Goal: Task Accomplishment & Management: Use online tool/utility

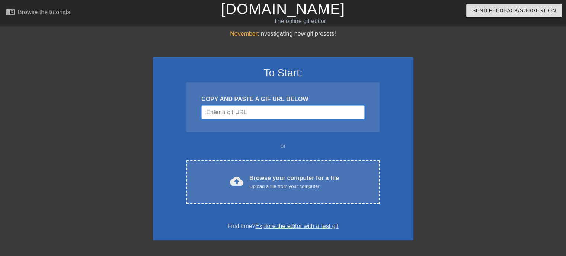
click at [288, 109] on input "Username" at bounding box center [282, 112] width 163 height 14
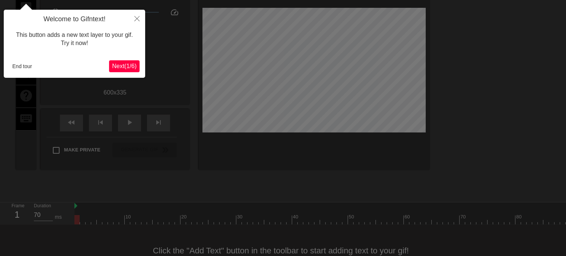
scroll to position [55, 0]
click at [118, 65] on span "Next ( 1 / 6 )" at bounding box center [124, 66] width 25 height 6
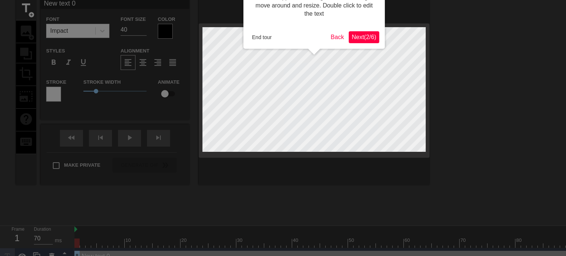
scroll to position [0, 0]
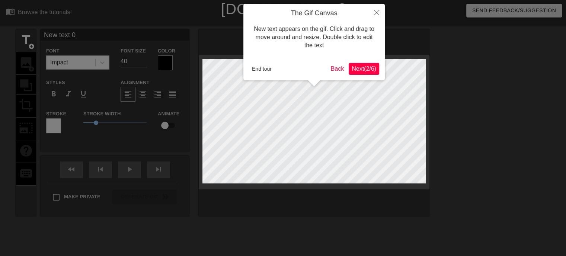
click at [358, 69] on span "Next ( 2 / 6 )" at bounding box center [364, 69] width 25 height 6
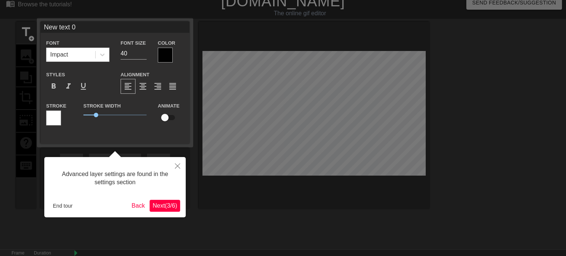
scroll to position [18, 0]
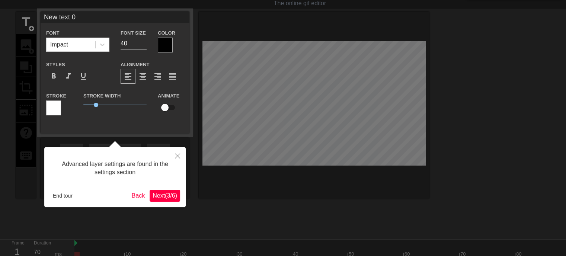
click at [168, 196] on span "Next ( 3 / 6 )" at bounding box center [165, 195] width 25 height 6
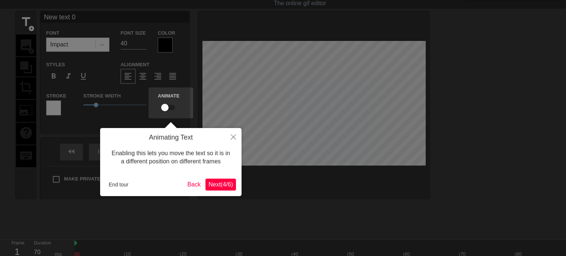
scroll to position [0, 0]
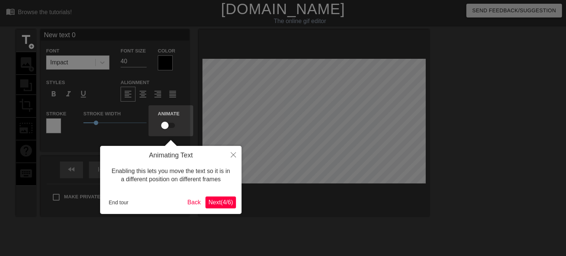
click at [224, 203] on span "Next ( 4 / 6 )" at bounding box center [220, 202] width 25 height 6
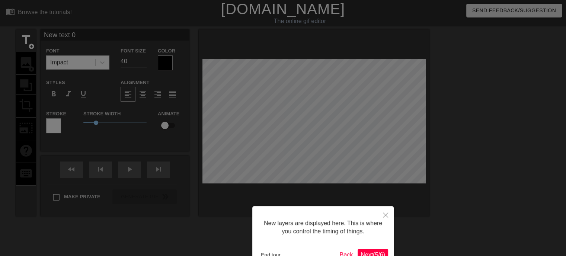
scroll to position [47, 0]
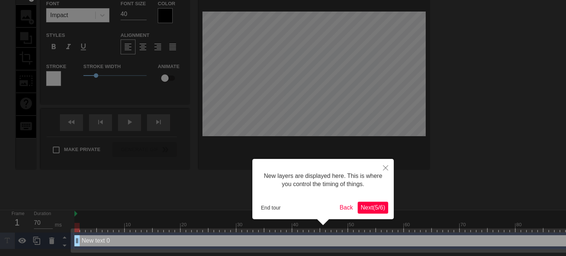
click at [384, 211] on span "Next ( 5 / 6 )" at bounding box center [373, 207] width 25 height 6
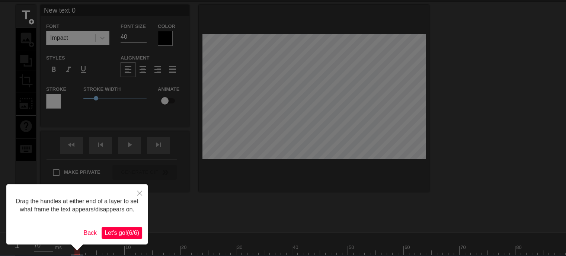
scroll to position [0, 0]
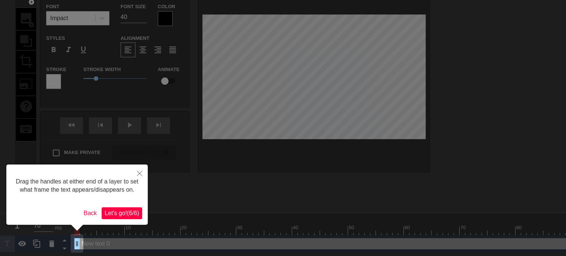
click at [125, 215] on span "Let's go! ( 6 / 6 )" at bounding box center [122, 213] width 35 height 6
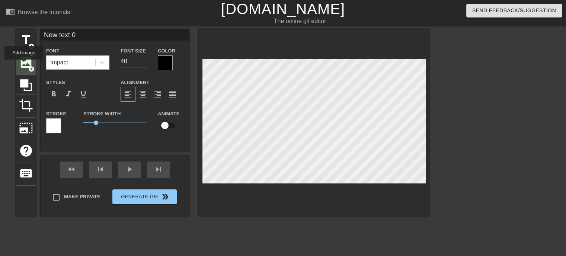
click at [24, 65] on span "image" at bounding box center [26, 62] width 14 height 14
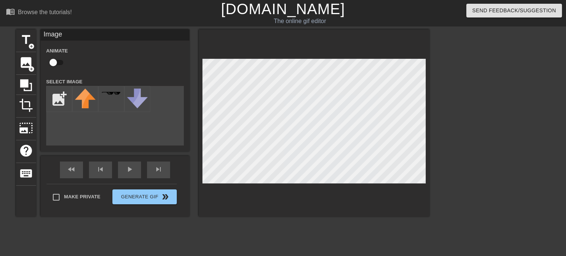
click at [58, 63] on input "checkbox" at bounding box center [53, 62] width 42 height 14
click at [58, 63] on input "checkbox" at bounding box center [60, 62] width 42 height 14
checkbox input "false"
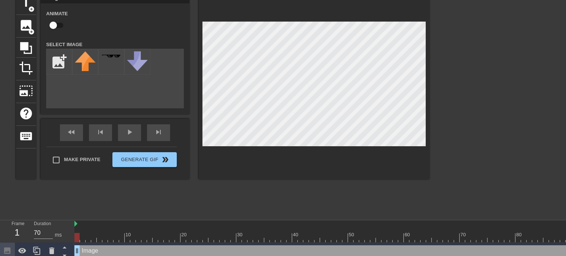
scroll to position [58, 0]
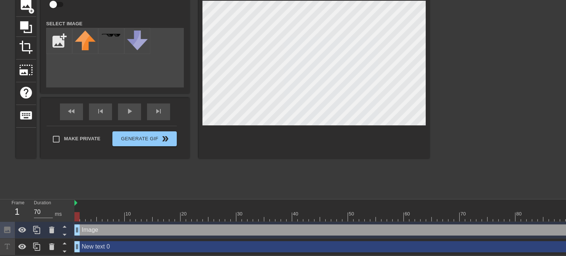
drag, startPoint x: 78, startPoint y: 230, endPoint x: 91, endPoint y: 230, distance: 12.7
drag, startPoint x: 90, startPoint y: 230, endPoint x: 99, endPoint y: 229, distance: 8.9
drag, startPoint x: 98, startPoint y: 217, endPoint x: 91, endPoint y: 217, distance: 6.7
click at [91, 217] on div at bounding box center [93, 216] width 5 height 9
type input "70"
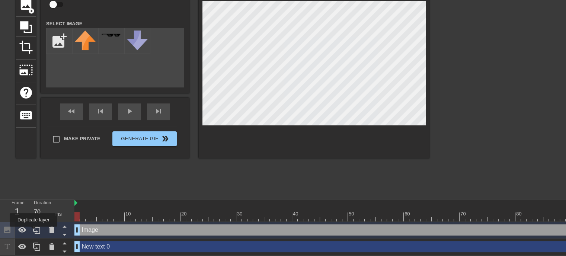
drag, startPoint x: 99, startPoint y: 230, endPoint x: 39, endPoint y: 219, distance: 60.2
click at [28, 232] on div "Frame 1 Duration 70 ms 10 20 30 40 50 60 70 80 90 100 110 120 130 140 Image dra…" at bounding box center [283, 228] width 566 height 56
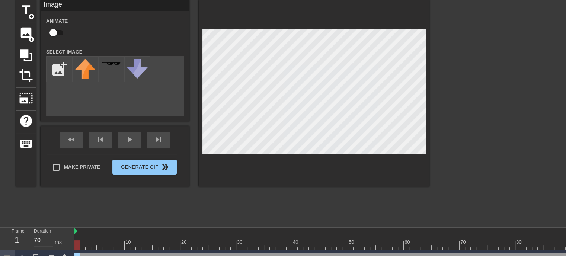
scroll to position [0, 0]
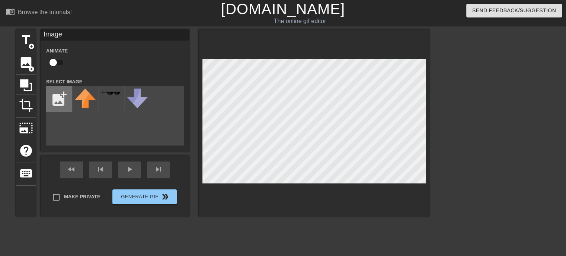
click at [60, 103] on input "file" at bounding box center [59, 98] width 25 height 25
type input "C:\fakepath\royce.tif"
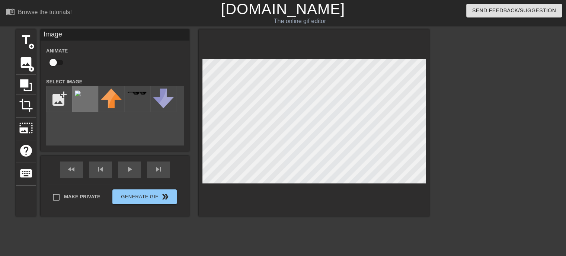
click at [86, 101] on div at bounding box center [85, 99] width 26 height 26
click at [85, 102] on div at bounding box center [85, 99] width 26 height 26
click at [109, 103] on img at bounding box center [111, 99] width 21 height 20
click at [106, 99] on img at bounding box center [111, 99] width 21 height 20
click at [90, 100] on div at bounding box center [85, 99] width 26 height 26
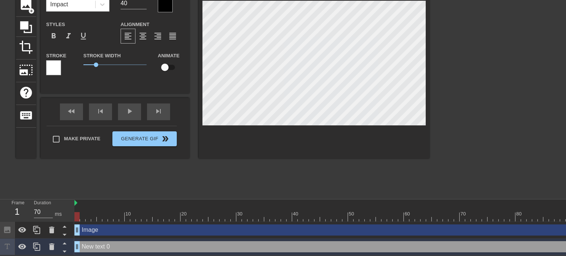
scroll to position [58, 0]
click at [96, 248] on div "New text 0 drag_handle drag_handle" at bounding box center [467, 246] width 787 height 11
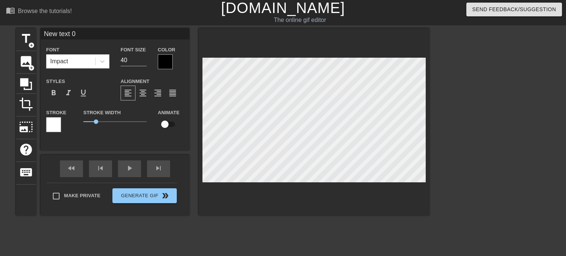
scroll to position [0, 0]
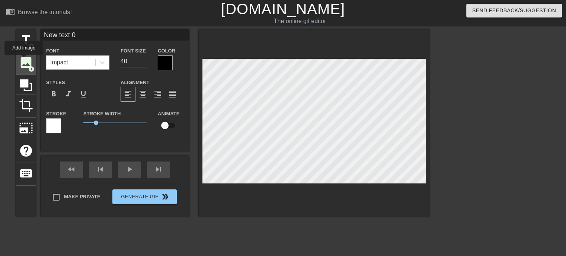
click at [24, 60] on span "image" at bounding box center [26, 62] width 14 height 14
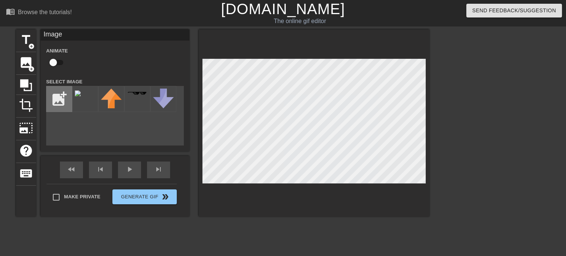
click at [54, 96] on input "file" at bounding box center [59, 98] width 25 height 25
type input "C:\fakepath\royce.png"
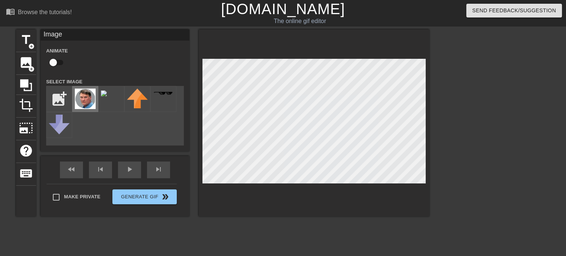
click at [87, 99] on img at bounding box center [85, 99] width 21 height 20
click at [81, 99] on img at bounding box center [85, 99] width 21 height 20
click at [271, 102] on div "title add_circle image add_circle crop photo_size_select_large help keyboard Im…" at bounding box center [223, 122] width 414 height 187
click at [77, 99] on img at bounding box center [85, 99] width 21 height 20
click at [74, 176] on div "fast_rewind" at bounding box center [71, 170] width 23 height 17
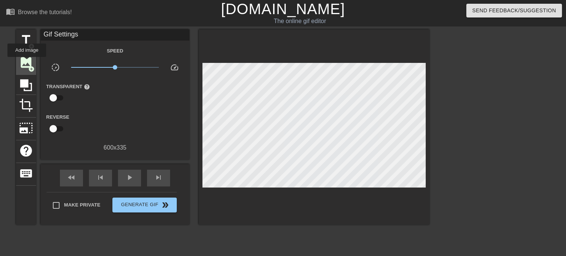
click at [25, 60] on span "image" at bounding box center [26, 62] width 14 height 14
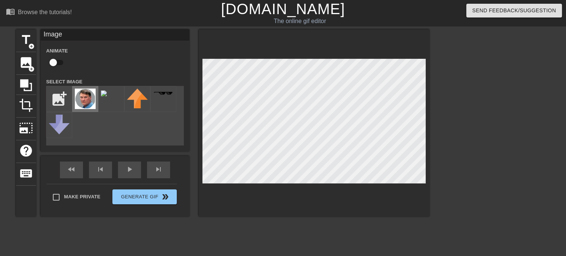
click at [77, 96] on img at bounding box center [85, 99] width 21 height 20
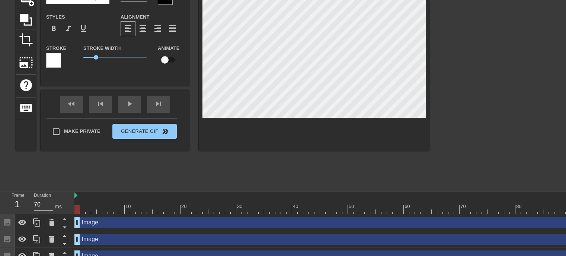
scroll to position [92, 0]
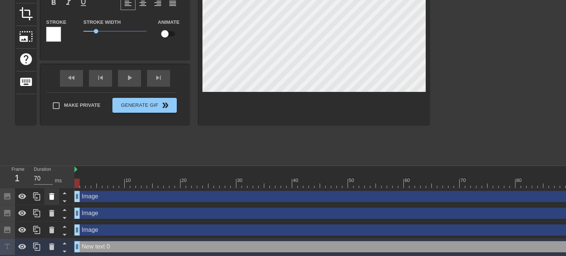
click at [55, 199] on icon at bounding box center [51, 196] width 9 height 9
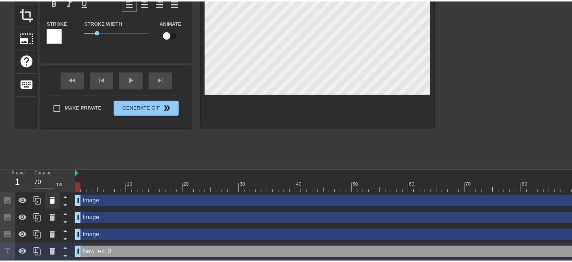
scroll to position [86, 0]
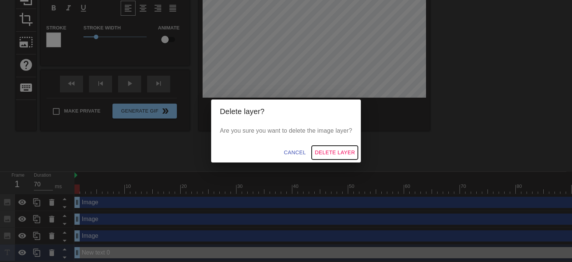
click at [332, 151] on span "Delete Layer" at bounding box center [335, 152] width 40 height 9
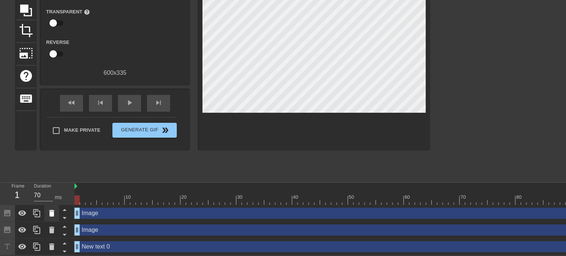
click at [52, 211] on icon at bounding box center [51, 213] width 5 height 7
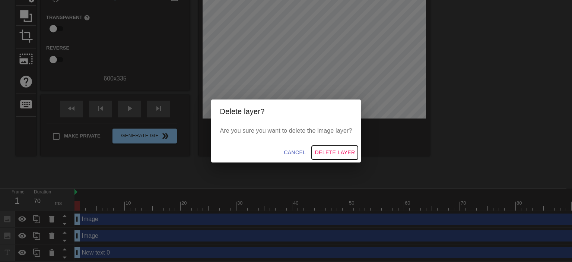
drag, startPoint x: 337, startPoint y: 152, endPoint x: 323, endPoint y: 159, distance: 15.7
click at [337, 152] on span "Delete Layer" at bounding box center [335, 152] width 40 height 9
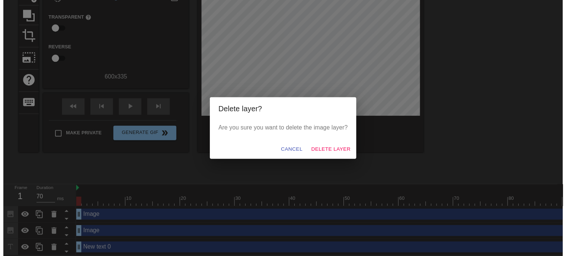
scroll to position [58, 0]
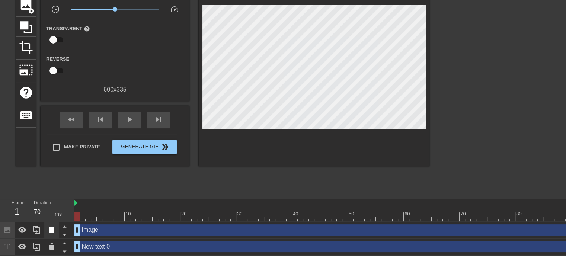
click at [54, 230] on icon at bounding box center [51, 230] width 9 height 9
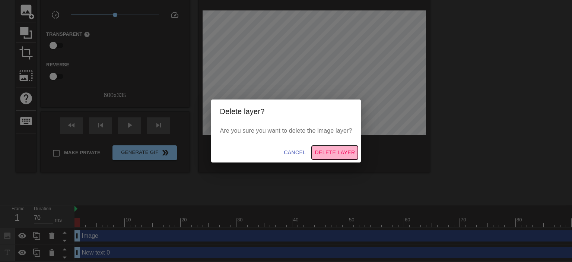
click at [332, 149] on span "Delete Layer" at bounding box center [335, 152] width 40 height 9
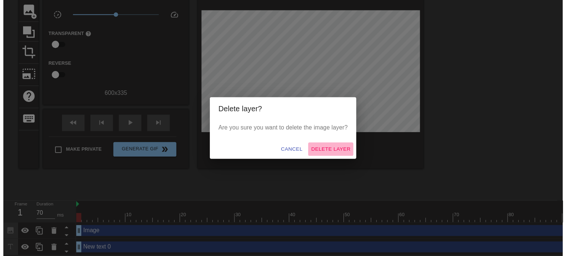
scroll to position [42, 0]
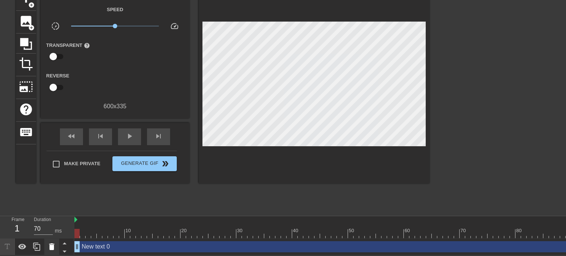
click at [52, 245] on icon at bounding box center [51, 246] width 5 height 7
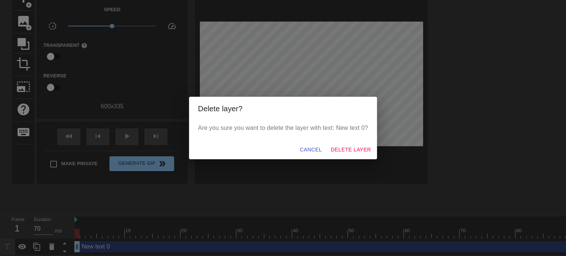
scroll to position [36, 0]
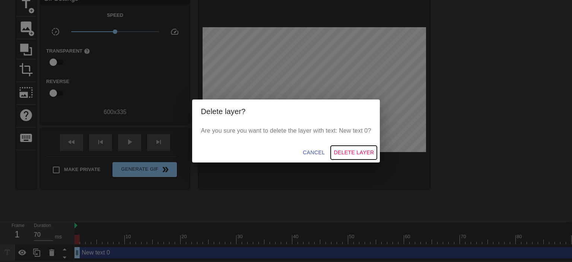
click at [358, 154] on span "Delete Layer" at bounding box center [354, 152] width 40 height 9
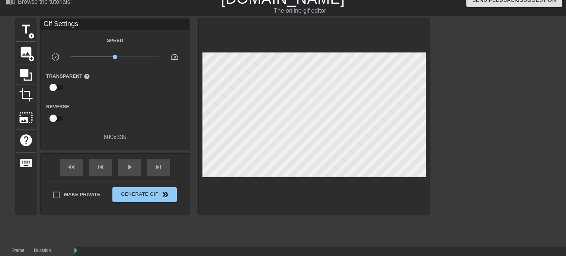
scroll to position [0, 0]
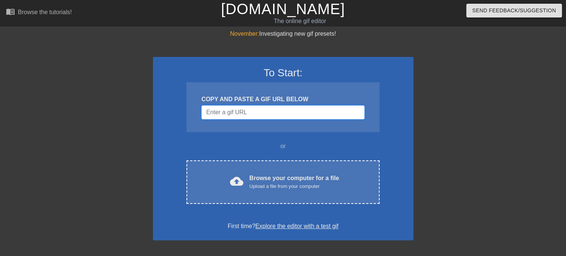
drag, startPoint x: 265, startPoint y: 119, endPoint x: 229, endPoint y: 116, distance: 36.6
click at [229, 116] on input "Username" at bounding box center [282, 112] width 163 height 14
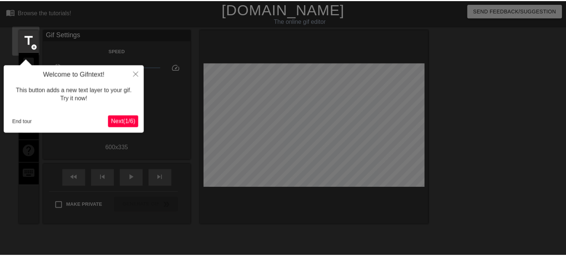
scroll to position [18, 0]
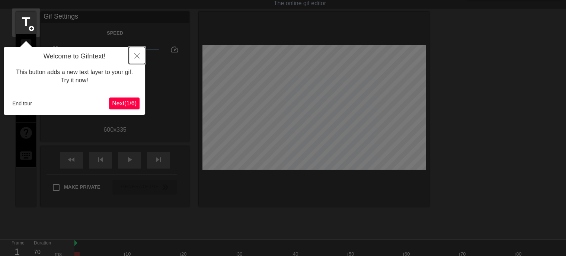
click at [138, 50] on button "Close" at bounding box center [137, 55] width 16 height 17
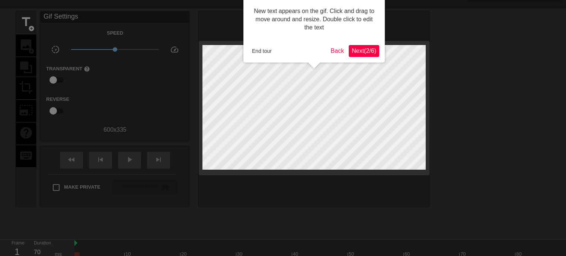
scroll to position [0, 0]
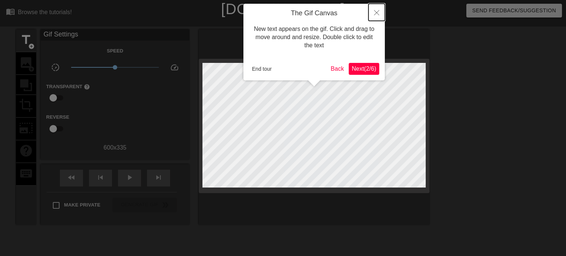
click at [376, 12] on icon "Close" at bounding box center [376, 12] width 5 height 5
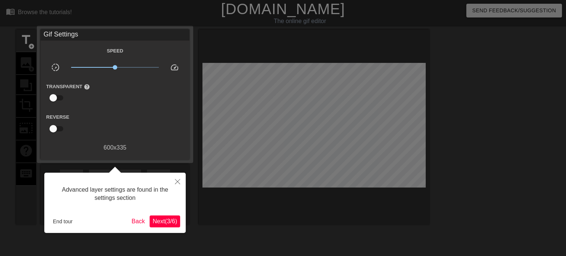
scroll to position [18, 0]
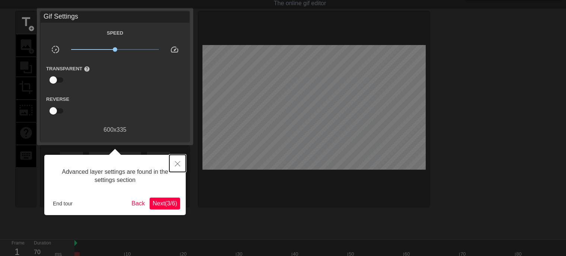
click at [175, 165] on icon "Close" at bounding box center [177, 163] width 5 height 5
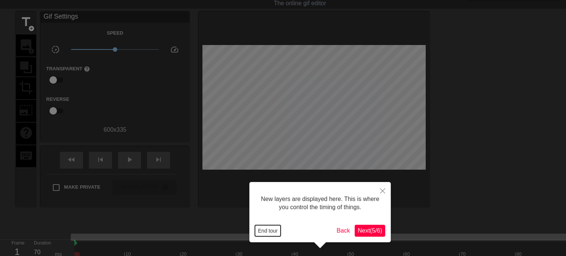
click at [261, 231] on button "End tour" at bounding box center [268, 230] width 26 height 11
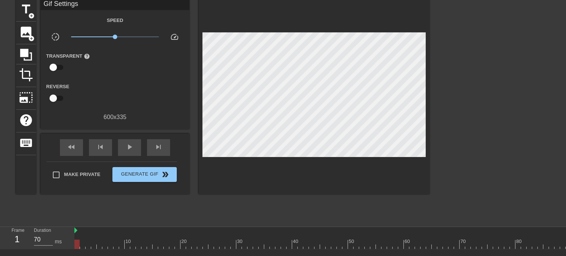
scroll to position [18, 0]
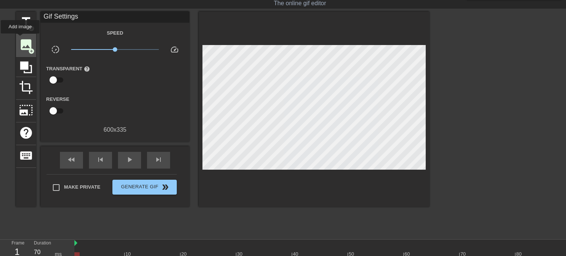
click at [20, 39] on span "image" at bounding box center [26, 45] width 14 height 14
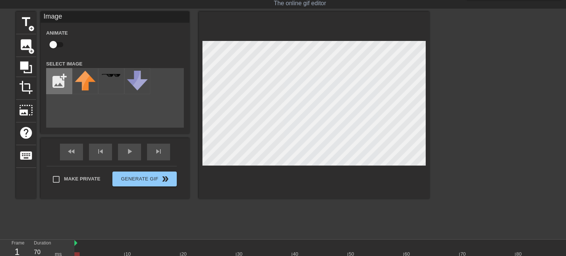
click at [57, 82] on input "file" at bounding box center [59, 80] width 25 height 25
type input "C:\fakepath\Adobe Express - file.png"
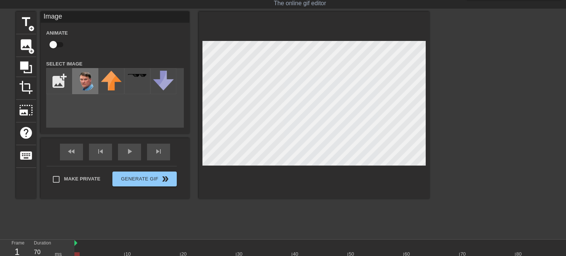
click at [87, 86] on img at bounding box center [85, 81] width 21 height 20
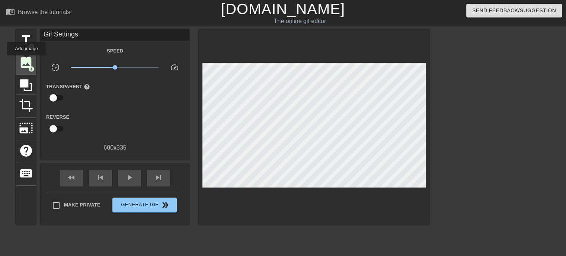
click at [26, 61] on span "image" at bounding box center [26, 62] width 14 height 14
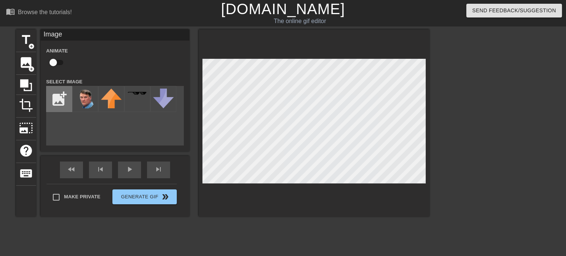
click at [59, 102] on input "file" at bounding box center [59, 98] width 25 height 25
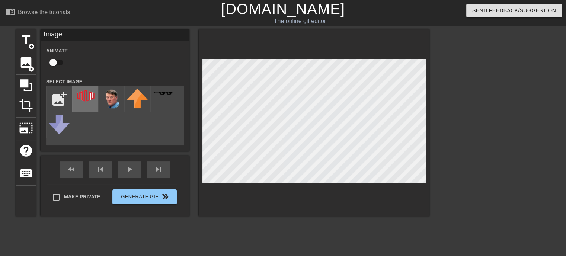
click at [84, 101] on img at bounding box center [85, 96] width 21 height 14
click at [54, 99] on input "file" at bounding box center [59, 98] width 25 height 25
type input "C:\fakepath\equinix_logo_icon_169199.png"
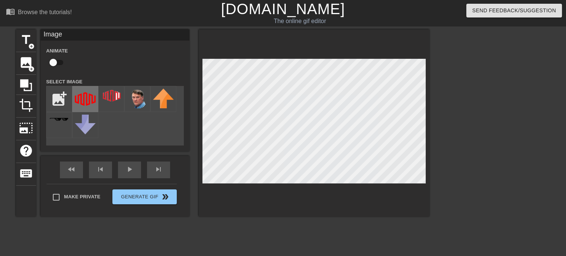
click at [90, 98] on img at bounding box center [85, 99] width 21 height 21
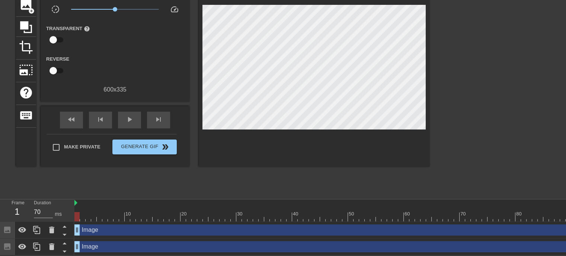
scroll to position [0, 292]
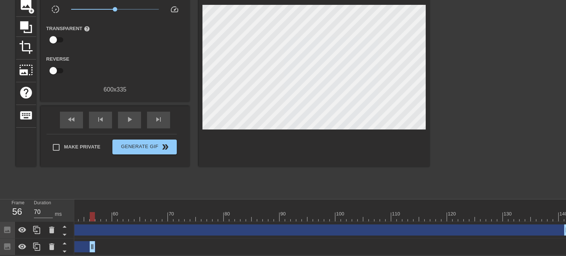
drag, startPoint x: 563, startPoint y: 243, endPoint x: 94, endPoint y: 227, distance: 469.3
click at [91, 227] on div "Image drag_handle drag_handle Image drag_handle drag_handle" at bounding box center [29, 239] width 492 height 34
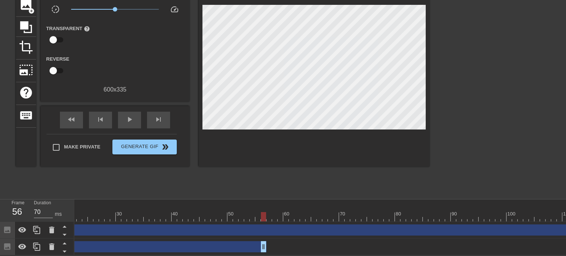
scroll to position [0, 0]
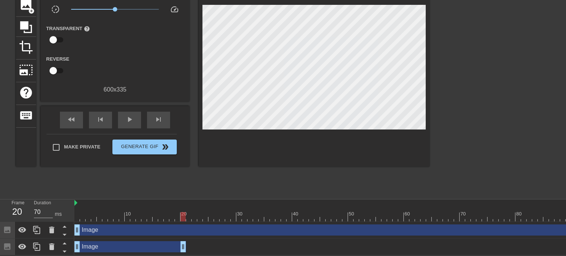
drag, startPoint x: 385, startPoint y: 240, endPoint x: 185, endPoint y: 227, distance: 200.7
click at [185, 227] on div "Image drag_handle drag_handle Image drag_handle drag_handle" at bounding box center [320, 239] width 492 height 34
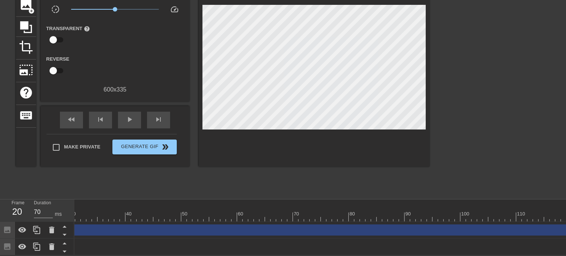
scroll to position [0, 292]
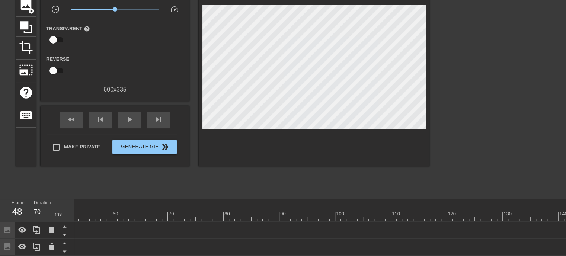
drag, startPoint x: 564, startPoint y: 226, endPoint x: 89, endPoint y: 221, distance: 474.6
click at [47, 222] on div "Frame 48 Duration 70 ms 10 20 30 40 50 60 70 80 90 100 110 120 130 140 Image dr…" at bounding box center [283, 228] width 566 height 56
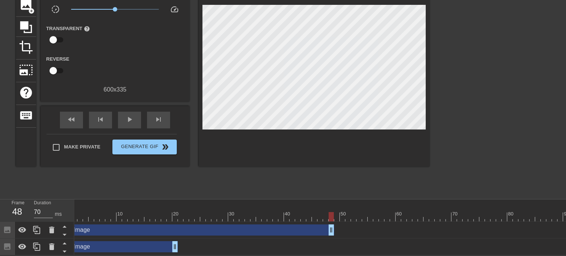
scroll to position [0, 7]
type input "70"
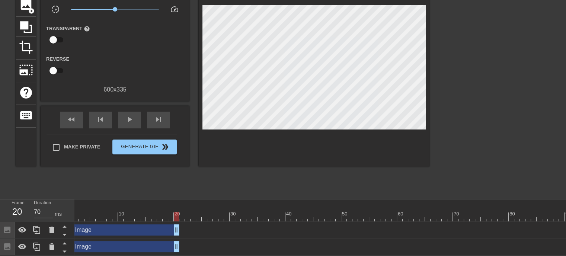
drag, startPoint x: 334, startPoint y: 224, endPoint x: 177, endPoint y: 223, distance: 156.7
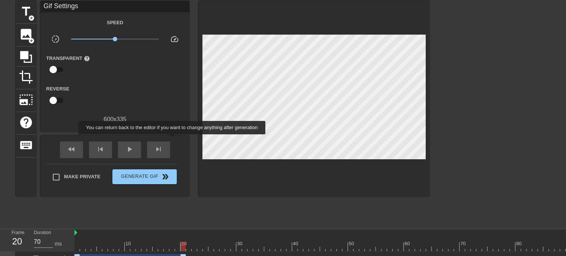
scroll to position [0, 0]
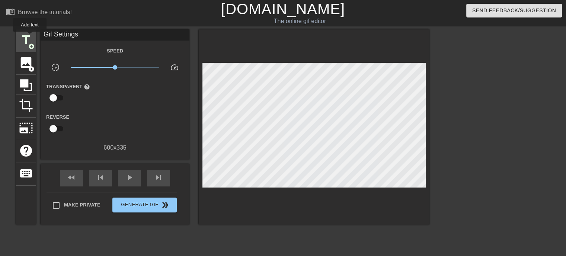
click at [30, 37] on span "title" at bounding box center [26, 40] width 14 height 14
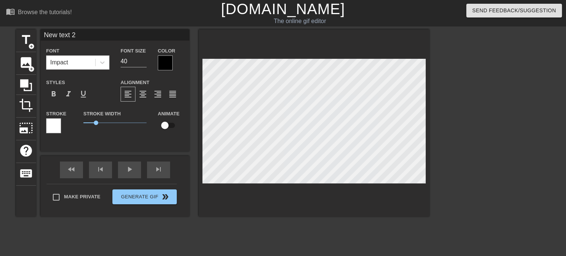
click at [166, 58] on div at bounding box center [165, 62] width 15 height 15
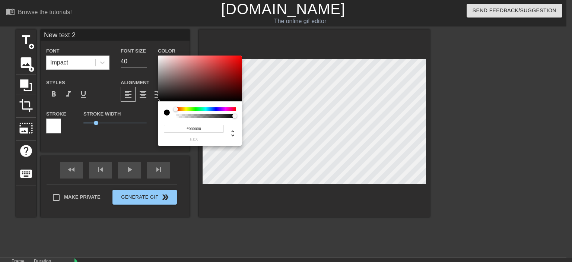
type input "0"
drag, startPoint x: 235, startPoint y: 114, endPoint x: 157, endPoint y: 114, distance: 77.4
click at [157, 114] on div "0 r 0 g 0 b 0 a" at bounding box center [286, 131] width 572 height 262
click at [232, 117] on div at bounding box center [231, 116] width 4 height 4
drag, startPoint x: 232, startPoint y: 116, endPoint x: 238, endPoint y: 117, distance: 6.4
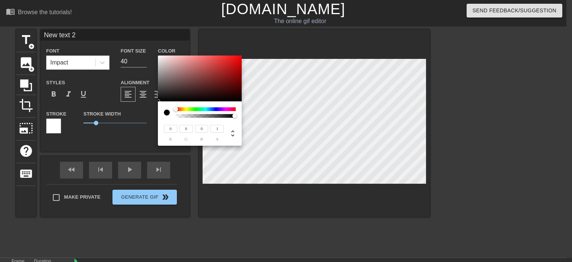
click at [238, 117] on div at bounding box center [237, 116] width 4 height 4
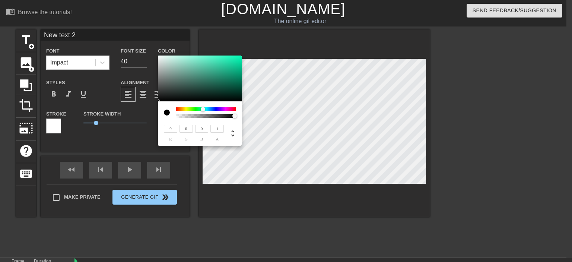
drag, startPoint x: 176, startPoint y: 110, endPoint x: 216, endPoint y: 113, distance: 39.9
click at [205, 111] on div at bounding box center [203, 109] width 4 height 4
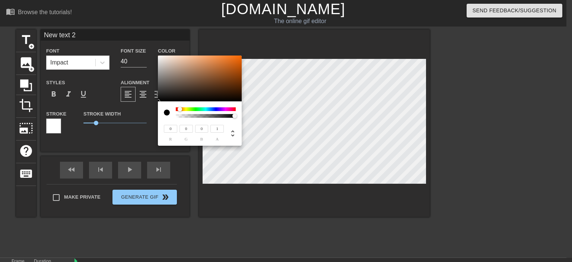
drag, startPoint x: 214, startPoint y: 111, endPoint x: 158, endPoint y: 111, distance: 56.6
click at [158, 111] on div "0 r 0 g 0 b 1 a" at bounding box center [200, 123] width 84 height 44
click at [174, 110] on div at bounding box center [170, 112] width 12 height 10
type input "0"
drag, startPoint x: 236, startPoint y: 116, endPoint x: 119, endPoint y: 115, distance: 116.5
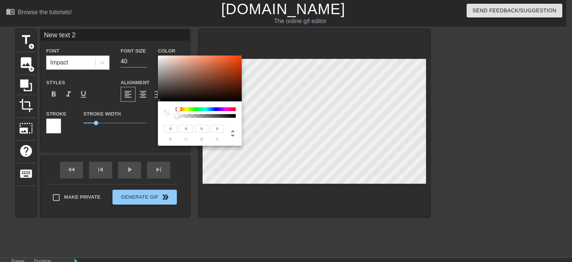
click at [119, 115] on div "0 r 0 g 0 b 0 a" at bounding box center [286, 131] width 572 height 262
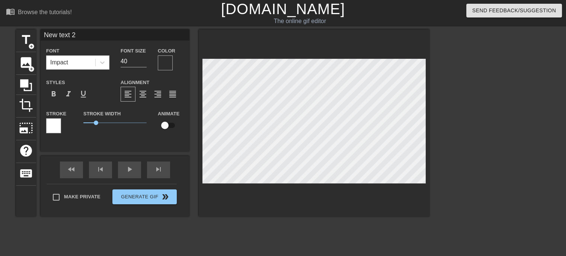
click at [171, 66] on div at bounding box center [165, 62] width 15 height 15
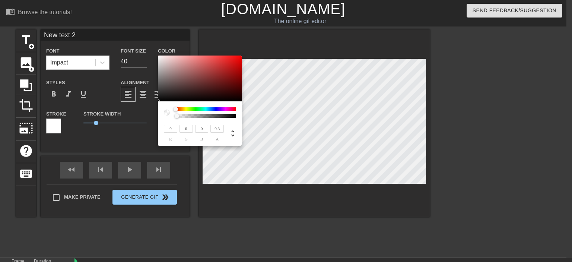
click at [194, 117] on div at bounding box center [206, 116] width 58 height 4
click at [204, 117] on div at bounding box center [206, 116] width 58 height 4
type input "1"
drag, startPoint x: 216, startPoint y: 117, endPoint x: 262, endPoint y: 118, distance: 45.8
click at [262, 117] on div "0 r 0 g 0 b 1 a" at bounding box center [286, 131] width 572 height 262
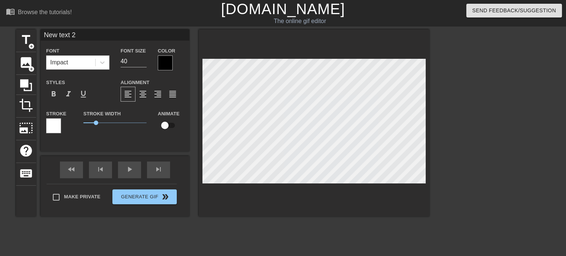
scroll to position [1, 1]
click at [104, 66] on icon at bounding box center [102, 62] width 7 height 7
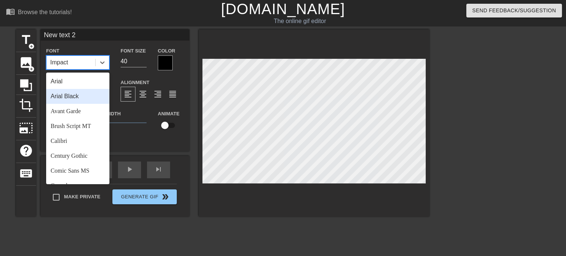
click at [81, 97] on div "Arial Black" at bounding box center [77, 96] width 63 height 15
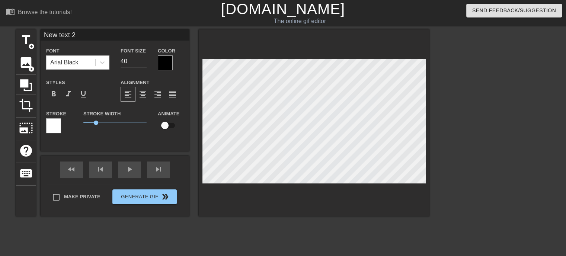
click at [59, 124] on div at bounding box center [53, 125] width 15 height 15
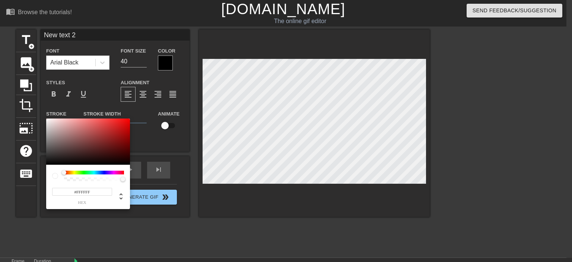
drag, startPoint x: 88, startPoint y: 177, endPoint x: 73, endPoint y: 178, distance: 15.3
click at [73, 178] on div at bounding box center [94, 175] width 60 height 10
type input "255"
type input "1"
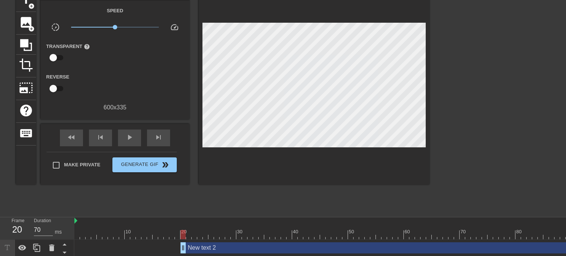
scroll to position [80, 0]
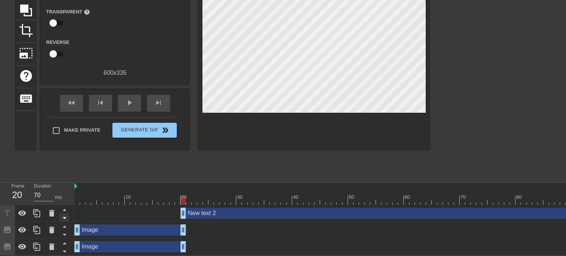
type input "70"
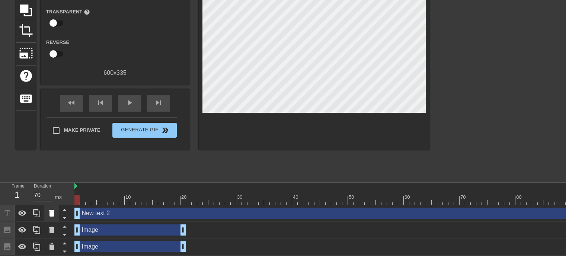
drag, startPoint x: 184, startPoint y: 209, endPoint x: 48, endPoint y: 204, distance: 136.0
click at [49, 204] on div "Frame 1 Duration 70 ms 10 20 30 40 50 60 70 80 90 100 110 120 130 140 New text …" at bounding box center [283, 219] width 566 height 73
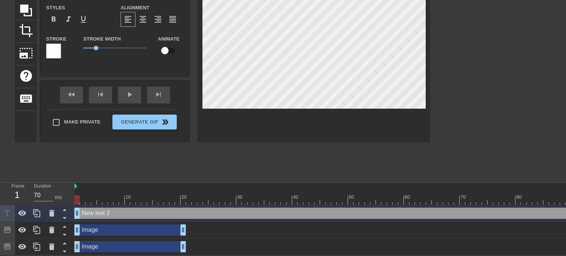
scroll to position [0, 0]
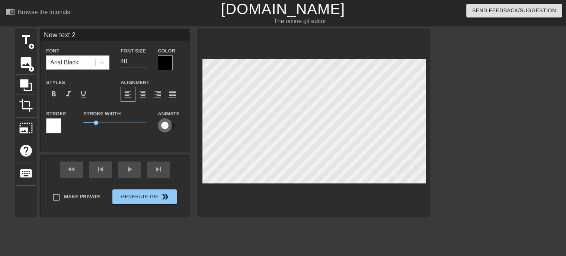
click at [168, 123] on input "checkbox" at bounding box center [165, 125] width 42 height 14
click at [170, 124] on input "checkbox" at bounding box center [172, 125] width 42 height 14
checkbox input "false"
click at [101, 61] on icon at bounding box center [102, 62] width 7 height 7
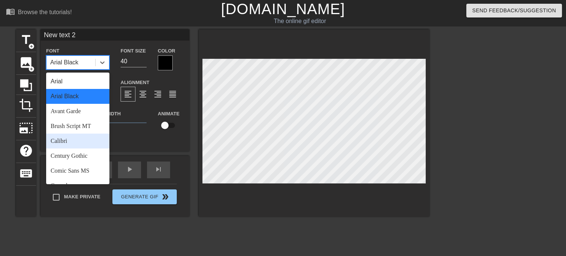
click at [92, 147] on div "Calibri" at bounding box center [77, 141] width 63 height 15
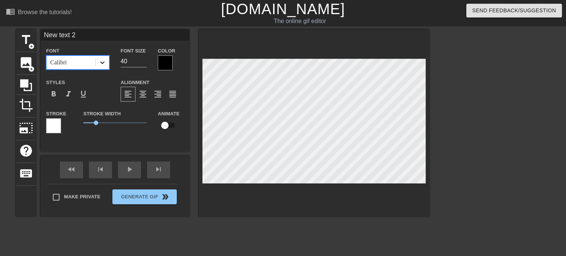
click at [104, 62] on icon at bounding box center [102, 62] width 7 height 7
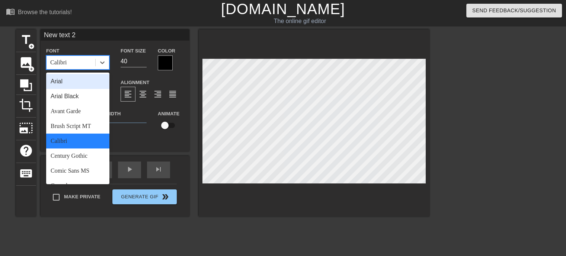
click at [89, 86] on div "Arial" at bounding box center [77, 81] width 63 height 15
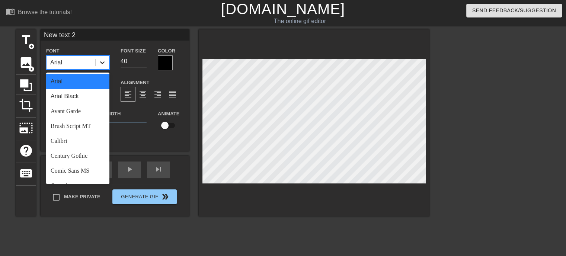
click at [101, 67] on div at bounding box center [102, 62] width 13 height 13
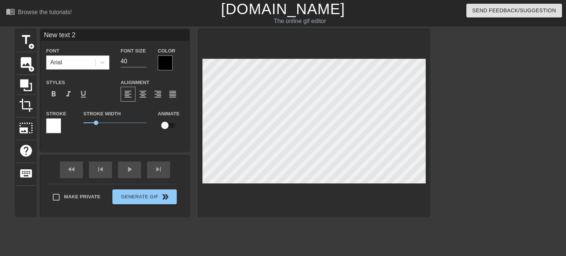
drag, startPoint x: 90, startPoint y: 101, endPoint x: 85, endPoint y: 63, distance: 38.7
click at [83, 63] on div "Arial" at bounding box center [71, 62] width 49 height 13
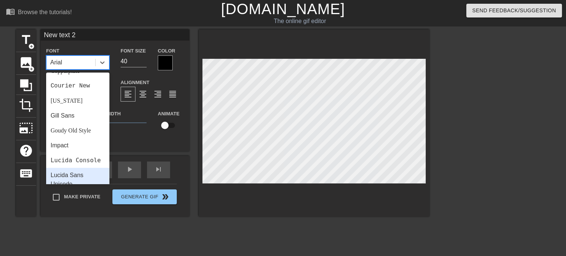
scroll to position [118, 0]
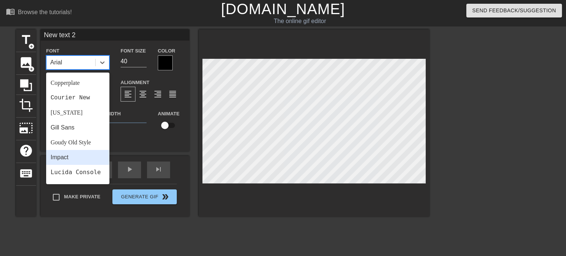
click at [76, 156] on div "Impact" at bounding box center [77, 157] width 63 height 15
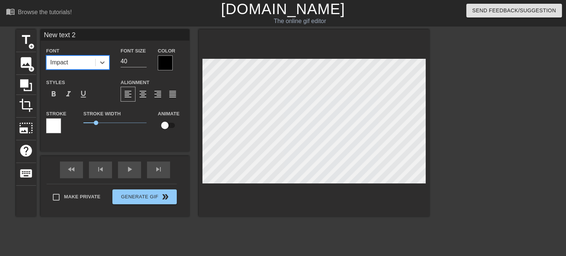
click at [169, 61] on div at bounding box center [165, 62] width 15 height 15
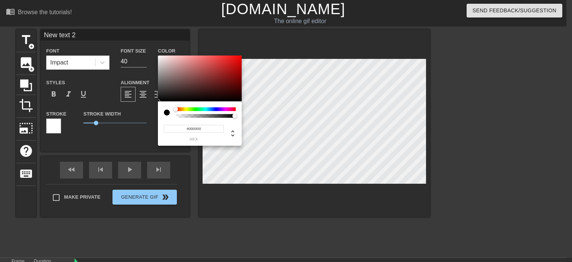
type input "0"
click at [209, 116] on div at bounding box center [206, 116] width 58 height 4
type input "0"
drag, startPoint x: 208, startPoint y: 115, endPoint x: 147, endPoint y: 116, distance: 61.8
click at [147, 116] on div "0 r 0 g 0 b 0 a" at bounding box center [286, 131] width 572 height 262
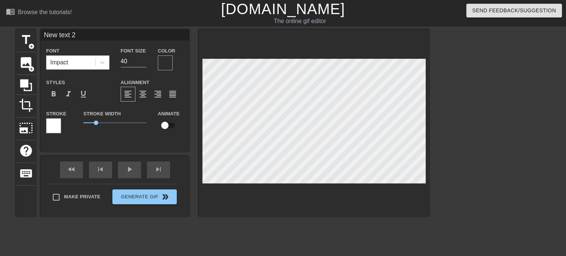
click at [161, 60] on div at bounding box center [165, 62] width 15 height 15
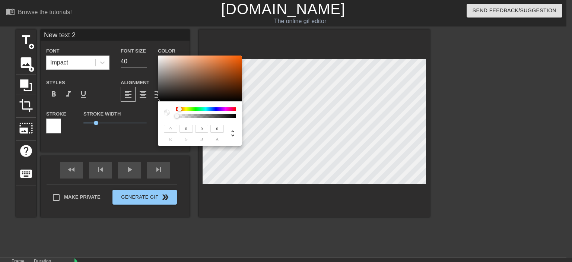
drag, startPoint x: 177, startPoint y: 108, endPoint x: 138, endPoint y: 111, distance: 38.8
click at [139, 111] on div "0 r 0 g 0 b 0 a" at bounding box center [286, 131] width 572 height 262
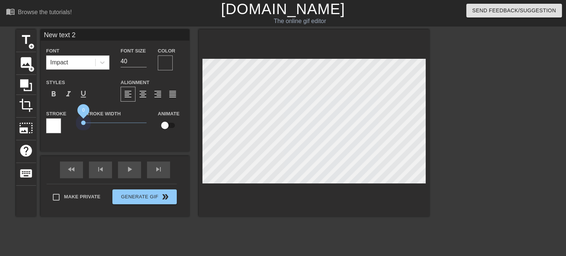
drag, startPoint x: 125, startPoint y: 123, endPoint x: 7, endPoint y: 127, distance: 117.7
click at [7, 127] on div "title add_circle image add_circle crop photo_size_select_large help keyboard Ne…" at bounding box center [283, 140] width 566 height 223
click at [166, 61] on div at bounding box center [165, 62] width 15 height 15
drag, startPoint x: 116, startPoint y: 132, endPoint x: 201, endPoint y: 169, distance: 93.5
click at [245, 184] on div at bounding box center [314, 122] width 231 height 187
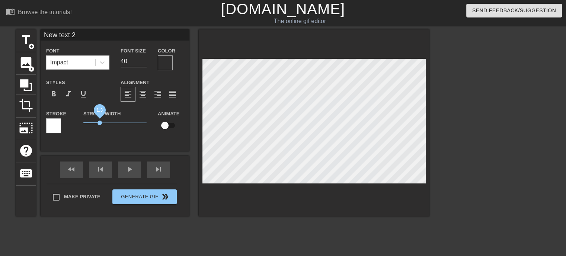
drag, startPoint x: 86, startPoint y: 120, endPoint x: 100, endPoint y: 123, distance: 13.7
click at [100, 123] on span "1.3" at bounding box center [114, 122] width 63 height 9
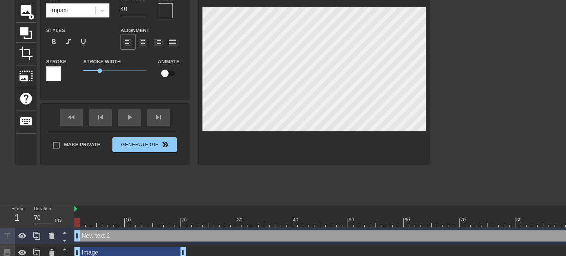
scroll to position [80, 0]
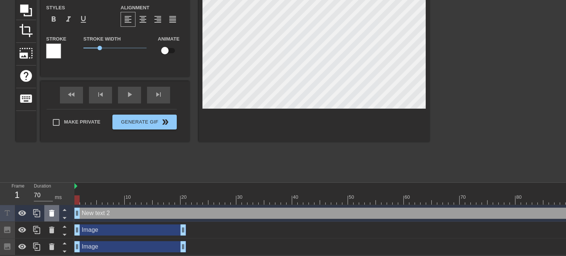
click at [52, 210] on icon at bounding box center [51, 213] width 5 height 7
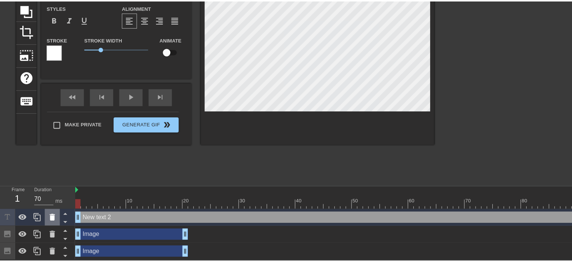
scroll to position [74, 0]
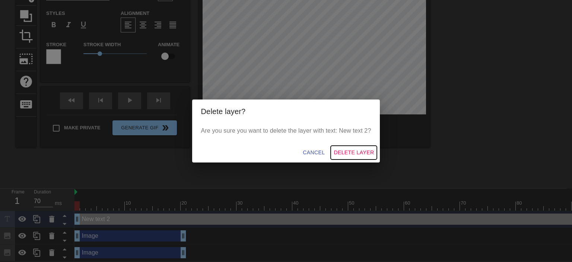
click at [349, 151] on span "Delete Layer" at bounding box center [354, 152] width 40 height 9
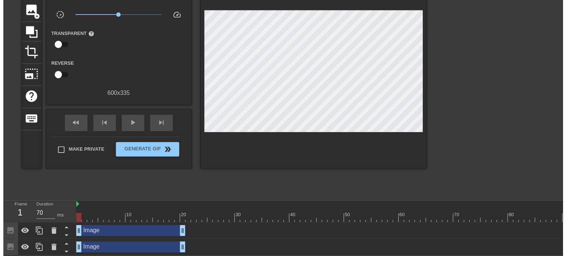
scroll to position [63, 0]
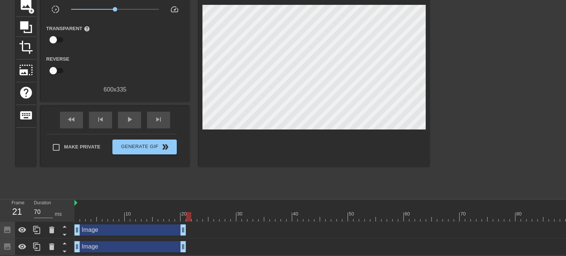
drag, startPoint x: 76, startPoint y: 211, endPoint x: 185, endPoint y: 214, distance: 109.1
click at [185, 214] on div at bounding box center [467, 216] width 787 height 9
type input "70"
drag, startPoint x: 191, startPoint y: 210, endPoint x: 68, endPoint y: 211, distance: 122.8
click at [68, 211] on div "Frame 1 Duration 70 ms 10 20 30 40 50 60 70 80 90 100 110 120 130 140 Image dra…" at bounding box center [283, 228] width 566 height 56
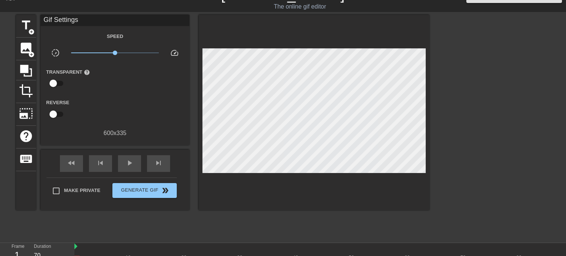
scroll to position [0, 0]
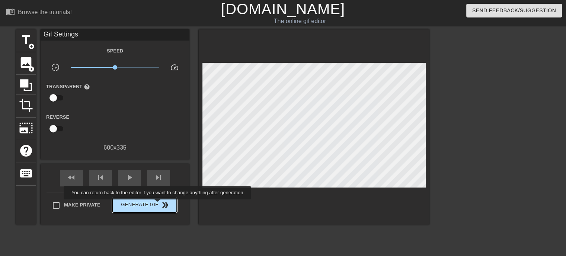
click at [158, 205] on span "Generate Gif double_arrow" at bounding box center [144, 205] width 58 height 9
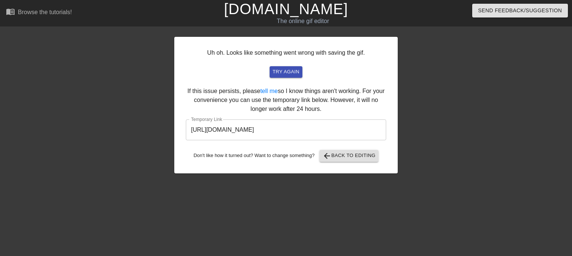
click at [349, 130] on input "[URL][DOMAIN_NAME]" at bounding box center [286, 129] width 200 height 21
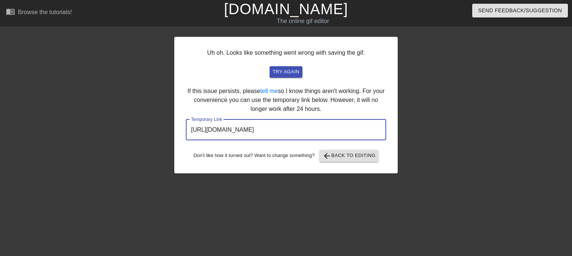
drag, startPoint x: 350, startPoint y: 131, endPoint x: 170, endPoint y: 126, distance: 179.5
click at [175, 128] on div "Uh oh. Looks like something went wrong with saving the gif. try again If this i…" at bounding box center [285, 105] width 223 height 137
click at [340, 157] on span "arrow_back Back to Editing" at bounding box center [348, 155] width 53 height 9
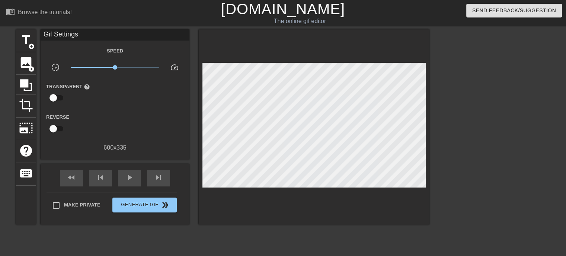
scroll to position [63, 0]
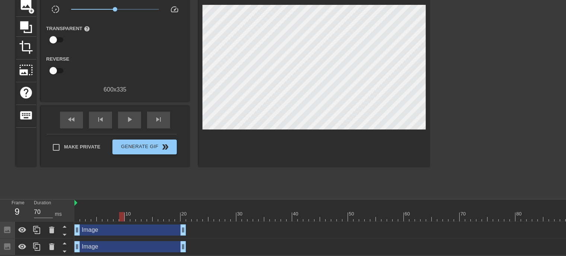
click at [123, 213] on div at bounding box center [467, 216] width 787 height 9
drag, startPoint x: 178, startPoint y: 213, endPoint x: 452, endPoint y: 213, distance: 273.6
click at [498, 215] on div at bounding box center [467, 216] width 787 height 9
drag, startPoint x: 496, startPoint y: 212, endPoint x: 347, endPoint y: 217, distance: 148.6
click at [347, 217] on div "10 20 30 40 50 60 70 80 90 100 110 120 130 140 Image drag_handle drag_handle Im…" at bounding box center [320, 228] width 492 height 56
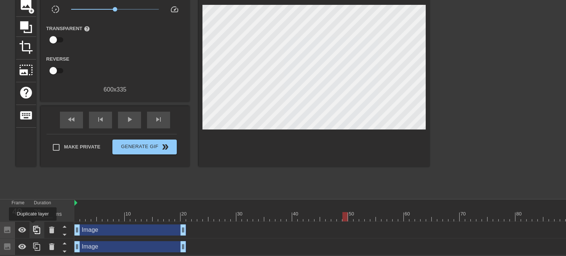
click at [33, 226] on icon at bounding box center [36, 230] width 9 height 9
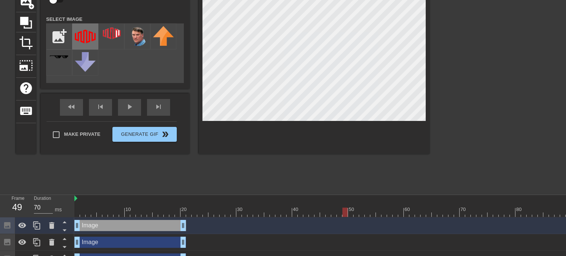
click at [84, 37] on img at bounding box center [85, 36] width 21 height 21
click at [130, 36] on img at bounding box center [137, 36] width 21 height 20
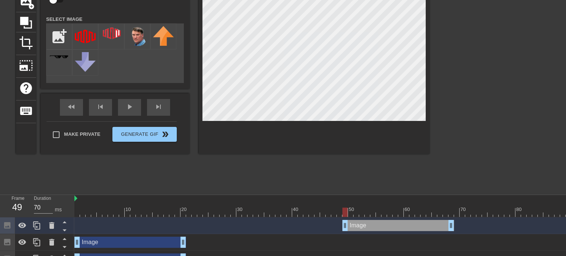
drag, startPoint x: 417, startPoint y: 230, endPoint x: 382, endPoint y: 131, distance: 104.7
click at [382, 131] on div at bounding box center [314, 60] width 231 height 187
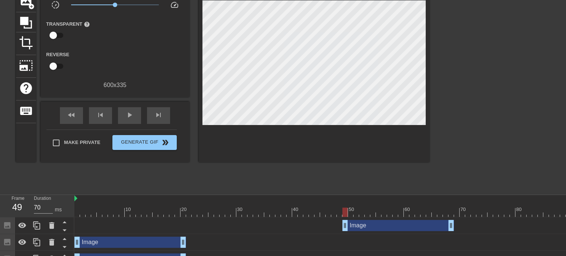
click at [385, 158] on div at bounding box center [314, 64] width 231 height 195
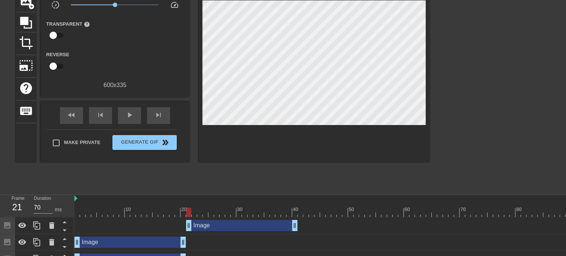
drag, startPoint x: 372, startPoint y: 225, endPoint x: 214, endPoint y: 227, distance: 158.6
click at [214, 227] on div "Image drag_handle drag_handle" at bounding box center [242, 225] width 112 height 11
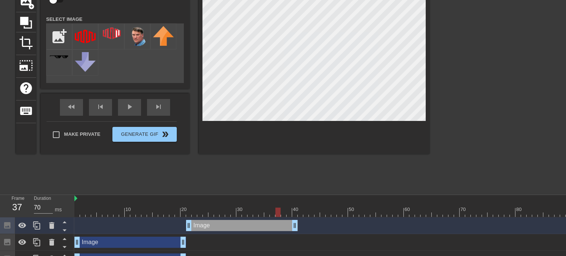
drag, startPoint x: 191, startPoint y: 210, endPoint x: 280, endPoint y: 205, distance: 89.5
click at [280, 205] on div "10 20 30 40 50 60 70 80 90 100 110 120 130 140" at bounding box center [467, 206] width 787 height 22
drag, startPoint x: 278, startPoint y: 212, endPoint x: 188, endPoint y: 208, distance: 89.8
click at [188, 208] on div at bounding box center [188, 212] width 5 height 9
drag, startPoint x: 191, startPoint y: 211, endPoint x: 318, endPoint y: 198, distance: 127.2
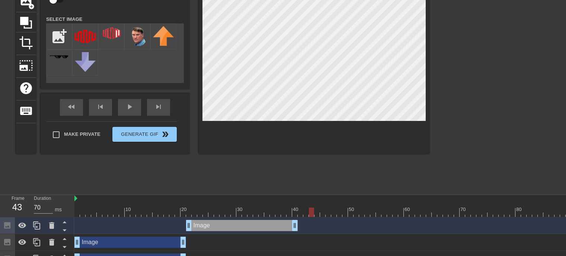
click at [318, 198] on div "10 20 30 40 50 60 70 80 90 100 110 120 130 140" at bounding box center [467, 206] width 787 height 22
drag, startPoint x: 323, startPoint y: 212, endPoint x: 300, endPoint y: 223, distance: 25.8
click at [294, 213] on div at bounding box center [294, 212] width 5 height 9
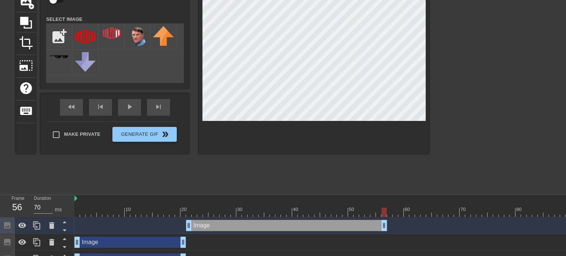
drag, startPoint x: 294, startPoint y: 227, endPoint x: 383, endPoint y: 228, distance: 89.3
click at [35, 226] on icon at bounding box center [36, 225] width 7 height 8
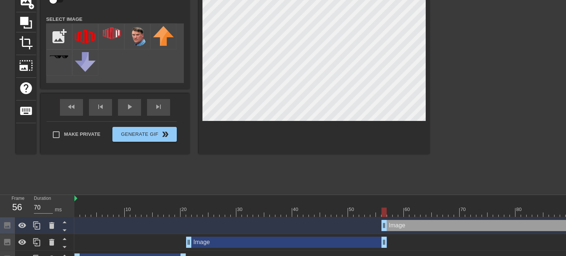
drag, startPoint x: 245, startPoint y: 228, endPoint x: 441, endPoint y: 220, distance: 196.3
click at [441, 220] on div "Image drag_handle drag_handle" at bounding box center [482, 225] width 201 height 11
drag, startPoint x: 396, startPoint y: 230, endPoint x: 400, endPoint y: 229, distance: 4.4
click at [400, 229] on div "Image drag_handle drag_handle" at bounding box center [487, 225] width 201 height 11
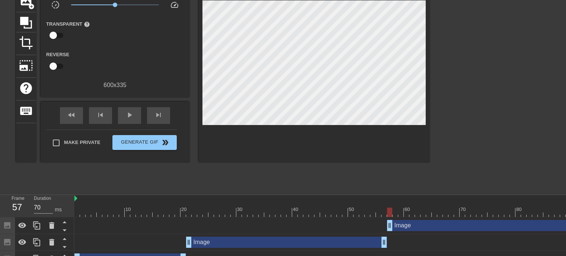
click at [390, 216] on div "10 20 30 40 50 60 70 80 90 100 110 120 130 140 Image drag_handle drag_handle Im…" at bounding box center [320, 239] width 492 height 89
type input "70"
drag, startPoint x: 389, startPoint y: 213, endPoint x: 456, endPoint y: 200, distance: 68.3
click at [459, 208] on div at bounding box center [456, 212] width 5 height 9
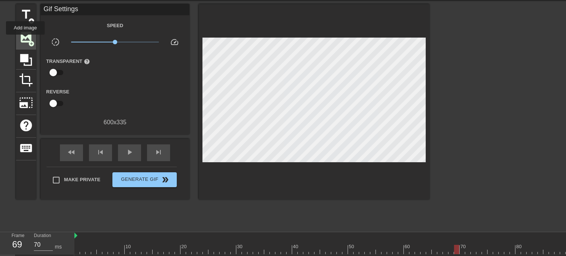
click at [25, 40] on span "image" at bounding box center [26, 37] width 14 height 14
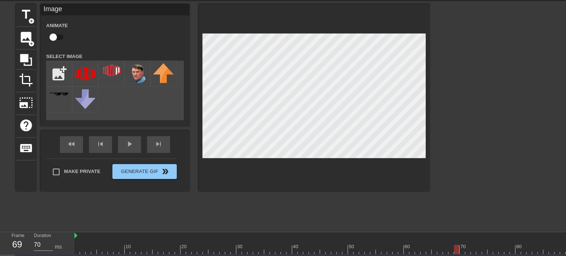
click at [53, 34] on input "checkbox" at bounding box center [53, 37] width 42 height 14
checkbox input "true"
click at [83, 70] on img at bounding box center [85, 73] width 21 height 21
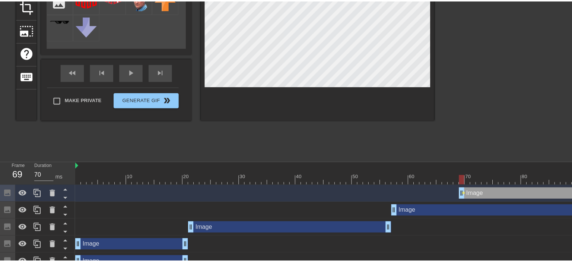
scroll to position [100, 0]
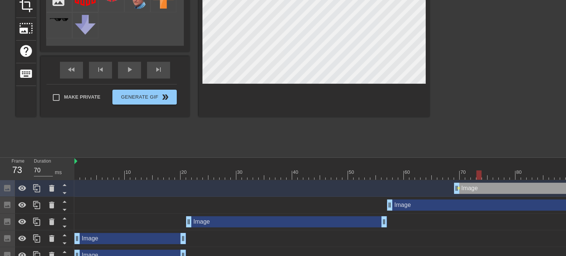
drag, startPoint x: 458, startPoint y: 174, endPoint x: 476, endPoint y: 172, distance: 18.7
click at [476, 172] on div at bounding box center [478, 174] width 5 height 9
click at [54, 189] on icon at bounding box center [51, 188] width 5 height 7
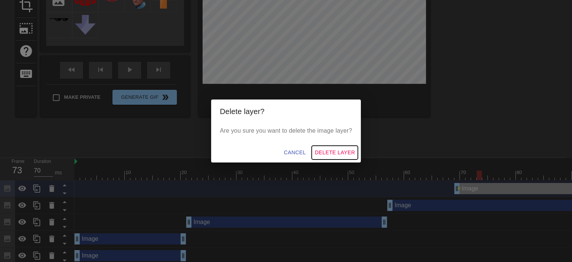
click at [333, 155] on span "Delete Layer" at bounding box center [335, 152] width 40 height 9
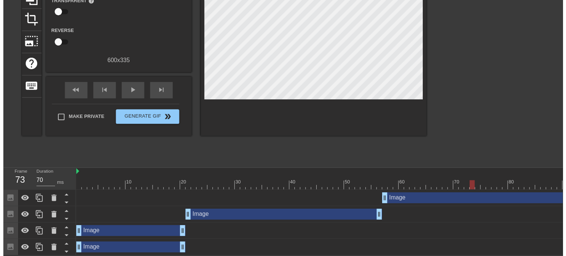
scroll to position [96, 0]
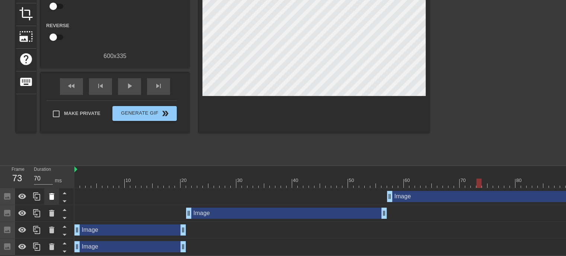
click at [53, 193] on icon at bounding box center [51, 196] width 5 height 7
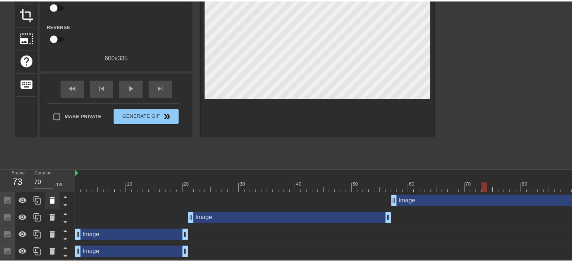
scroll to position [91, 0]
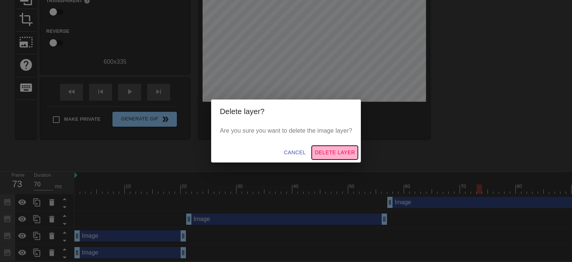
click at [320, 153] on span "Delete Layer" at bounding box center [335, 152] width 40 height 9
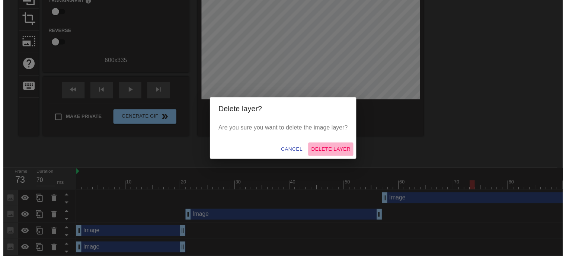
scroll to position [80, 0]
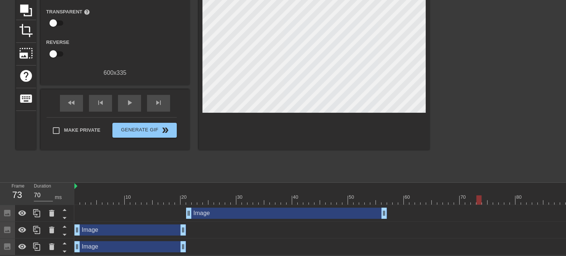
click at [211, 211] on div "Image drag_handle drag_handle" at bounding box center [286, 213] width 201 height 11
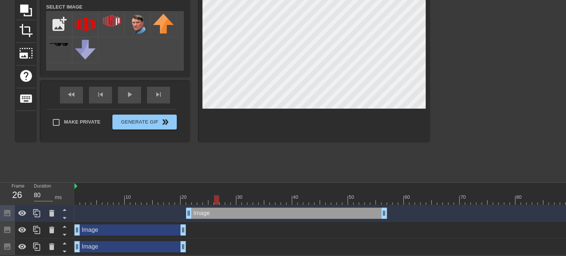
type input "70"
drag, startPoint x: 216, startPoint y: 199, endPoint x: 197, endPoint y: 197, distance: 19.4
click at [197, 197] on div at bounding box center [467, 199] width 787 height 9
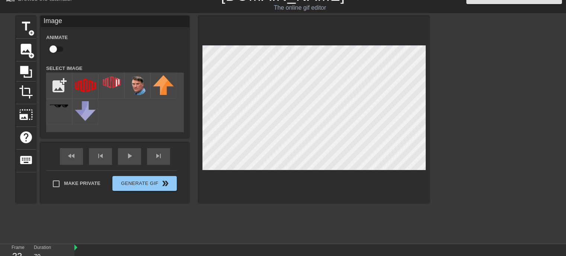
scroll to position [5, 0]
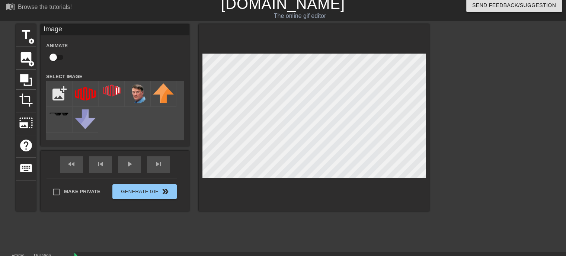
click at [55, 55] on input "checkbox" at bounding box center [53, 57] width 42 height 14
checkbox input "true"
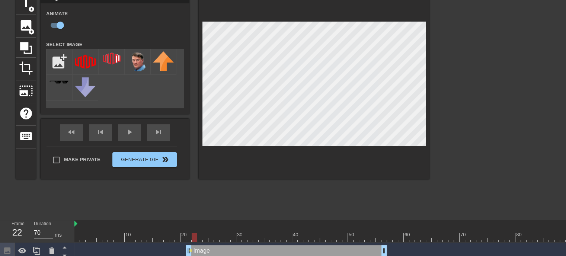
scroll to position [80, 0]
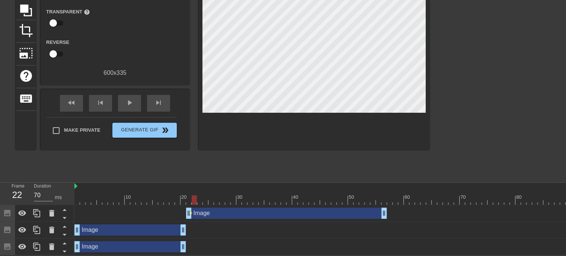
drag, startPoint x: 190, startPoint y: 208, endPoint x: 208, endPoint y: 208, distance: 18.6
click at [208, 208] on div "Image drag_handle drag_handle lens" at bounding box center [467, 213] width 787 height 11
click at [191, 211] on span "lens" at bounding box center [190, 212] width 3 height 3
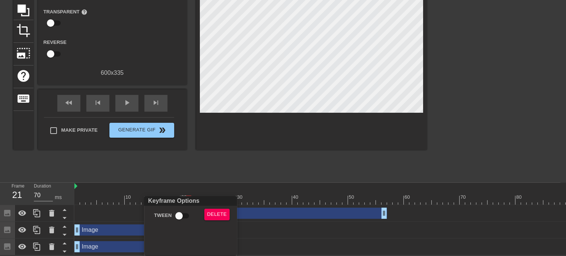
scroll to position [74, 0]
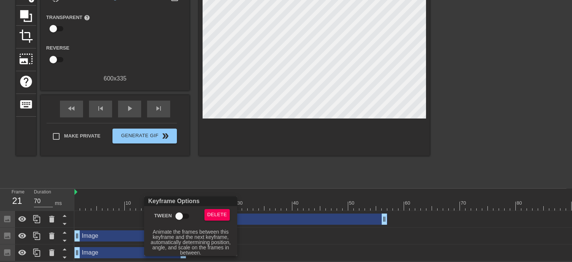
click at [182, 213] on input "Tween" at bounding box center [179, 216] width 42 height 14
checkbox input "true"
click at [264, 149] on div at bounding box center [286, 131] width 572 height 262
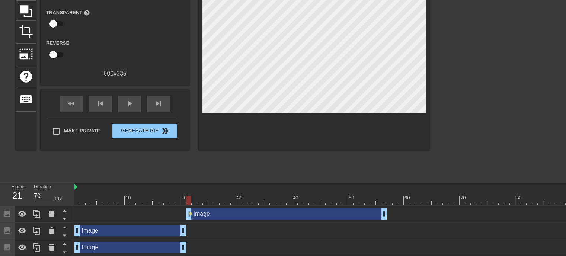
drag, startPoint x: 171, startPoint y: 203, endPoint x: 189, endPoint y: 204, distance: 18.3
click at [189, 204] on div at bounding box center [467, 200] width 787 height 9
click at [189, 214] on span "lens" at bounding box center [190, 213] width 3 height 3
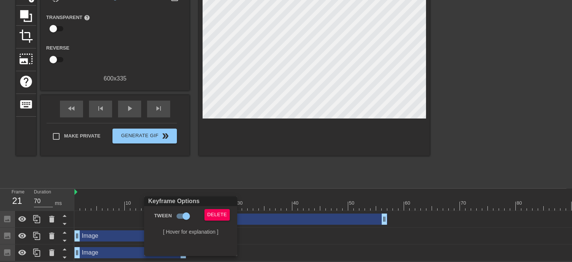
click at [40, 215] on div at bounding box center [286, 131] width 572 height 262
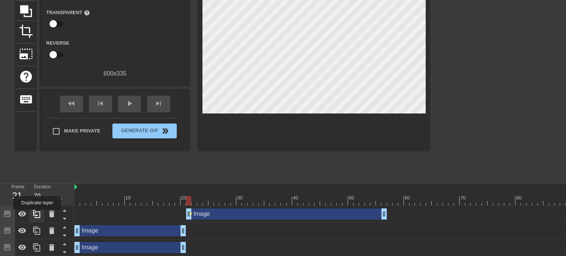
click at [37, 215] on icon at bounding box center [36, 214] width 9 height 9
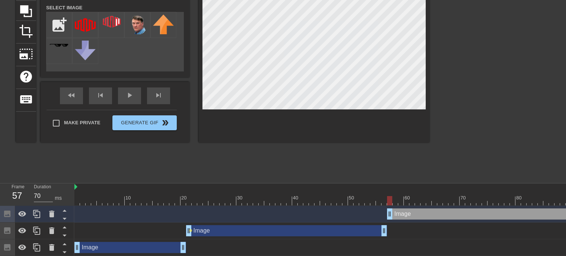
drag, startPoint x: 217, startPoint y: 214, endPoint x: 415, endPoint y: 216, distance: 198.0
click at [415, 216] on div "Image drag_handle drag_handle" at bounding box center [487, 213] width 201 height 11
type input "70"
drag, startPoint x: 168, startPoint y: 200, endPoint x: 389, endPoint y: 202, distance: 220.4
click at [389, 202] on div at bounding box center [467, 200] width 787 height 9
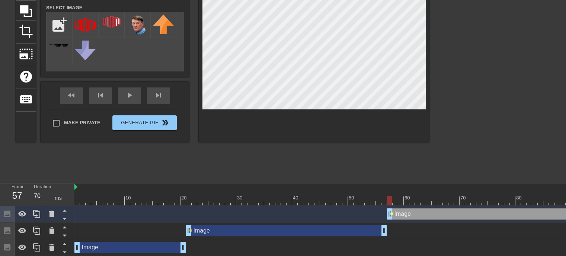
click at [391, 213] on span "lens" at bounding box center [391, 213] width 3 height 3
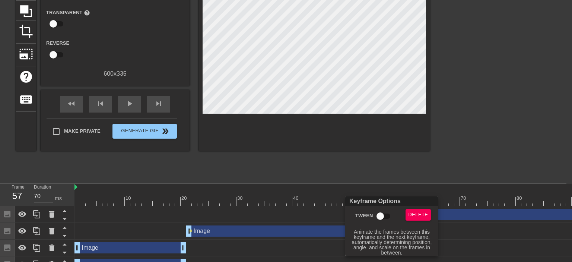
click at [384, 215] on input "Tween" at bounding box center [380, 216] width 42 height 14
checkbox input "true"
click at [399, 150] on div at bounding box center [286, 131] width 572 height 262
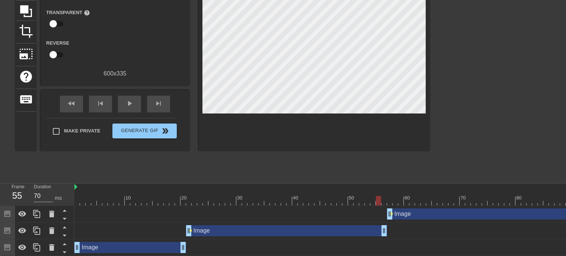
drag, startPoint x: 390, startPoint y: 203, endPoint x: 291, endPoint y: 223, distance: 101.0
click at [369, 207] on div "10 20 30 40 50 60 70 80 90 100 110 120 130 140 Image drag_handle drag_handle le…" at bounding box center [320, 228] width 492 height 89
click at [190, 231] on span "lens" at bounding box center [190, 230] width 3 height 3
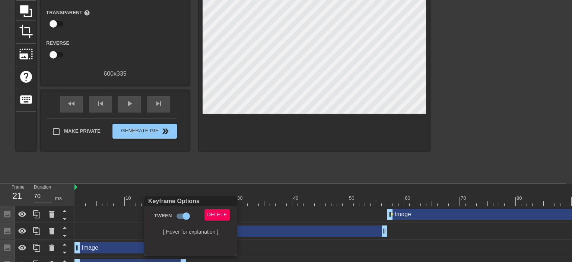
click at [389, 216] on div at bounding box center [286, 131] width 572 height 262
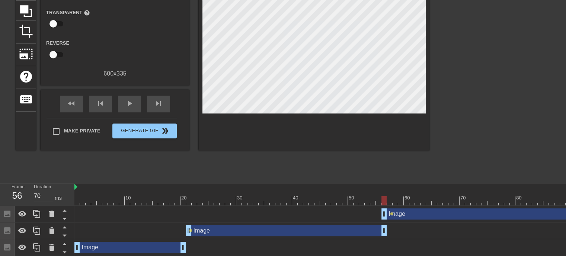
drag, startPoint x: 388, startPoint y: 216, endPoint x: 381, endPoint y: 216, distance: 7.1
click at [381, 216] on div "Image drag_handle drag_handle lens" at bounding box center [467, 213] width 787 height 11
click at [377, 202] on div at bounding box center [378, 200] width 5 height 9
click at [392, 213] on span "lens" at bounding box center [391, 213] width 3 height 3
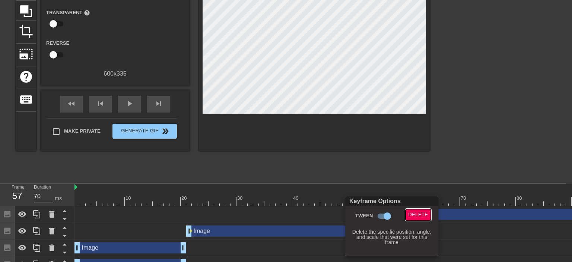
click at [417, 213] on span "Delete" at bounding box center [418, 214] width 20 height 9
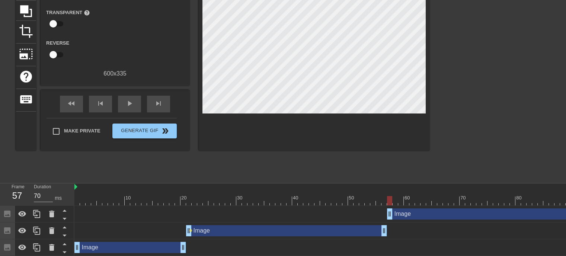
click at [403, 213] on div "Image drag_handle drag_handle" at bounding box center [487, 213] width 201 height 11
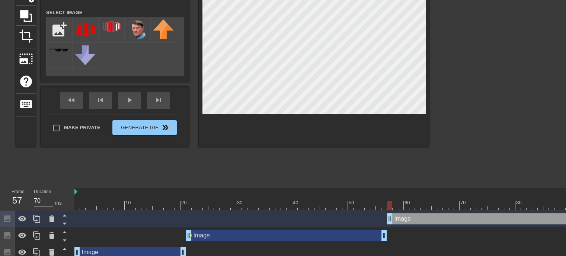
scroll to position [96, 0]
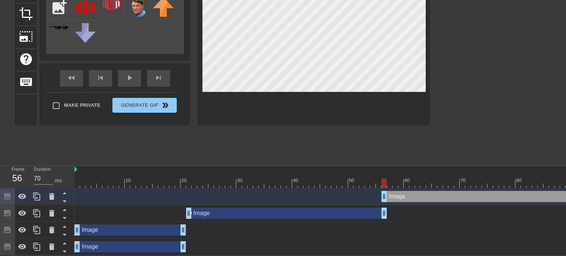
drag, startPoint x: 390, startPoint y: 192, endPoint x: 384, endPoint y: 192, distance: 6.0
drag, startPoint x: 384, startPoint y: 192, endPoint x: 395, endPoint y: 192, distance: 10.8
click at [64, 197] on icon at bounding box center [64, 201] width 9 height 9
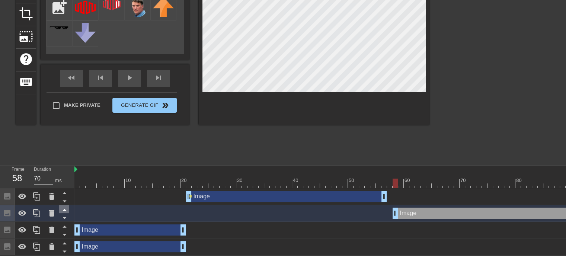
click at [63, 205] on icon at bounding box center [64, 209] width 9 height 9
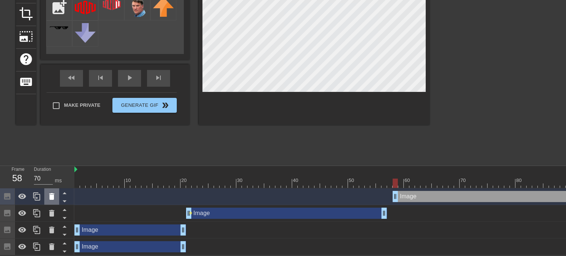
click at [52, 196] on icon at bounding box center [51, 196] width 9 height 9
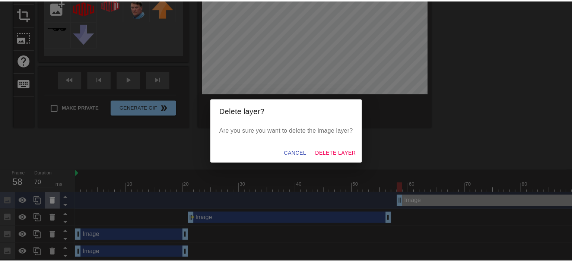
scroll to position [91, 0]
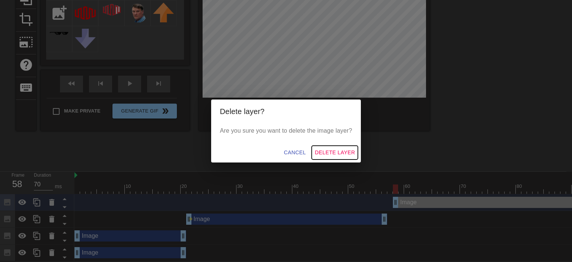
click at [336, 153] on span "Delete Layer" at bounding box center [335, 152] width 40 height 9
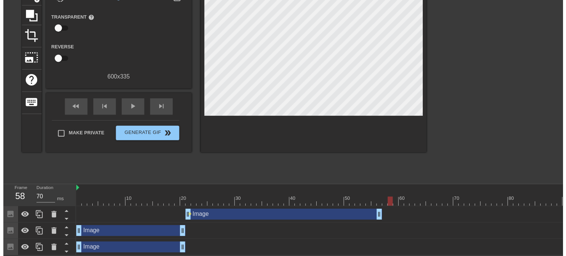
scroll to position [80, 0]
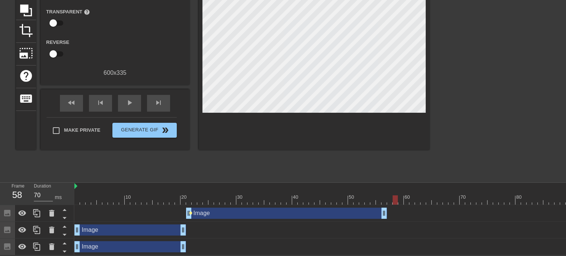
click at [192, 211] on span "lens" at bounding box center [190, 212] width 3 height 3
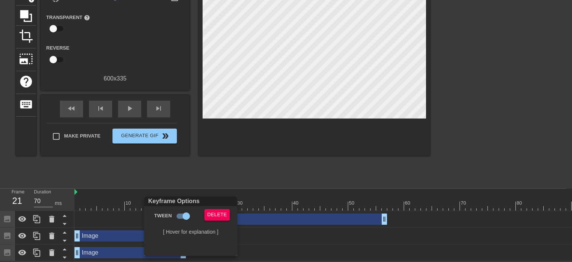
click at [384, 214] on div at bounding box center [286, 131] width 572 height 262
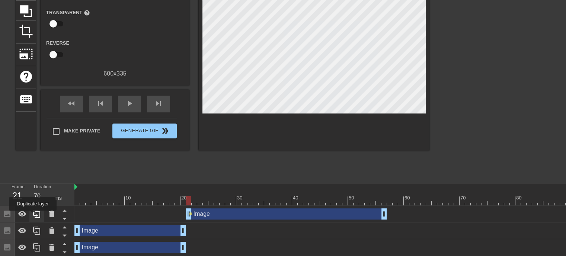
click at [33, 216] on icon at bounding box center [36, 214] width 9 height 9
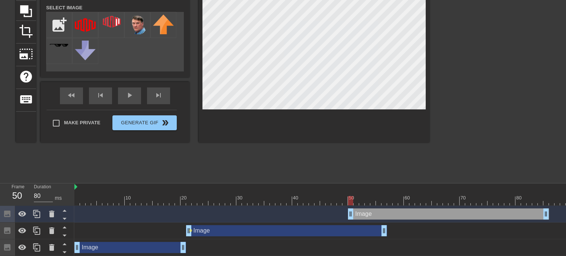
type input "70"
drag, startPoint x: 208, startPoint y: 214, endPoint x: 407, endPoint y: 213, distance: 198.8
click at [407, 213] on div "Image drag_handle drag_handle" at bounding box center [487, 213] width 201 height 11
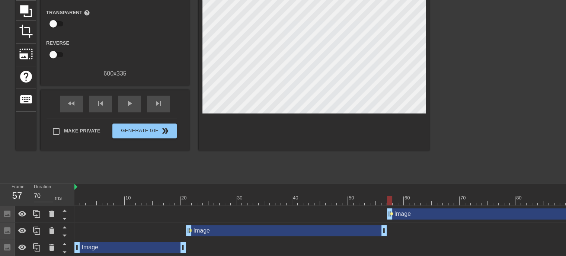
click at [392, 214] on span "lens" at bounding box center [391, 213] width 3 height 3
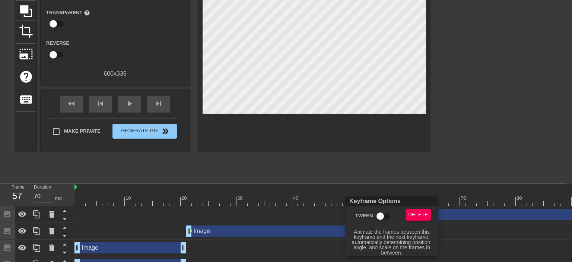
click at [378, 214] on input "Tween" at bounding box center [380, 216] width 42 height 14
checkbox input "true"
click at [330, 196] on div at bounding box center [286, 131] width 572 height 262
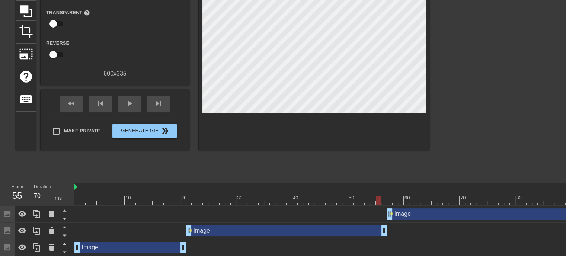
drag, startPoint x: 392, startPoint y: 199, endPoint x: 381, endPoint y: 204, distance: 12.0
click at [381, 204] on div at bounding box center [467, 200] width 787 height 9
click at [386, 201] on div at bounding box center [467, 200] width 787 height 9
click at [390, 201] on div at bounding box center [467, 200] width 787 height 9
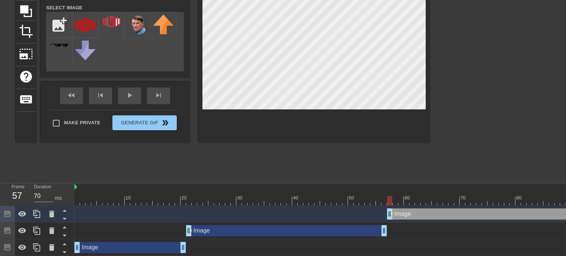
click at [385, 198] on div at bounding box center [467, 200] width 787 height 9
drag, startPoint x: 385, startPoint y: 199, endPoint x: 339, endPoint y: 199, distance: 45.8
click at [339, 199] on div at bounding box center [339, 200] width 5 height 9
drag, startPoint x: 384, startPoint y: 230, endPoint x: 339, endPoint y: 229, distance: 44.3
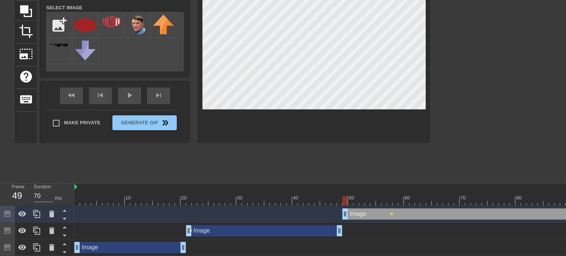
drag, startPoint x: 390, startPoint y: 210, endPoint x: 344, endPoint y: 211, distance: 45.8
drag, startPoint x: 326, startPoint y: 200, endPoint x: 339, endPoint y: 200, distance: 13.8
click at [339, 200] on div at bounding box center [467, 200] width 787 height 9
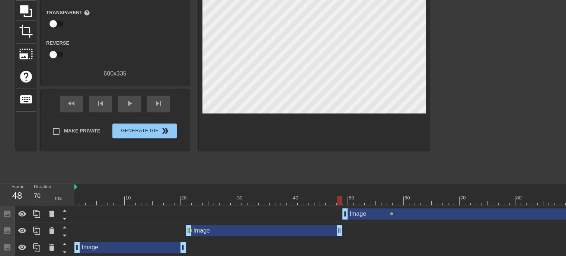
drag, startPoint x: 393, startPoint y: 213, endPoint x: 384, endPoint y: 215, distance: 9.1
click at [364, 213] on div "Image drag_handle drag_handle lens" at bounding box center [467, 213] width 787 height 11
click at [392, 214] on span "lens" at bounding box center [391, 213] width 3 height 3
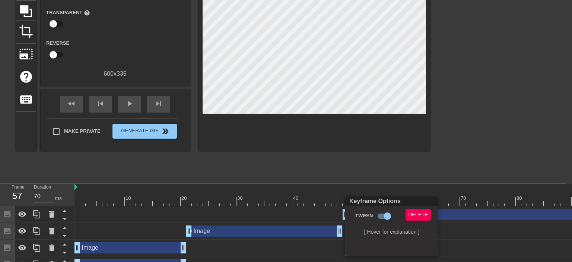
click at [382, 190] on div at bounding box center [286, 131] width 572 height 262
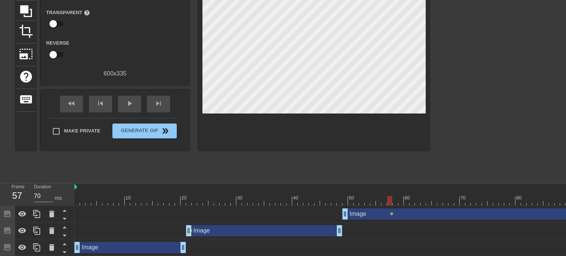
drag, startPoint x: 390, startPoint y: 214, endPoint x: 385, endPoint y: 214, distance: 4.5
click at [375, 213] on div "Image drag_handle drag_handle lens" at bounding box center [467, 213] width 787 height 11
drag, startPoint x: 389, startPoint y: 215, endPoint x: 363, endPoint y: 215, distance: 25.7
click at [367, 215] on div "Image drag_handle drag_handle lens" at bounding box center [467, 213] width 787 height 11
click at [437, 216] on div "Image drag_handle drag_handle" at bounding box center [465, 213] width 246 height 11
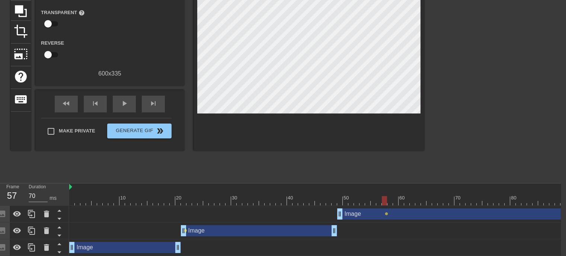
scroll to position [74, 6]
click at [42, 215] on icon at bounding box center [46, 214] width 9 height 9
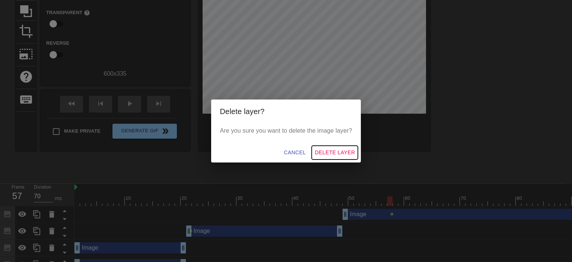
click at [325, 150] on span "Delete Layer" at bounding box center [335, 152] width 40 height 9
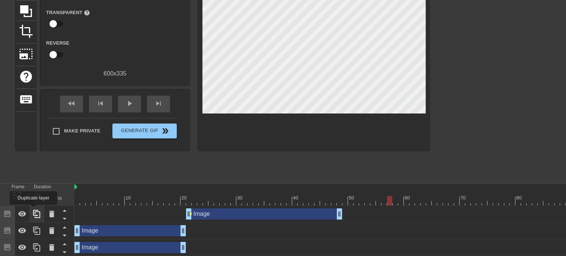
click at [34, 210] on icon at bounding box center [36, 214] width 9 height 9
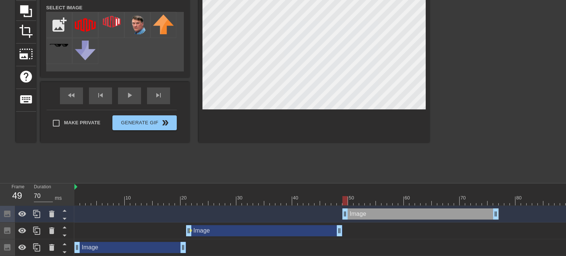
drag, startPoint x: 213, startPoint y: 215, endPoint x: 369, endPoint y: 210, distance: 156.0
click at [369, 210] on div "Image drag_handle drag_handle" at bounding box center [420, 213] width 156 height 11
drag, startPoint x: 338, startPoint y: 201, endPoint x: 372, endPoint y: 198, distance: 34.0
click at [372, 198] on div at bounding box center [467, 200] width 787 height 9
click at [372, 198] on div at bounding box center [372, 200] width 5 height 9
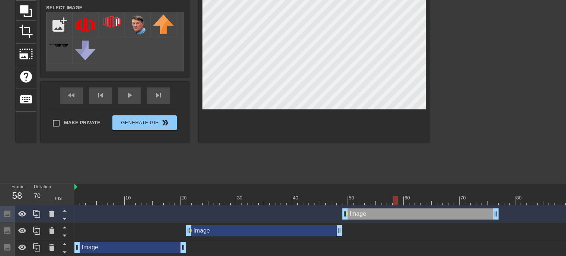
drag, startPoint x: 371, startPoint y: 198, endPoint x: 391, endPoint y: 200, distance: 19.8
click at [393, 200] on div at bounding box center [395, 200] width 5 height 9
drag, startPoint x: 347, startPoint y: 210, endPoint x: 408, endPoint y: 214, distance: 61.2
drag, startPoint x: 311, startPoint y: 198, endPoint x: 341, endPoint y: 201, distance: 30.3
click at [341, 201] on div at bounding box center [467, 200] width 787 height 9
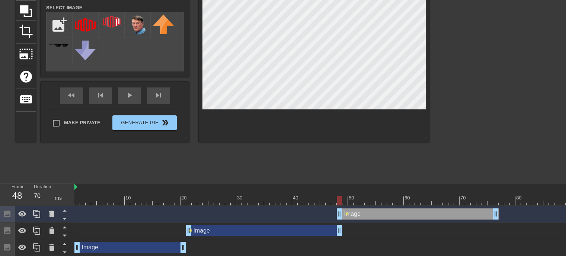
drag, startPoint x: 407, startPoint y: 215, endPoint x: 359, endPoint y: 213, distance: 48.4
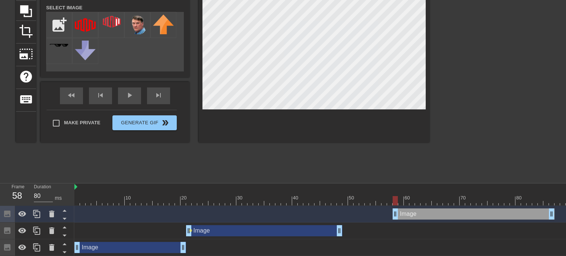
drag, startPoint x: 367, startPoint y: 213, endPoint x: 433, endPoint y: 213, distance: 65.1
click at [434, 213] on div "Image drag_handle drag_handle" at bounding box center [474, 213] width 162 height 11
drag, startPoint x: 406, startPoint y: 202, endPoint x: 307, endPoint y: 201, distance: 99.8
click at [307, 201] on div at bounding box center [305, 200] width 5 height 9
drag, startPoint x: 76, startPoint y: 188, endPoint x: 70, endPoint y: 189, distance: 5.8
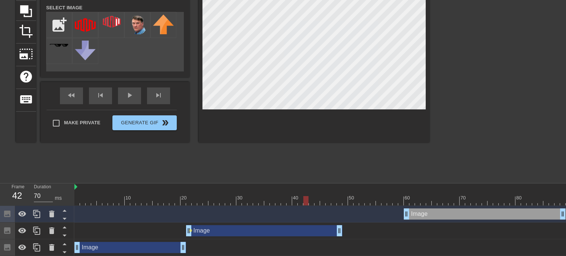
click at [70, 189] on div "Frame 42 Duration 70 ms 10 20 30 40 50 60 70 80 90 100 110 120 130 140 Image dr…" at bounding box center [283, 228] width 566 height 89
click at [420, 215] on div "Image drag_handle drag_handle" at bounding box center [485, 213] width 162 height 11
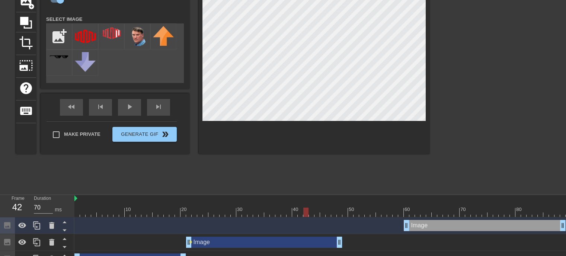
scroll to position [96, 0]
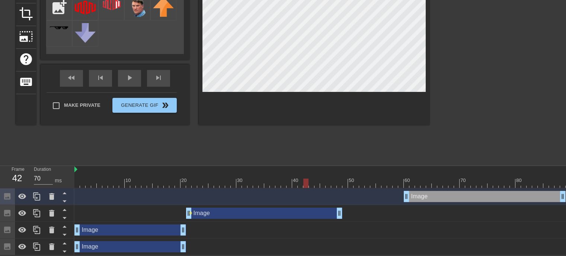
click at [320, 209] on div "Image drag_handle drag_handle" at bounding box center [264, 213] width 156 height 11
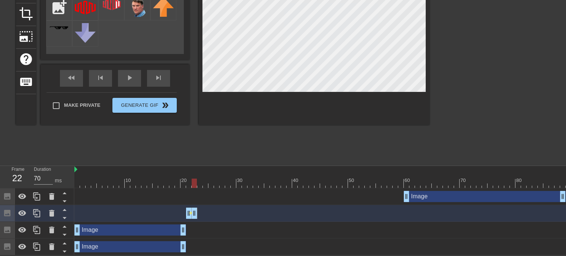
drag, startPoint x: 339, startPoint y: 207, endPoint x: 196, endPoint y: 208, distance: 142.9
drag, startPoint x: 195, startPoint y: 210, endPoint x: 214, endPoint y: 208, distance: 19.1
click at [214, 208] on div "Image drag_handle drag_handle lens" at bounding box center [467, 213] width 787 height 11
click at [191, 211] on span "lens" at bounding box center [190, 212] width 3 height 3
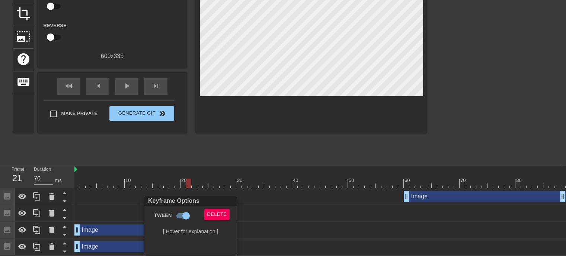
scroll to position [91, 0]
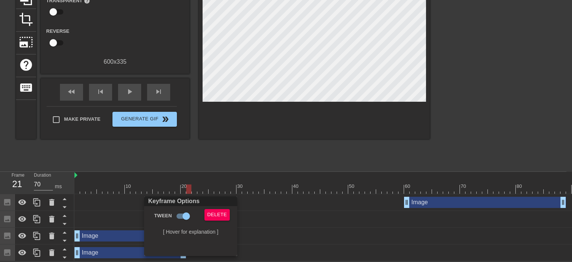
click at [211, 160] on div at bounding box center [286, 131] width 572 height 262
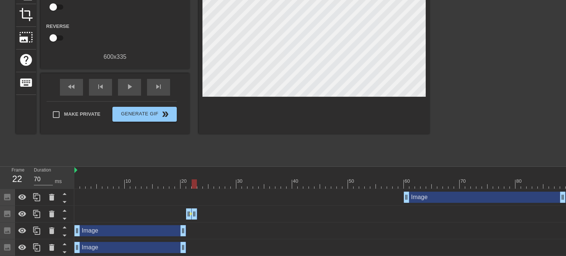
drag, startPoint x: 209, startPoint y: 213, endPoint x: 194, endPoint y: 213, distance: 14.5
drag, startPoint x: 442, startPoint y: 198, endPoint x: 477, endPoint y: 196, distance: 35.0
click at [477, 196] on div "Image drag_handle drag_handle" at bounding box center [518, 197] width 162 height 11
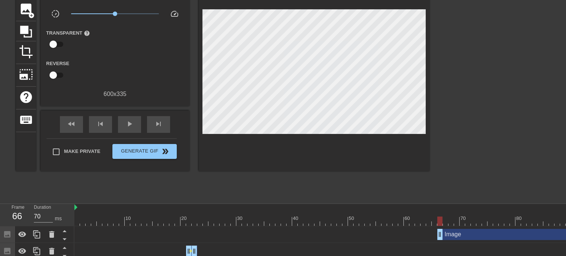
scroll to position [54, 6]
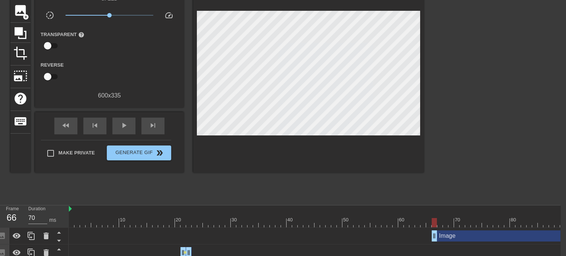
drag, startPoint x: 468, startPoint y: 176, endPoint x: 571, endPoint y: 166, distance: 104.3
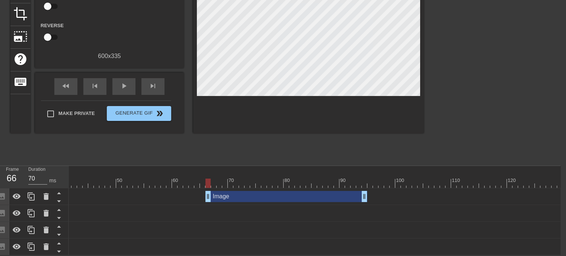
scroll to position [0, 223]
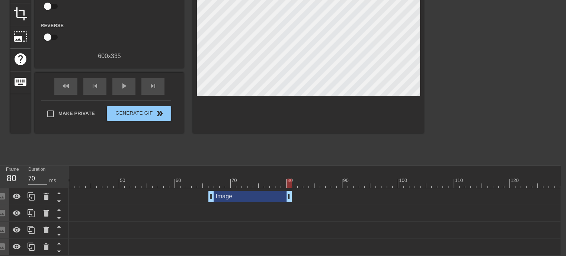
drag, startPoint x: 366, startPoint y: 192, endPoint x: 289, endPoint y: 192, distance: 77.4
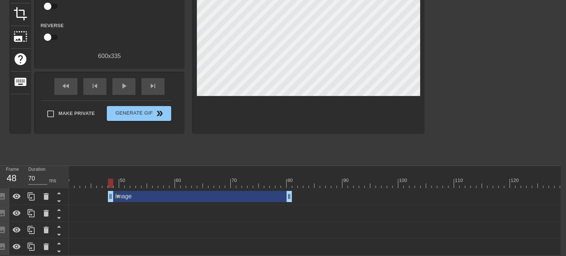
drag, startPoint x: 212, startPoint y: 192, endPoint x: 112, endPoint y: 193, distance: 100.1
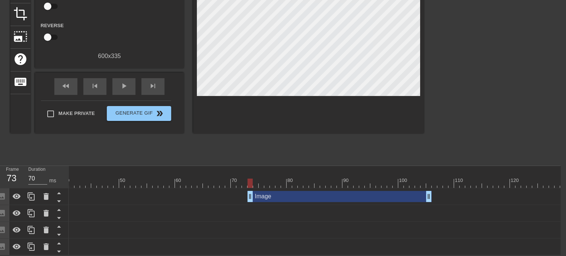
drag, startPoint x: 141, startPoint y: 192, endPoint x: 275, endPoint y: 191, distance: 134.8
click at [275, 191] on div "Image drag_handle drag_handle" at bounding box center [340, 196] width 184 height 11
click at [433, 193] on div "Image drag_handle drag_handle lens" at bounding box center [239, 196] width 787 height 11
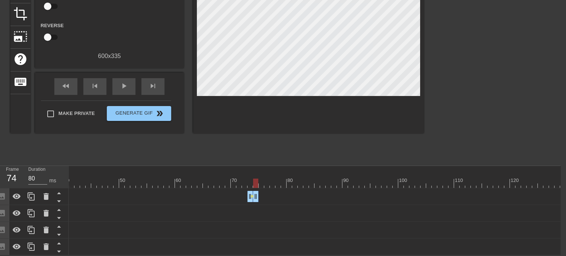
drag, startPoint x: 431, startPoint y: 192, endPoint x: 258, endPoint y: 191, distance: 173.1
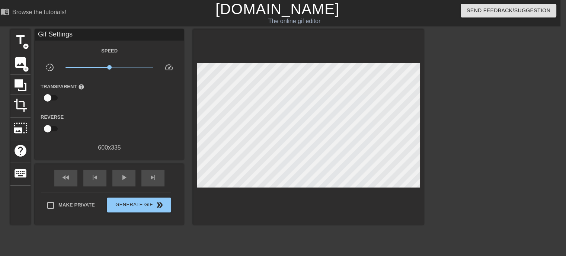
scroll to position [74, 6]
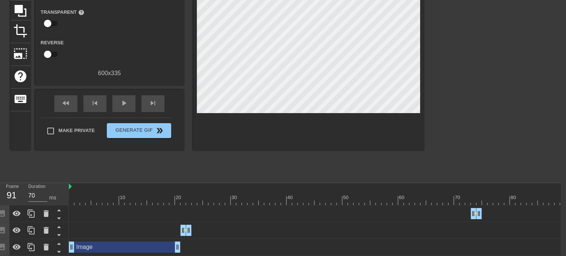
drag, startPoint x: 172, startPoint y: 204, endPoint x: 571, endPoint y: 204, distance: 399.8
click at [561, 204] on html "menu_book Browse the tutorials! [DOMAIN_NAME] The online gif editor Send Feedba…" at bounding box center [277, 99] width 566 height 347
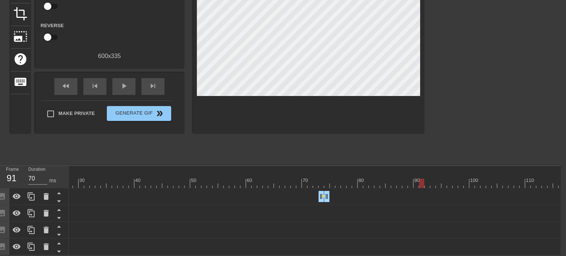
scroll to position [0, 184]
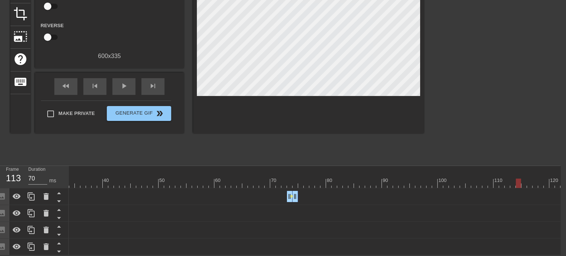
drag, startPoint x: 389, startPoint y: 177, endPoint x: 514, endPoint y: 180, distance: 125.5
click at [514, 180] on div at bounding box center [278, 183] width 787 height 9
click at [36, 193] on div at bounding box center [31, 196] width 15 height 16
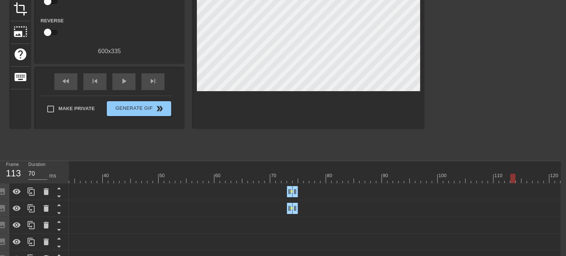
drag, startPoint x: 292, startPoint y: 192, endPoint x: 319, endPoint y: 192, distance: 27.5
click at [319, 192] on div "Image drag_handle drag_handle lens" at bounding box center [278, 191] width 787 height 11
drag, startPoint x: 296, startPoint y: 194, endPoint x: 321, endPoint y: 193, distance: 25.0
click at [321, 193] on div "Image drag_handle drag_handle lens" at bounding box center [278, 191] width 787 height 11
drag, startPoint x: 301, startPoint y: 195, endPoint x: 524, endPoint y: 191, distance: 223.4
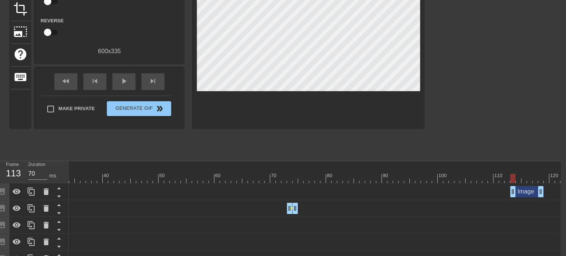
click at [524, 191] on div "Image drag_handle drag_handle" at bounding box center [527, 191] width 34 height 11
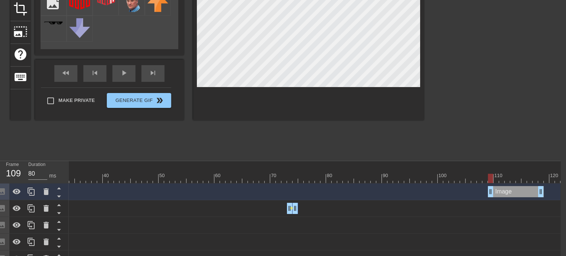
drag, startPoint x: 513, startPoint y: 193, endPoint x: 490, endPoint y: 195, distance: 23.1
drag, startPoint x: 491, startPoint y: 192, endPoint x: 520, endPoint y: 192, distance: 28.3
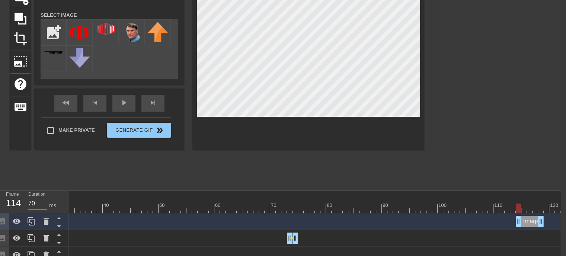
scroll to position [113, 6]
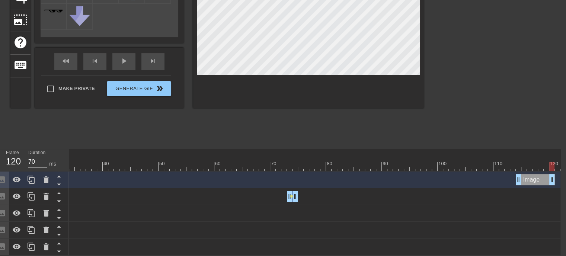
drag, startPoint x: 542, startPoint y: 174, endPoint x: 551, endPoint y: 173, distance: 9.0
click at [43, 176] on icon at bounding box center [46, 179] width 9 height 9
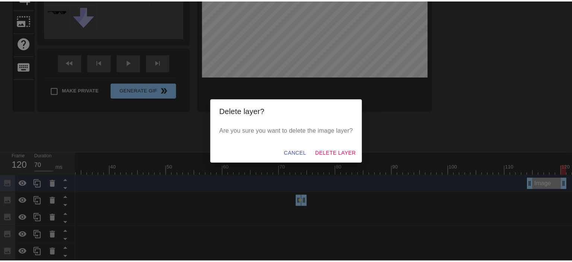
scroll to position [107, 0]
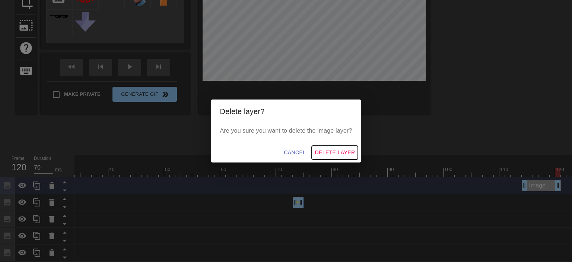
click at [324, 154] on span "Delete Layer" at bounding box center [335, 152] width 40 height 9
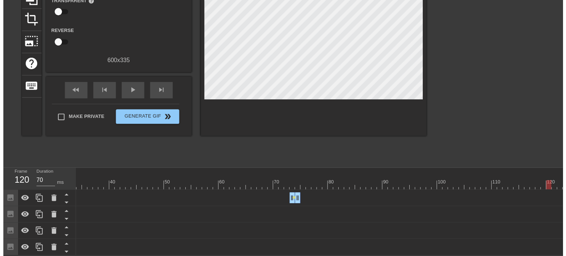
scroll to position [96, 0]
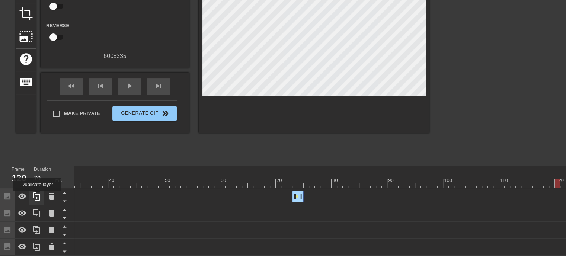
click at [37, 196] on icon at bounding box center [36, 196] width 9 height 9
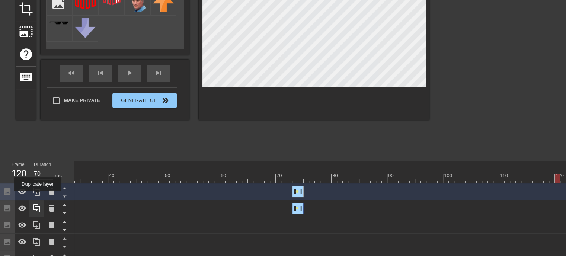
scroll to position [107, 0]
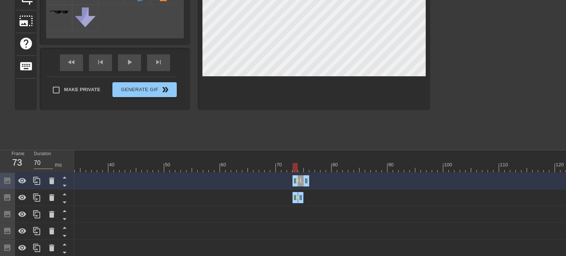
click at [302, 185] on div "Image drag_handle drag_handle" at bounding box center [301, 180] width 17 height 11
drag, startPoint x: 294, startPoint y: 185, endPoint x: 273, endPoint y: 185, distance: 20.8
drag, startPoint x: 285, startPoint y: 179, endPoint x: 299, endPoint y: 181, distance: 14.3
click at [299, 181] on div "Image drag_handle drag_handle" at bounding box center [306, 180] width 39 height 11
click at [297, 181] on span "lens" at bounding box center [297, 180] width 3 height 3
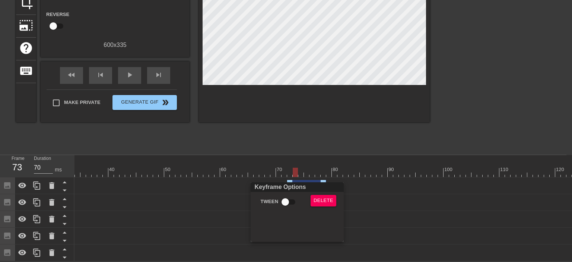
click at [302, 181] on div at bounding box center [286, 131] width 572 height 262
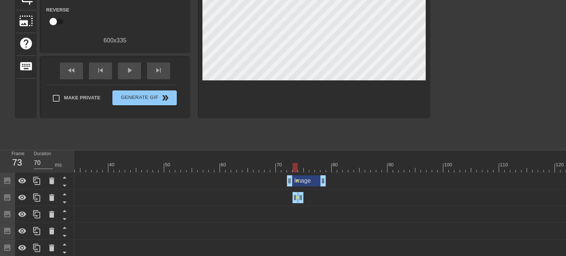
drag, startPoint x: 296, startPoint y: 181, endPoint x: 308, endPoint y: 181, distance: 11.5
click at [308, 181] on div "Image drag_handle drag_handle lens" at bounding box center [284, 180] width 787 height 11
type input "70"
drag, startPoint x: 306, startPoint y: 181, endPoint x: 465, endPoint y: 179, distance: 159.0
click at [465, 179] on div "Image drag_handle drag_handle" at bounding box center [462, 180] width 39 height 11
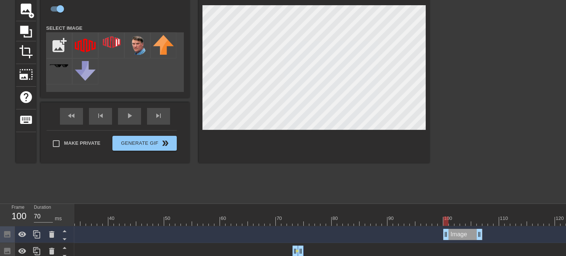
scroll to position [37, 0]
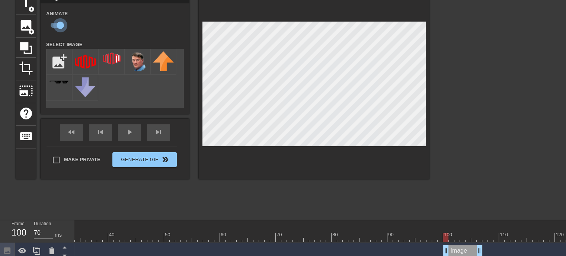
click at [57, 26] on input "checkbox" at bounding box center [60, 25] width 42 height 14
click at [57, 26] on input "checkbox" at bounding box center [53, 25] width 42 height 14
checkbox input "true"
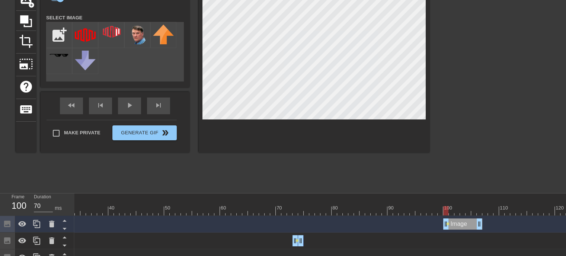
scroll to position [74, 0]
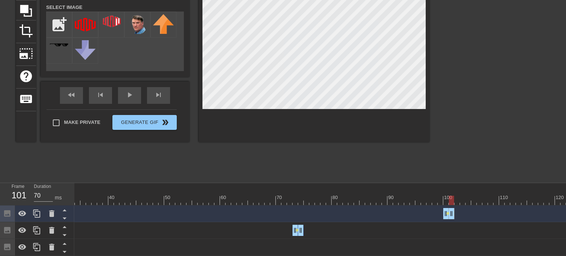
drag, startPoint x: 481, startPoint y: 212, endPoint x: 454, endPoint y: 213, distance: 26.8
click at [36, 217] on icon at bounding box center [36, 213] width 9 height 9
drag, startPoint x: 451, startPoint y: 214, endPoint x: 482, endPoint y: 214, distance: 30.9
click at [459, 211] on div "Image drag_handle drag_handle" at bounding box center [465, 213] width 45 height 11
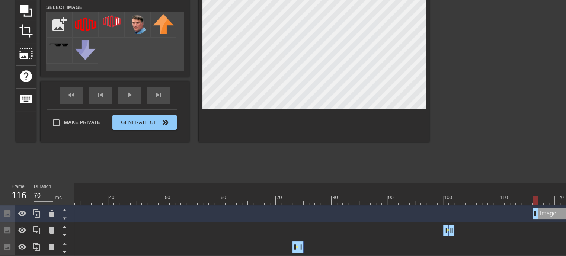
drag, startPoint x: 462, startPoint y: 213, endPoint x: 555, endPoint y: 214, distance: 93.8
click at [555, 214] on div "Image drag_handle drag_handle" at bounding box center [555, 213] width 45 height 11
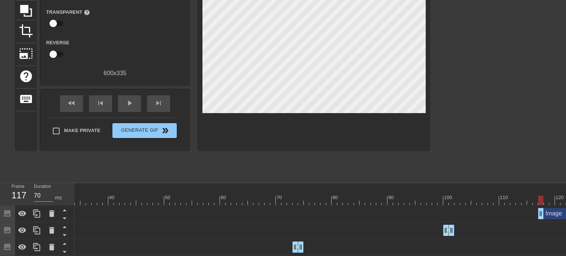
scroll to position [74, 6]
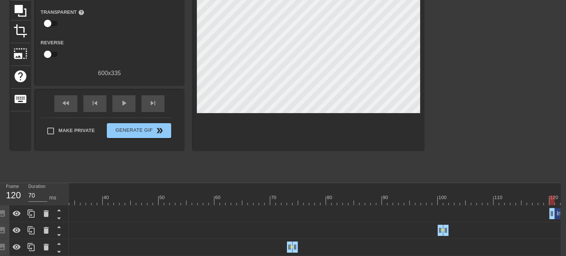
drag, startPoint x: 547, startPoint y: 215, endPoint x: 565, endPoint y: 215, distance: 17.5
click at [565, 215] on div "Image drag_handle drag_handle" at bounding box center [571, 213] width 45 height 11
drag, startPoint x: 560, startPoint y: 214, endPoint x: 513, endPoint y: 218, distance: 47.1
click at [560, 216] on div "Image drag_handle drag_handle" at bounding box center [566, 213] width 45 height 11
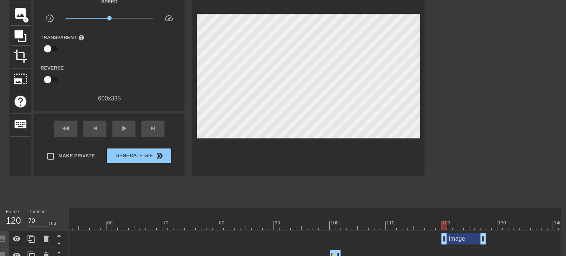
scroll to position [92, 6]
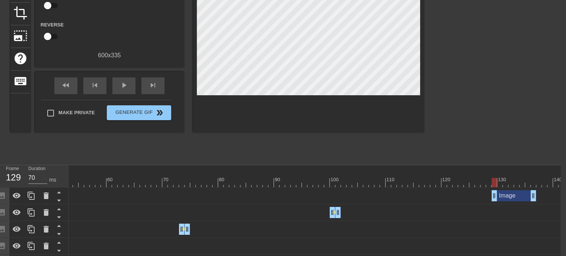
drag, startPoint x: 460, startPoint y: 195, endPoint x: 520, endPoint y: 197, distance: 59.6
click at [513, 197] on div "Image drag_handle drag_handle" at bounding box center [514, 195] width 45 height 11
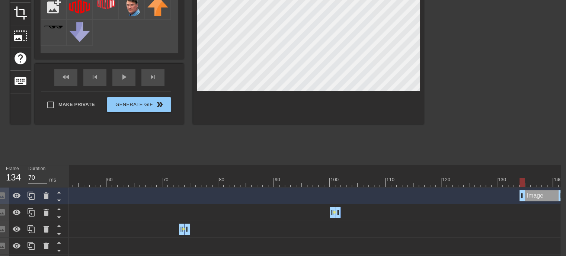
drag, startPoint x: 508, startPoint y: 198, endPoint x: 568, endPoint y: 201, distance: 60.0
click at [561, 201] on html "menu_book Browse the tutorials! [DOMAIN_NAME] The online gif editor Send Feedba…" at bounding box center [277, 98] width 566 height 380
drag, startPoint x: 561, startPoint y: 196, endPoint x: 531, endPoint y: 195, distance: 30.5
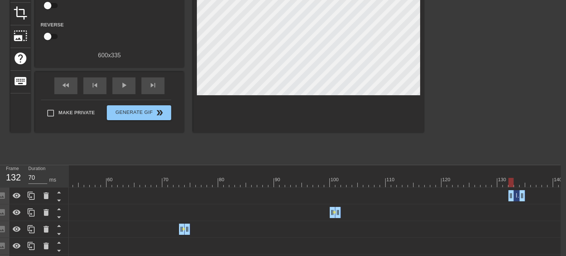
drag, startPoint x: 529, startPoint y: 196, endPoint x: 516, endPoint y: 197, distance: 12.4
click at [516, 197] on div "Image drag_handle drag_handle" at bounding box center [516, 195] width 17 height 11
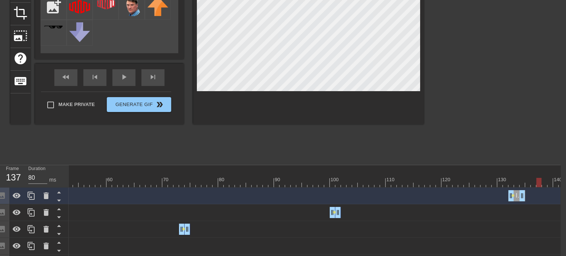
type input "70"
drag, startPoint x: 494, startPoint y: 183, endPoint x: 526, endPoint y: 179, distance: 31.8
click at [526, 179] on div at bounding box center [170, 182] width 787 height 9
click at [506, 184] on div at bounding box center [170, 182] width 787 height 9
click at [334, 213] on span "lens" at bounding box center [334, 212] width 3 height 3
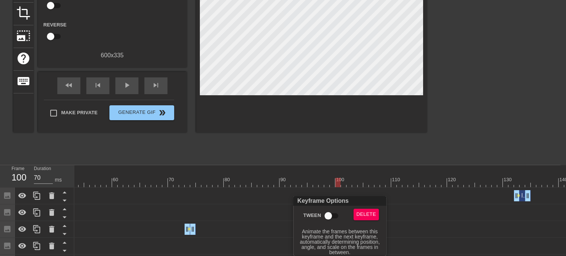
scroll to position [92, 0]
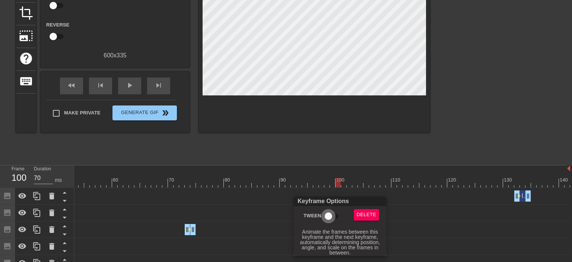
click at [331, 214] on input "Tween" at bounding box center [328, 216] width 42 height 14
checkbox input "true"
click at [518, 195] on div at bounding box center [286, 131] width 572 height 262
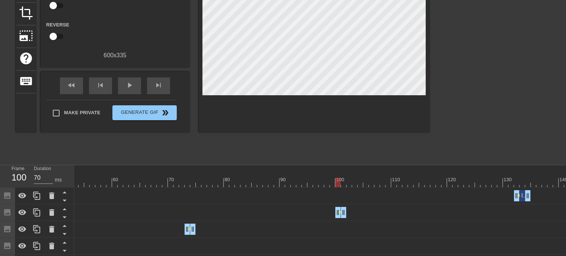
click at [519, 195] on span "lens" at bounding box center [518, 195] width 3 height 3
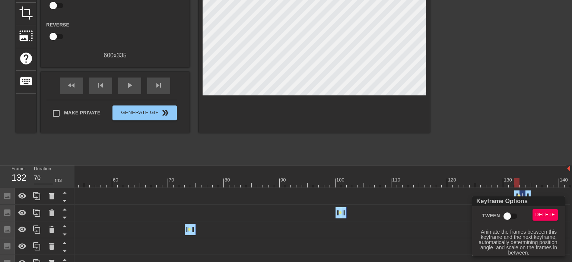
click at [507, 216] on input "Tween" at bounding box center [507, 216] width 42 height 14
checkbox input "true"
click at [189, 230] on div at bounding box center [286, 131] width 572 height 262
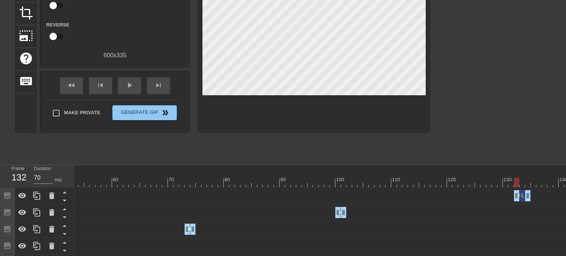
click at [189, 229] on span "lens" at bounding box center [189, 228] width 3 height 3
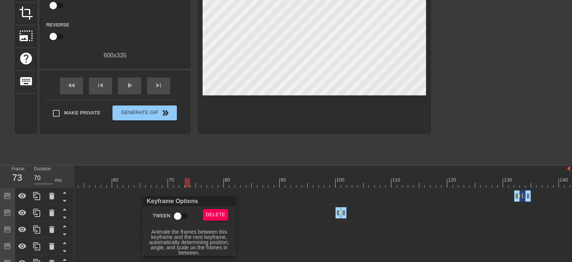
click at [177, 216] on input "Tween" at bounding box center [177, 216] width 42 height 14
checkbox input "true"
click at [365, 254] on div at bounding box center [286, 131] width 572 height 262
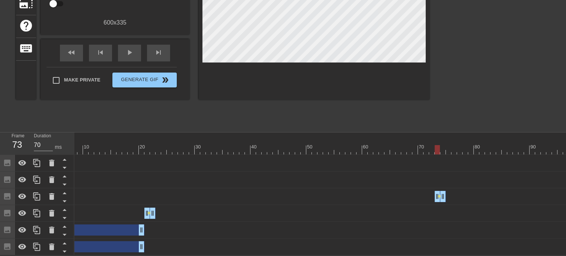
scroll to position [0, 23]
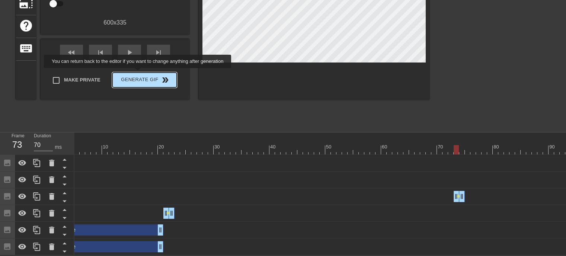
click at [138, 76] on span "Generate Gif double_arrow" at bounding box center [144, 80] width 58 height 9
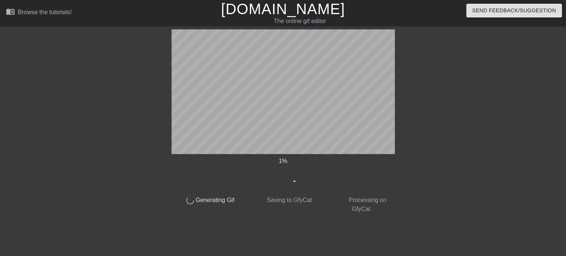
scroll to position [0, 0]
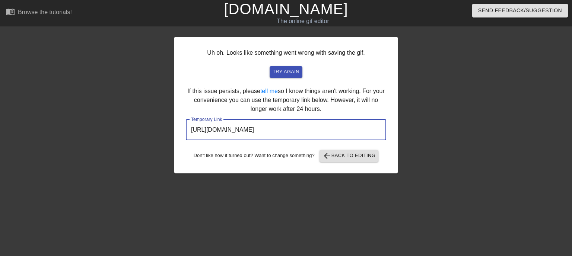
click at [295, 124] on input "[URL][DOMAIN_NAME]" at bounding box center [286, 129] width 200 height 21
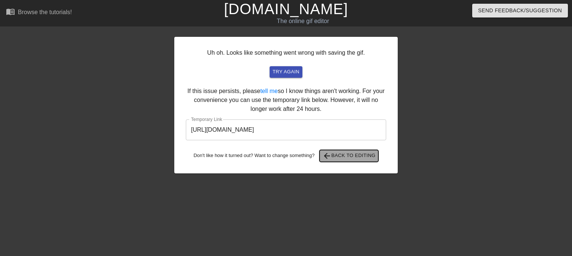
click at [358, 153] on span "arrow_back Back to Editing" at bounding box center [348, 155] width 53 height 9
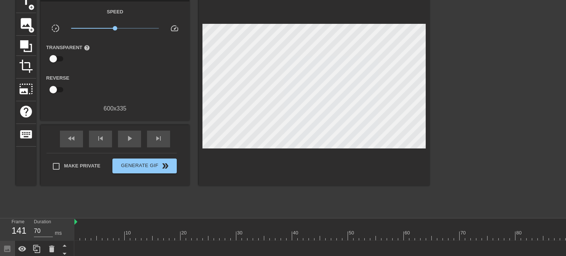
scroll to position [112, 0]
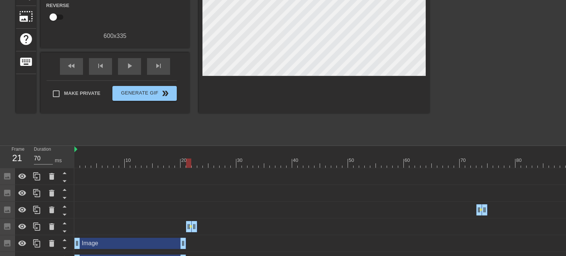
drag, startPoint x: 233, startPoint y: 164, endPoint x: 186, endPoint y: 166, distance: 47.0
click at [186, 166] on div at bounding box center [467, 163] width 787 height 9
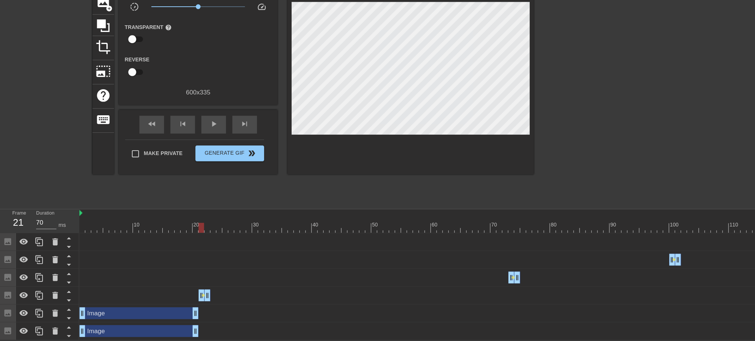
scroll to position [46, 0]
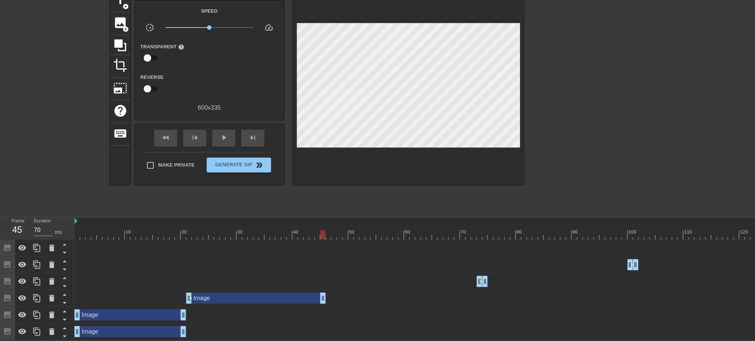
drag, startPoint x: 195, startPoint y: 291, endPoint x: 323, endPoint y: 296, distance: 128.1
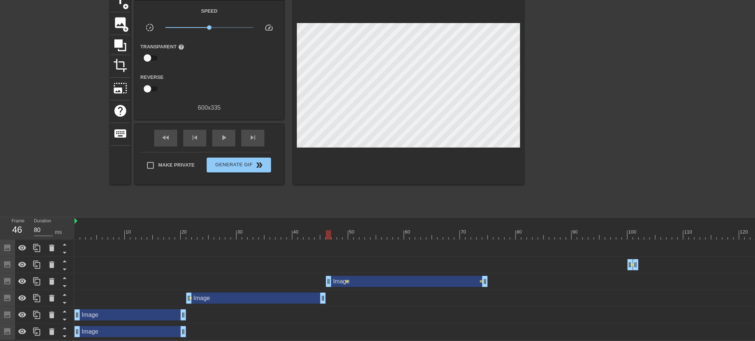
drag, startPoint x: 478, startPoint y: 280, endPoint x: 329, endPoint y: 276, distance: 148.9
drag, startPoint x: 486, startPoint y: 278, endPoint x: 389, endPoint y: 276, distance: 96.4
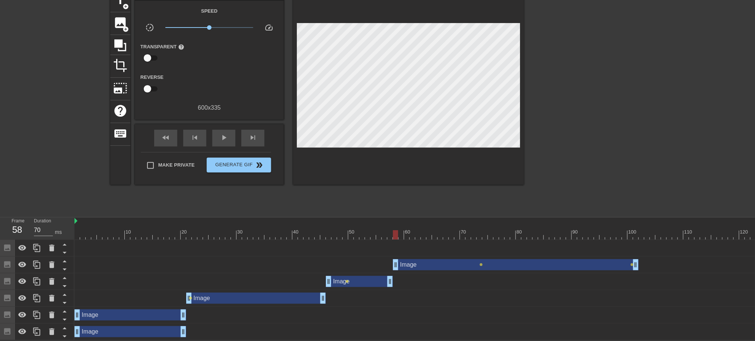
drag, startPoint x: 628, startPoint y: 260, endPoint x: 396, endPoint y: 261, distance: 232.3
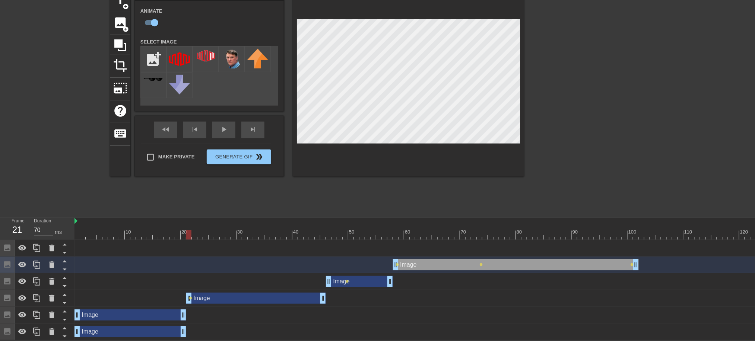
drag, startPoint x: 178, startPoint y: 225, endPoint x: 188, endPoint y: 233, distance: 12.8
click at [188, 233] on div at bounding box center [467, 234] width 787 height 9
click at [364, 261] on div "Image drag_handle drag_handle" at bounding box center [359, 281] width 67 height 11
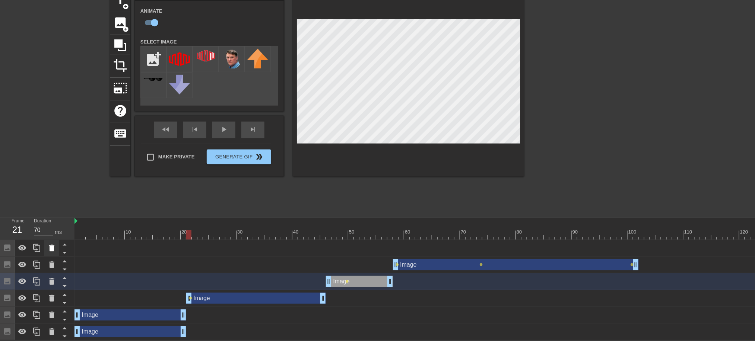
click at [48, 244] on icon at bounding box center [51, 248] width 9 height 9
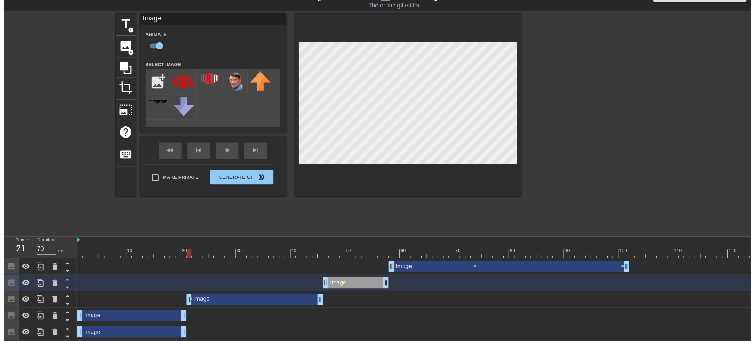
scroll to position [30, 0]
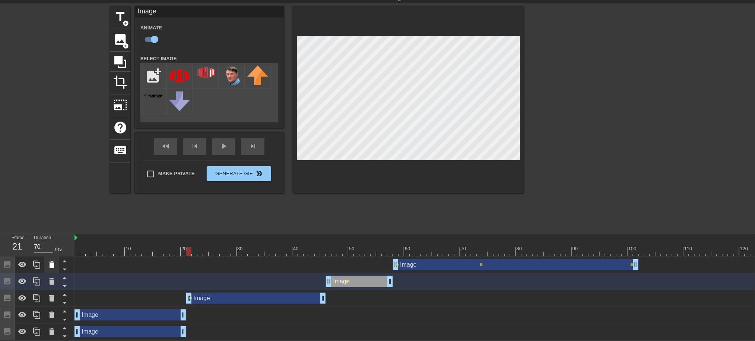
click at [47, 261] on icon at bounding box center [51, 265] width 9 height 9
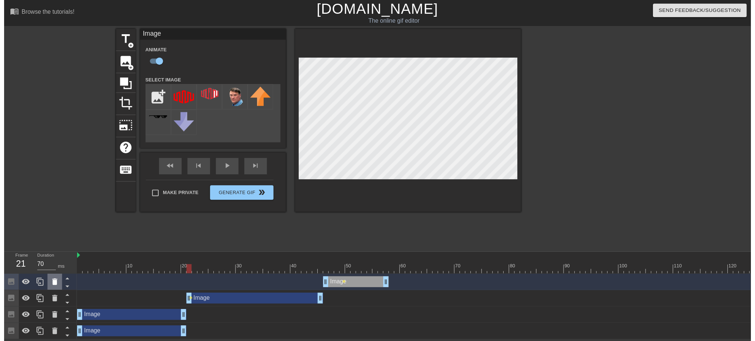
scroll to position [13, 0]
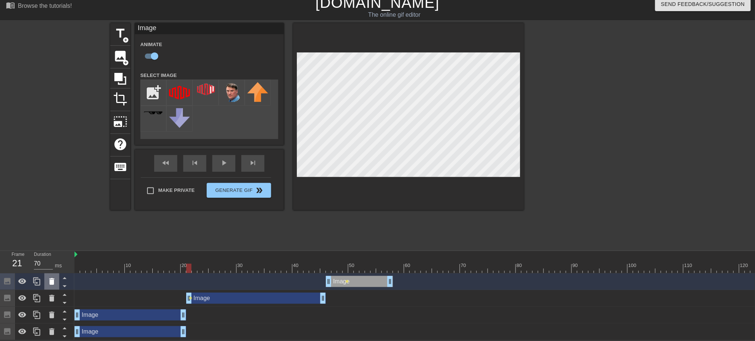
click at [54, 261] on icon at bounding box center [51, 281] width 5 height 7
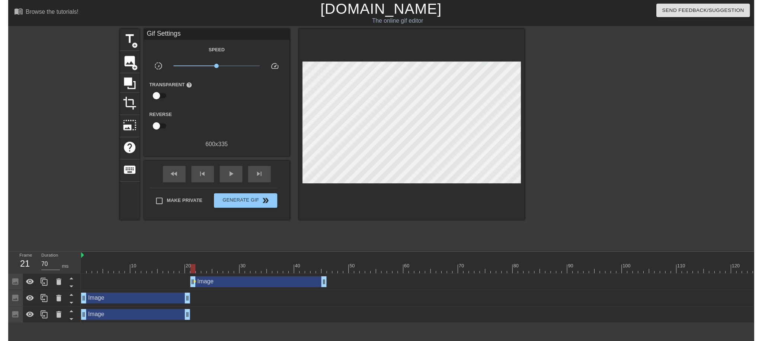
scroll to position [0, 0]
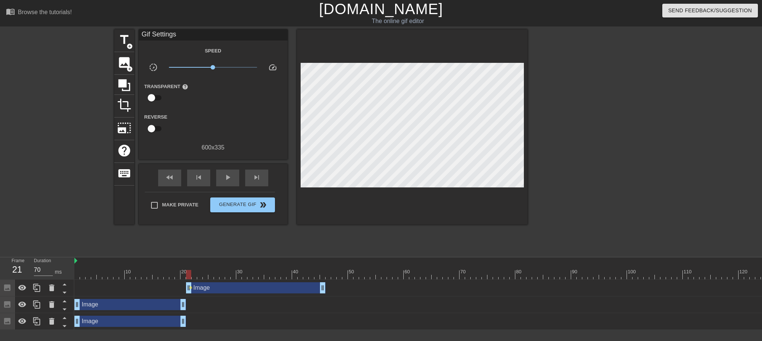
click at [306, 261] on div "Image drag_handle drag_handle" at bounding box center [256, 288] width 140 height 11
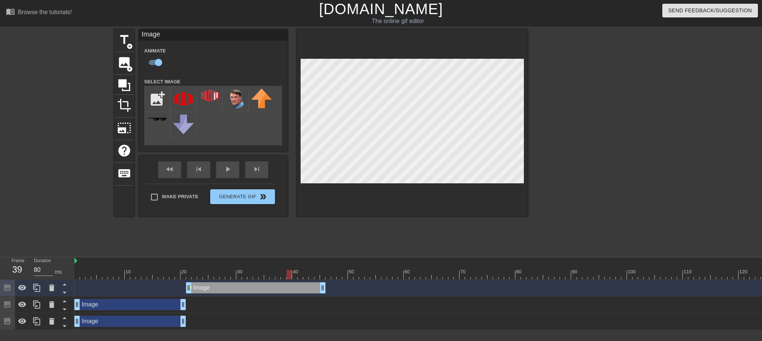
type input "70"
drag, startPoint x: 269, startPoint y: 278, endPoint x: 288, endPoint y: 261, distance: 25.3
click at [293, 261] on div at bounding box center [467, 274] width 787 height 9
click at [159, 64] on input "checkbox" at bounding box center [158, 62] width 42 height 14
click at [159, 64] on input "checkbox" at bounding box center [151, 62] width 42 height 14
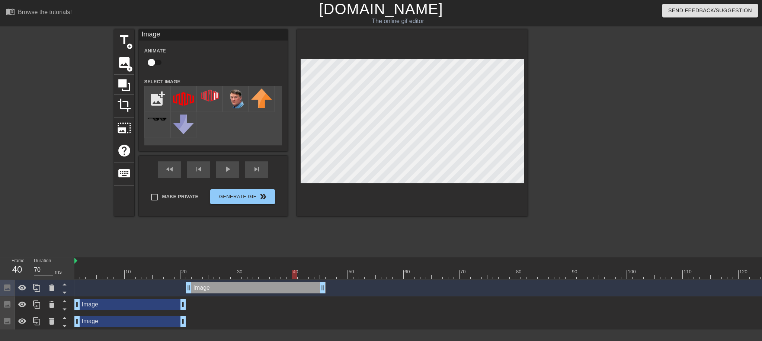
checkbox input "true"
drag, startPoint x: 324, startPoint y: 287, endPoint x: 418, endPoint y: 290, distance: 94.2
click at [418, 261] on div at bounding box center [417, 274] width 5 height 9
drag, startPoint x: 417, startPoint y: 274, endPoint x: 411, endPoint y: 275, distance: 6.1
click at [409, 261] on div at bounding box center [406, 274] width 5 height 9
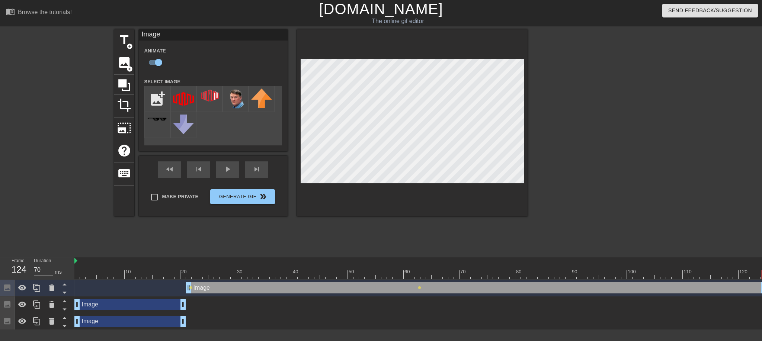
drag, startPoint x: 415, startPoint y: 290, endPoint x: 759, endPoint y: 285, distance: 344.0
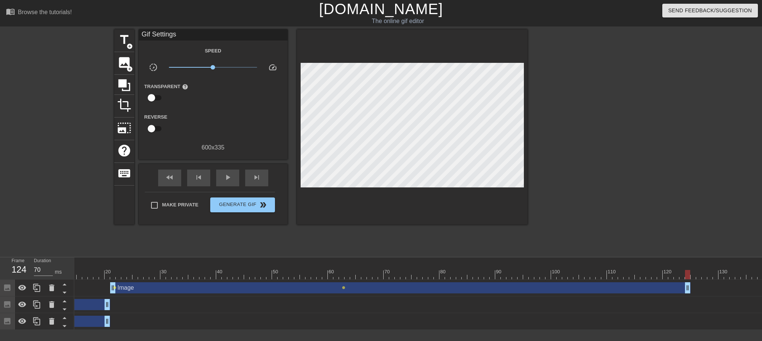
scroll to position [0, 101]
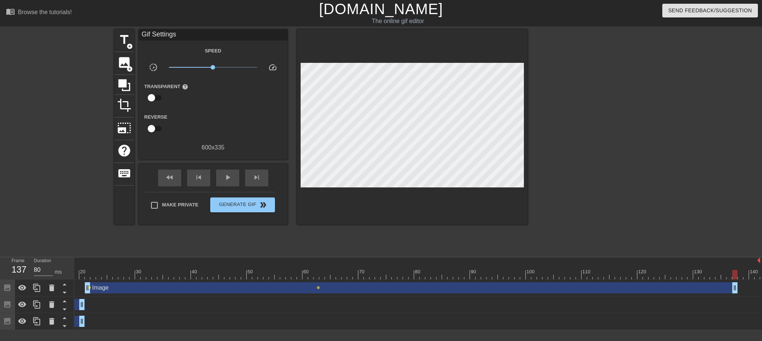
drag, startPoint x: 663, startPoint y: 292, endPoint x: 733, endPoint y: 293, distance: 70.0
click at [319, 261] on span "lens" at bounding box center [318, 287] width 3 height 3
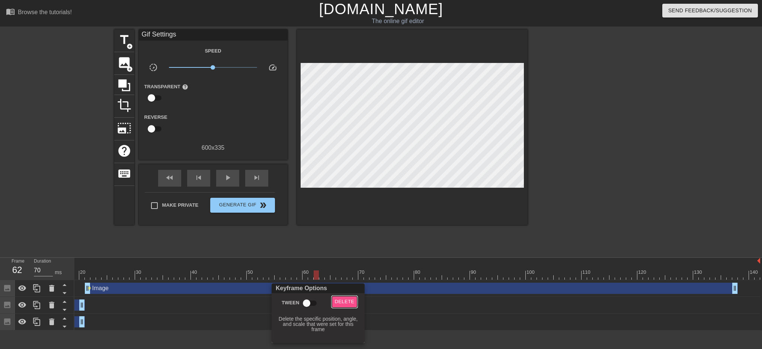
click at [349, 261] on span "Delete" at bounding box center [345, 301] width 20 height 9
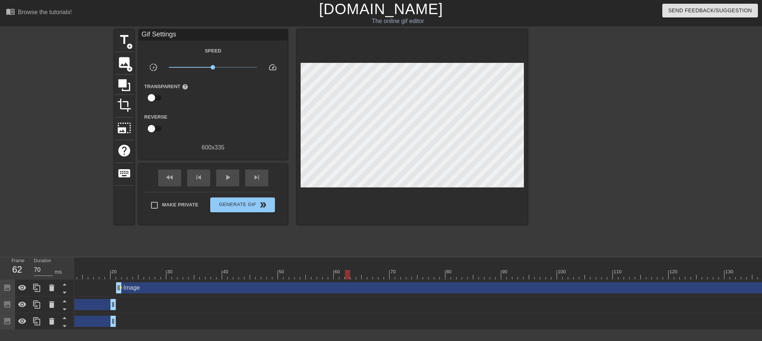
scroll to position [0, 0]
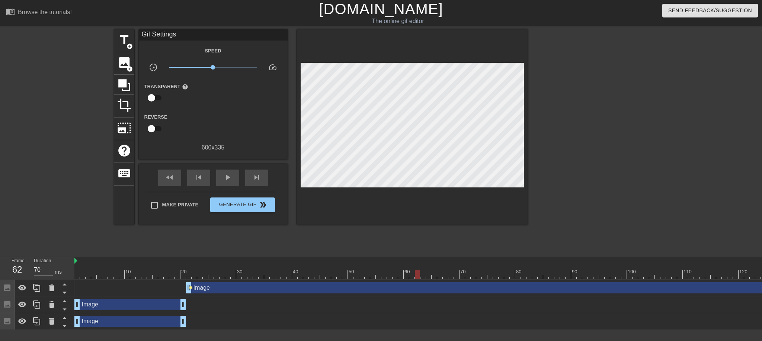
click at [189, 261] on span "lens" at bounding box center [190, 287] width 3 height 3
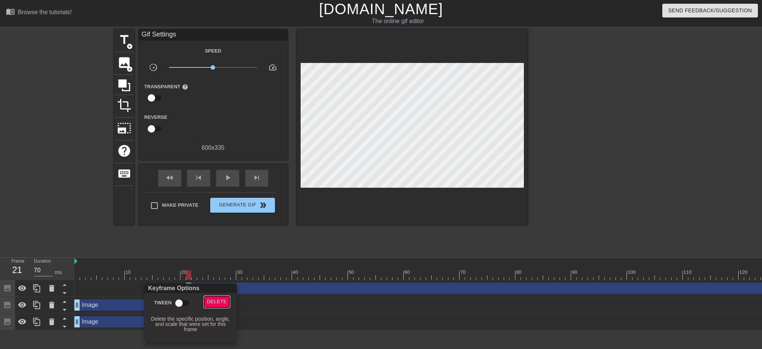
click at [223, 261] on span "Delete" at bounding box center [217, 301] width 20 height 9
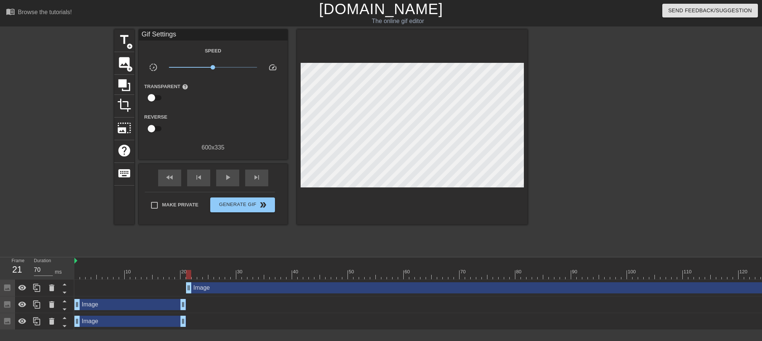
click at [203, 261] on div "Image drag_handle drag_handle" at bounding box center [512, 288] width 653 height 11
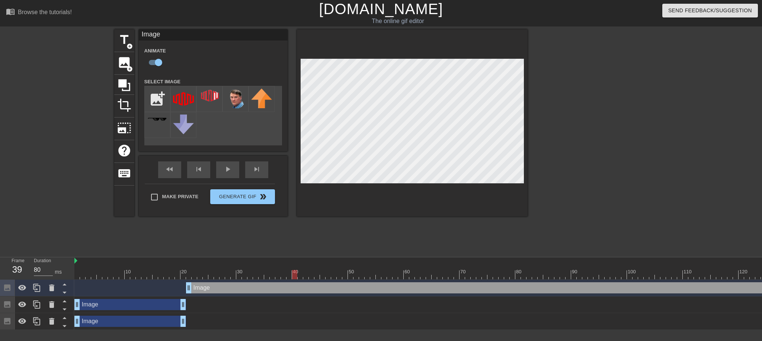
type input "70"
drag, startPoint x: 190, startPoint y: 274, endPoint x: 313, endPoint y: 277, distance: 123.6
click at [313, 261] on div at bounding box center [467, 274] width 787 height 9
click at [156, 61] on input "checkbox" at bounding box center [158, 62] width 42 height 14
click at [156, 61] on input "checkbox" at bounding box center [151, 62] width 42 height 14
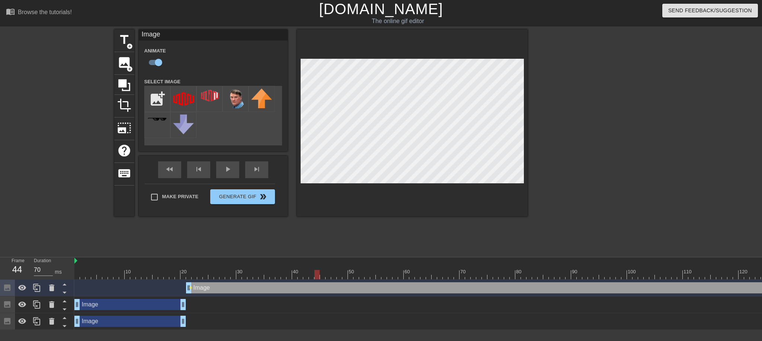
click at [315, 261] on div at bounding box center [317, 274] width 5 height 9
click at [158, 61] on input "checkbox" at bounding box center [158, 62] width 42 height 14
click at [157, 61] on input "checkbox" at bounding box center [151, 62] width 42 height 14
checkbox input "true"
click at [315, 261] on div at bounding box center [317, 274] width 5 height 9
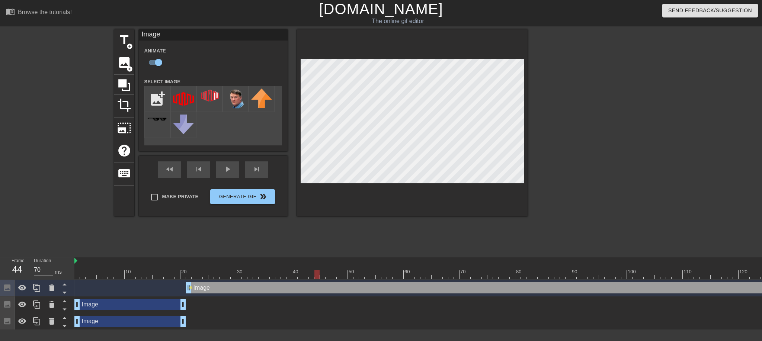
click at [315, 261] on div at bounding box center [467, 274] width 787 height 9
drag, startPoint x: 316, startPoint y: 275, endPoint x: 308, endPoint y: 275, distance: 8.2
click at [308, 261] on div at bounding box center [467, 274] width 787 height 9
drag, startPoint x: 307, startPoint y: 275, endPoint x: 383, endPoint y: 275, distance: 76.3
click at [383, 261] on div at bounding box center [467, 274] width 787 height 9
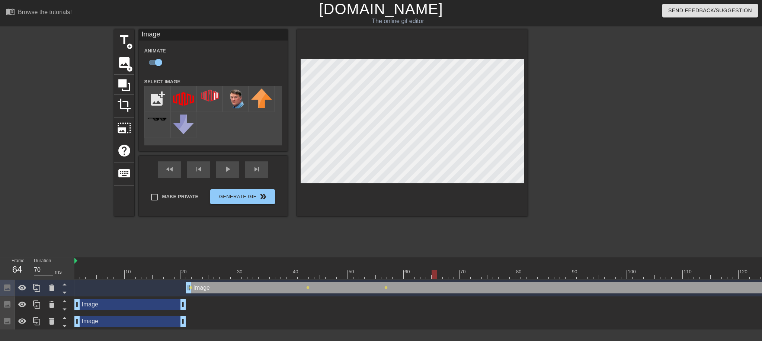
drag, startPoint x: 385, startPoint y: 278, endPoint x: 427, endPoint y: 277, distance: 42.4
click at [427, 261] on div at bounding box center [467, 274] width 787 height 9
drag, startPoint x: 431, startPoint y: 274, endPoint x: 473, endPoint y: 260, distance: 44.3
click at [480, 261] on div at bounding box center [467, 274] width 787 height 9
drag, startPoint x: 478, startPoint y: 277, endPoint x: 456, endPoint y: 252, distance: 32.9
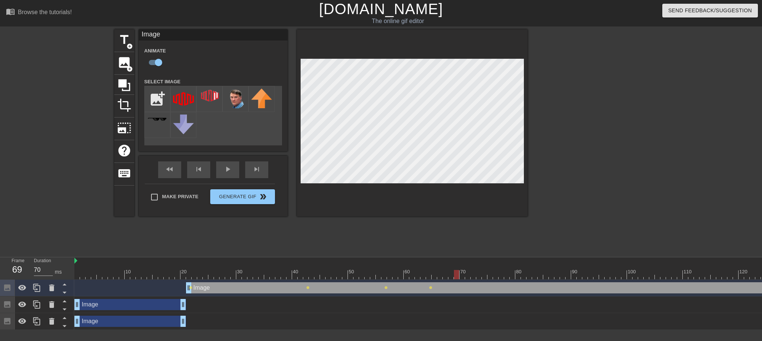
click at [456, 261] on div at bounding box center [456, 274] width 5 height 9
drag, startPoint x: 456, startPoint y: 272, endPoint x: 487, endPoint y: 272, distance: 30.9
click at [488, 261] on div at bounding box center [490, 274] width 5 height 9
drag, startPoint x: 486, startPoint y: 276, endPoint x: 500, endPoint y: 276, distance: 13.8
click at [500, 261] on div at bounding box center [501, 274] width 5 height 9
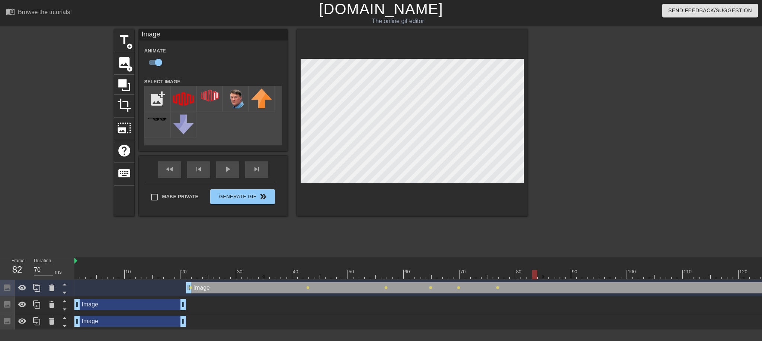
drag, startPoint x: 498, startPoint y: 278, endPoint x: 533, endPoint y: 277, distance: 35.4
click at [533, 261] on div at bounding box center [534, 274] width 5 height 9
drag, startPoint x: 529, startPoint y: 276, endPoint x: 579, endPoint y: 274, distance: 49.5
click at [571, 261] on div at bounding box center [573, 274] width 5 height 9
drag, startPoint x: 572, startPoint y: 276, endPoint x: 612, endPoint y: 275, distance: 39.9
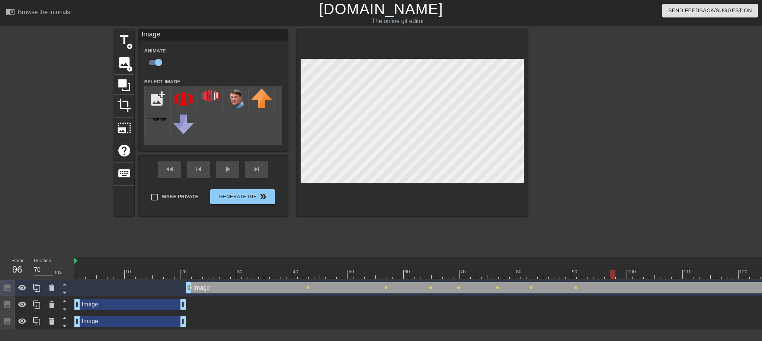
click at [571, 261] on div at bounding box center [612, 274] width 5 height 9
drag, startPoint x: 606, startPoint y: 272, endPoint x: 627, endPoint y: 273, distance: 20.9
click at [571, 261] on div at bounding box center [629, 274] width 5 height 9
drag, startPoint x: 626, startPoint y: 275, endPoint x: 648, endPoint y: 277, distance: 22.8
click at [571, 261] on div at bounding box center [467, 274] width 787 height 9
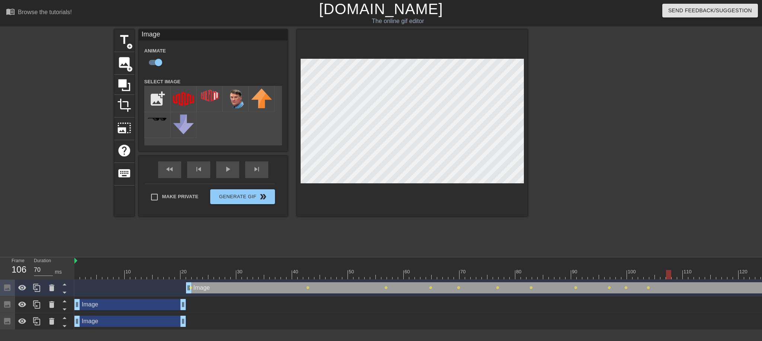
drag, startPoint x: 646, startPoint y: 274, endPoint x: 669, endPoint y: 275, distance: 23.1
click at [571, 261] on div at bounding box center [668, 274] width 5 height 9
drag, startPoint x: 664, startPoint y: 277, endPoint x: 686, endPoint y: 276, distance: 22.0
click at [571, 261] on div at bounding box center [467, 274] width 787 height 9
drag, startPoint x: 686, startPoint y: 277, endPoint x: 708, endPoint y: 279, distance: 21.6
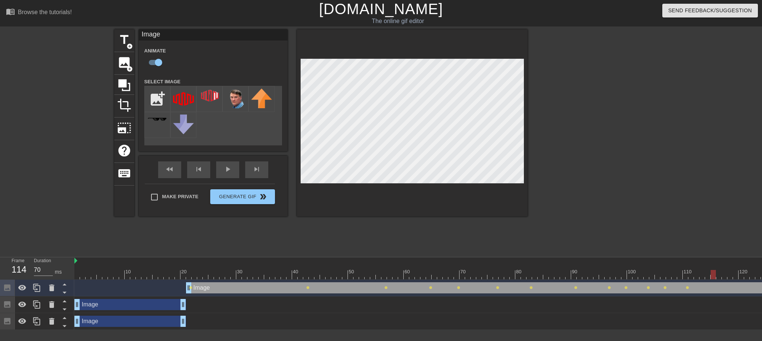
click at [571, 261] on div at bounding box center [467, 274] width 787 height 9
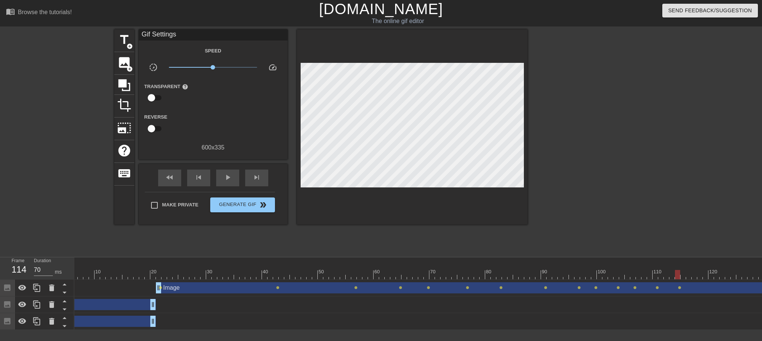
scroll to position [0, 101]
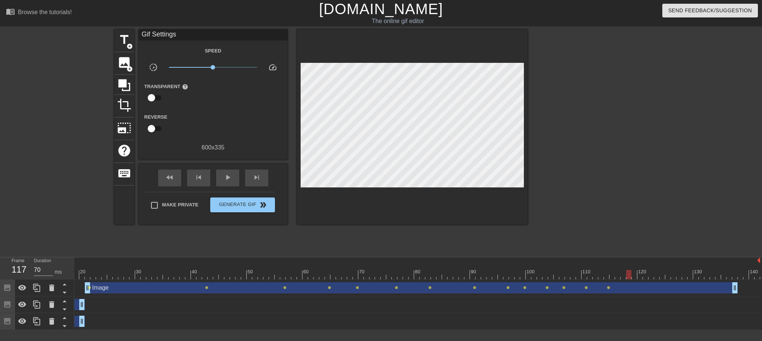
drag, startPoint x: 609, startPoint y: 272, endPoint x: 633, endPoint y: 276, distance: 24.5
click at [571, 261] on div at bounding box center [628, 274] width 5 height 9
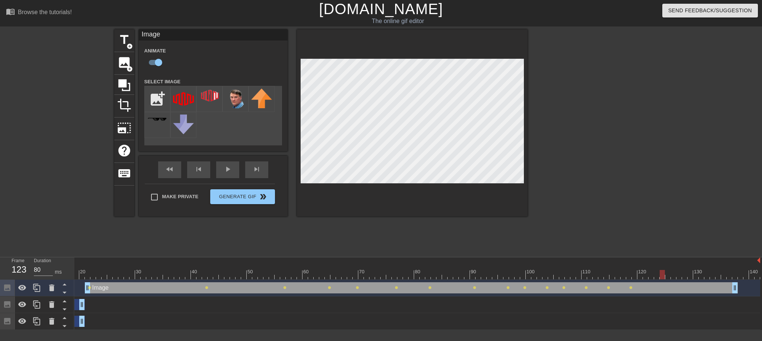
drag, startPoint x: 631, startPoint y: 273, endPoint x: 660, endPoint y: 273, distance: 29.8
click at [571, 261] on div at bounding box center [662, 274] width 5 height 9
drag, startPoint x: 655, startPoint y: 275, endPoint x: 680, endPoint y: 279, distance: 25.7
click at [571, 261] on div at bounding box center [366, 274] width 787 height 9
drag, startPoint x: 681, startPoint y: 278, endPoint x: 685, endPoint y: 264, distance: 14.1
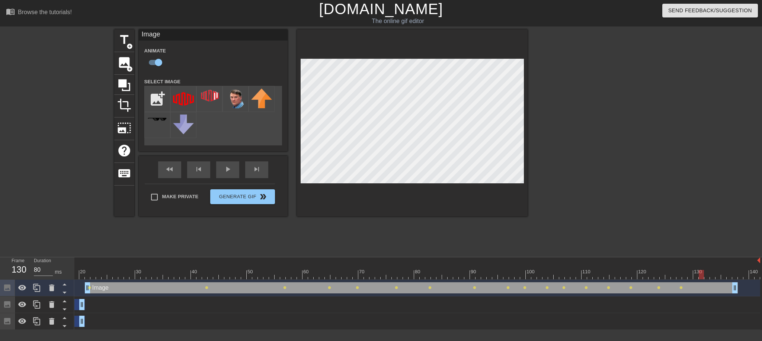
click at [571, 261] on div at bounding box center [366, 274] width 787 height 9
drag, startPoint x: 697, startPoint y: 277, endPoint x: 711, endPoint y: 279, distance: 14.6
click at [571, 261] on div at bounding box center [366, 274] width 787 height 9
drag, startPoint x: 714, startPoint y: 274, endPoint x: 732, endPoint y: 274, distance: 18.2
click at [571, 261] on div at bounding box center [735, 274] width 5 height 9
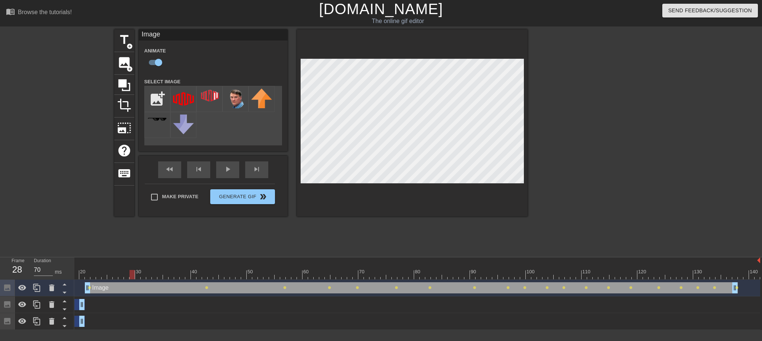
drag, startPoint x: 733, startPoint y: 274, endPoint x: 128, endPoint y: 280, distance: 605.3
click at [128, 261] on div "10 20 30 40 50 60 70 80 90 100 110 120 130 140" at bounding box center [366, 269] width 787 height 22
type input "70"
drag, startPoint x: 734, startPoint y: 290, endPoint x: 759, endPoint y: 288, distance: 25.4
click at [158, 63] on input "checkbox" at bounding box center [158, 62] width 42 height 14
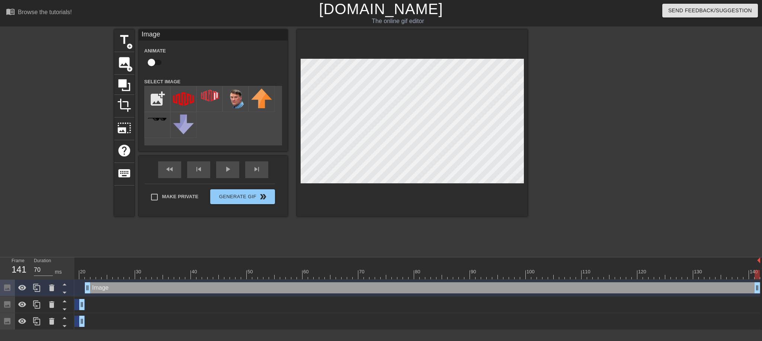
click at [158, 63] on input "checkbox" at bounding box center [151, 62] width 42 height 14
checkbox input "true"
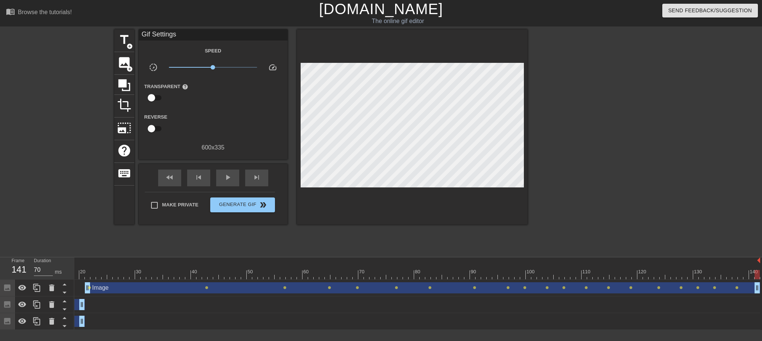
drag, startPoint x: 205, startPoint y: 288, endPoint x: 194, endPoint y: 288, distance: 10.8
click at [193, 261] on div "Image drag_handle drag_handle lens lens lens lens lens lens lens lens lens lens…" at bounding box center [366, 288] width 787 height 11
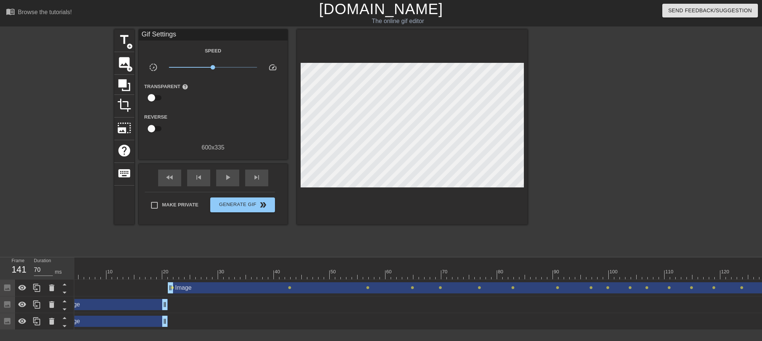
scroll to position [0, 0]
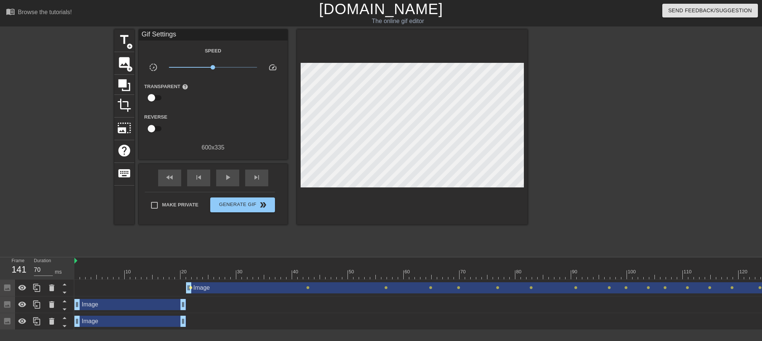
click at [190, 261] on span "lens" at bounding box center [190, 287] width 3 height 3
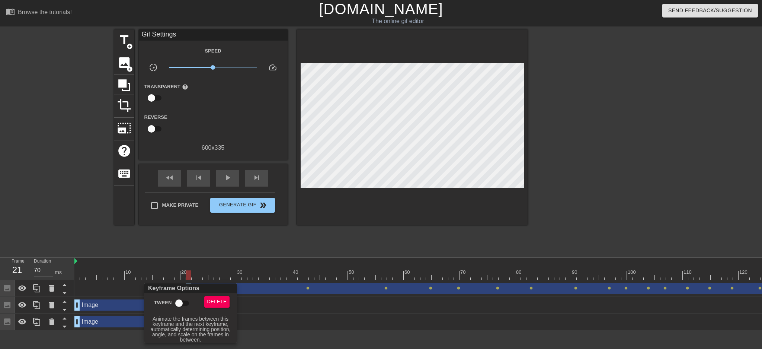
click at [176, 261] on input "Tween" at bounding box center [179, 303] width 42 height 14
checkbox input "true"
drag, startPoint x: 169, startPoint y: 269, endPoint x: 174, endPoint y: 277, distance: 8.6
click at [182, 261] on div at bounding box center [381, 174] width 762 height 349
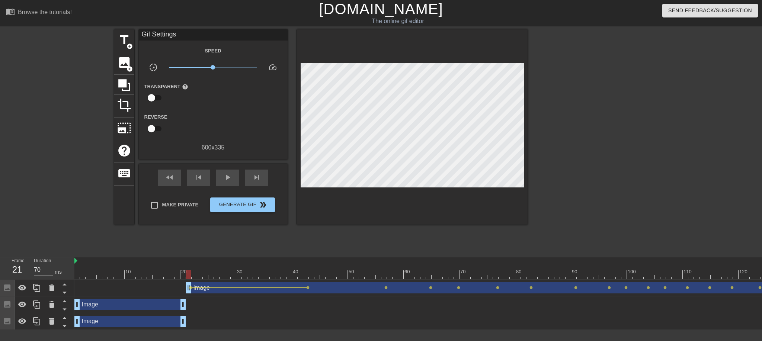
drag, startPoint x: 172, startPoint y: 276, endPoint x: 202, endPoint y: 275, distance: 30.6
click at [183, 261] on div at bounding box center [467, 274] width 787 height 9
drag, startPoint x: 182, startPoint y: 274, endPoint x: 369, endPoint y: 279, distance: 186.9
click at [369, 261] on div "10 20 30 40 50 60 70 80 90 100 110 120 130 140 Image drag_handle drag_handle le…" at bounding box center [418, 294] width 688 height 73
click at [189, 261] on span "lens" at bounding box center [190, 287] width 3 height 3
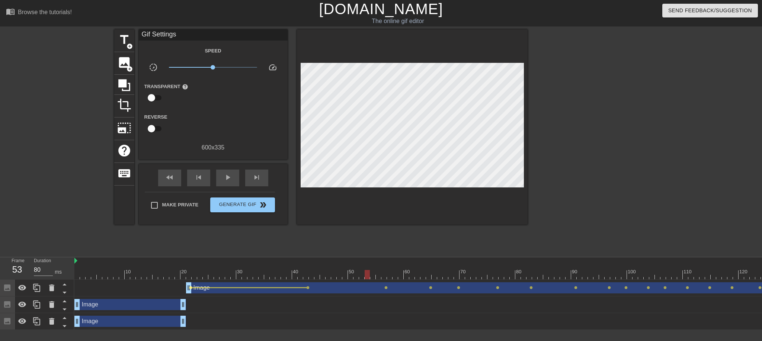
type input "70"
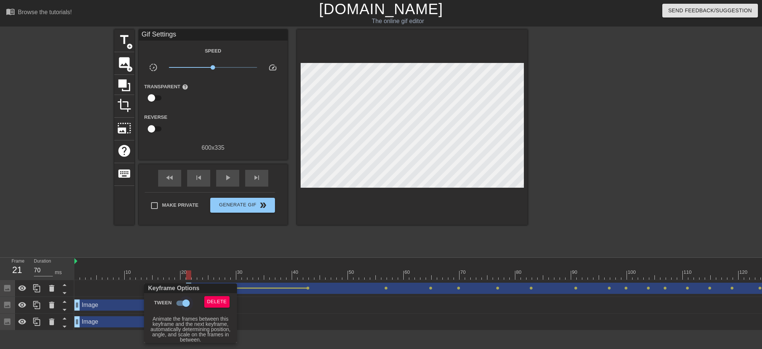
click at [184, 261] on input "Tween" at bounding box center [186, 303] width 42 height 14
checkbox input "false"
click at [308, 261] on div at bounding box center [381, 174] width 762 height 349
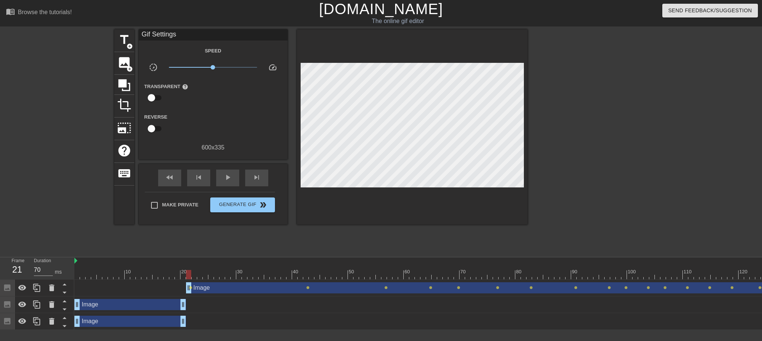
click at [307, 261] on span "lens" at bounding box center [307, 287] width 3 height 3
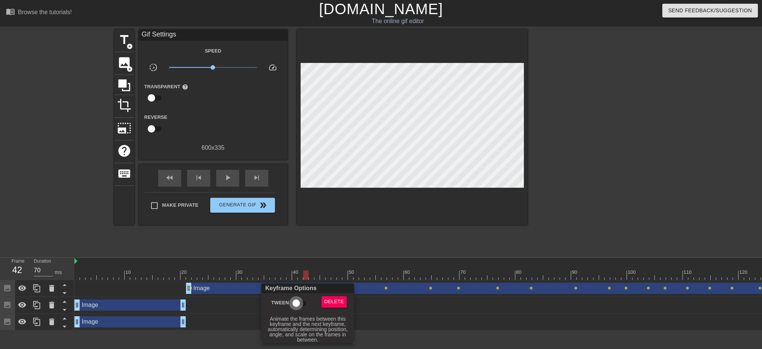
click at [297, 261] on input "Tween" at bounding box center [296, 303] width 42 height 14
checkbox input "true"
drag, startPoint x: 171, startPoint y: 273, endPoint x: 194, endPoint y: 272, distance: 22.7
click at [194, 261] on div at bounding box center [381, 174] width 762 height 349
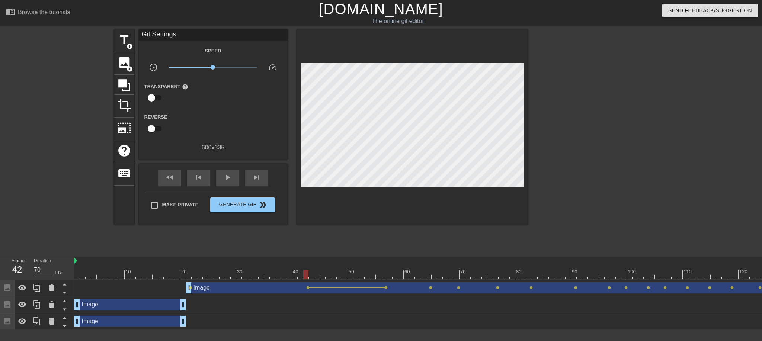
drag, startPoint x: 185, startPoint y: 275, endPoint x: 182, endPoint y: 277, distance: 4.5
drag, startPoint x: 176, startPoint y: 277, endPoint x: 371, endPoint y: 280, distance: 195.1
click at [367, 261] on div at bounding box center [467, 274] width 787 height 9
click at [190, 261] on span "lens" at bounding box center [190, 287] width 3 height 3
type input "70"
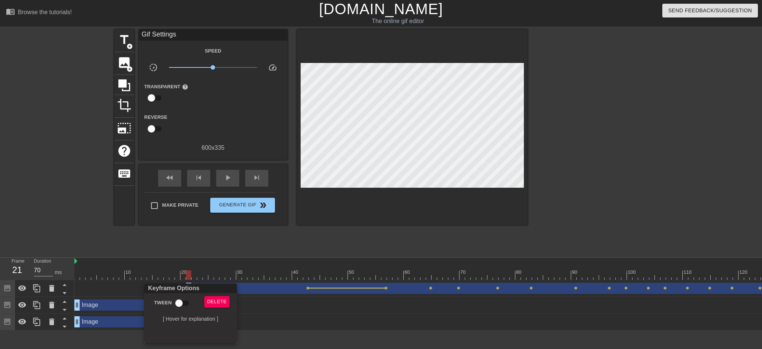
click at [521, 127] on div at bounding box center [381, 174] width 762 height 349
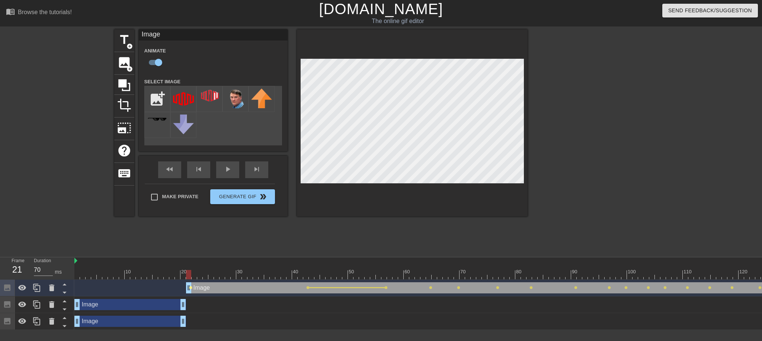
click at [192, 261] on span "lens" at bounding box center [190, 287] width 3 height 3
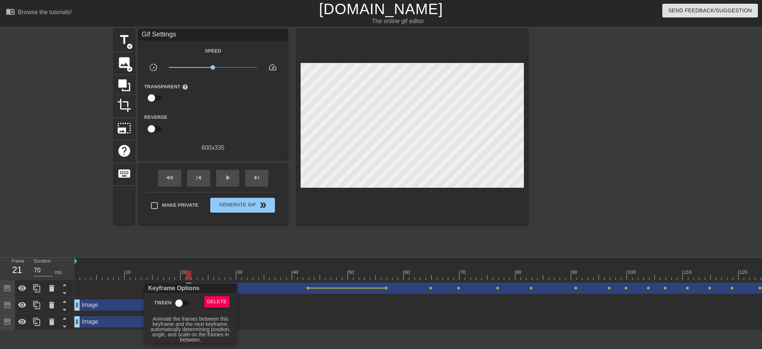
click at [186, 261] on input "Tween" at bounding box center [179, 303] width 42 height 14
checkbox input "true"
drag, startPoint x: 171, startPoint y: 274, endPoint x: 181, endPoint y: 276, distance: 10.6
click at [181, 261] on div at bounding box center [381, 174] width 762 height 349
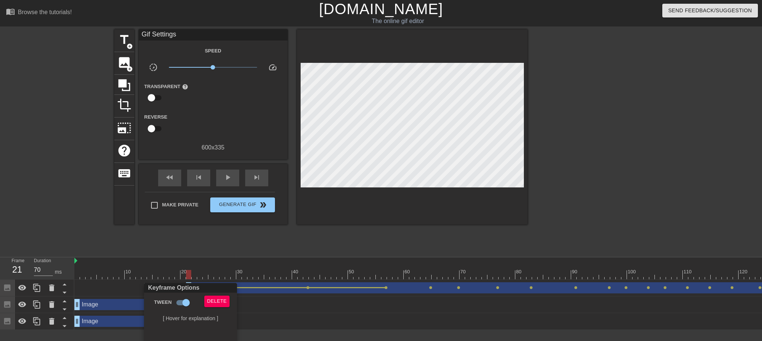
click at [178, 261] on div "Keyframe Options Tween Delete [ Hover for explanation ]" at bounding box center [381, 170] width 762 height 341
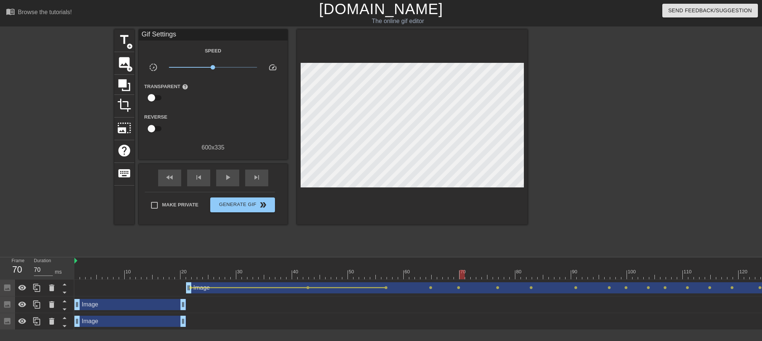
drag, startPoint x: 160, startPoint y: 278, endPoint x: 544, endPoint y: 284, distance: 384.2
click at [544, 261] on div "10 20 30 40 50 60 70 80 90 100 110 120 130 140 Image drag_handle drag_handle le…" at bounding box center [418, 294] width 688 height 73
click at [411, 261] on div "Image drag_handle drag_handle" at bounding box center [524, 288] width 676 height 11
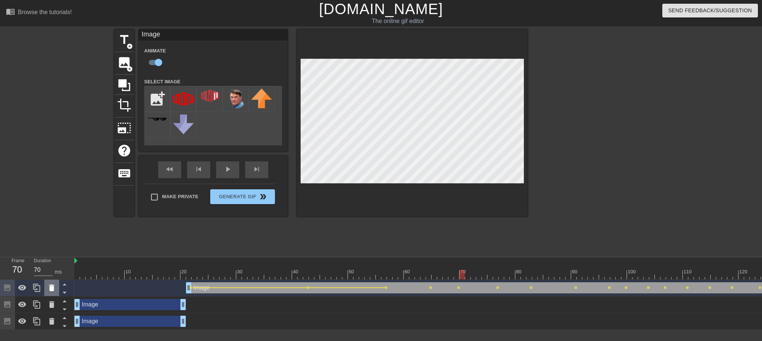
click at [45, 261] on div at bounding box center [51, 288] width 15 height 16
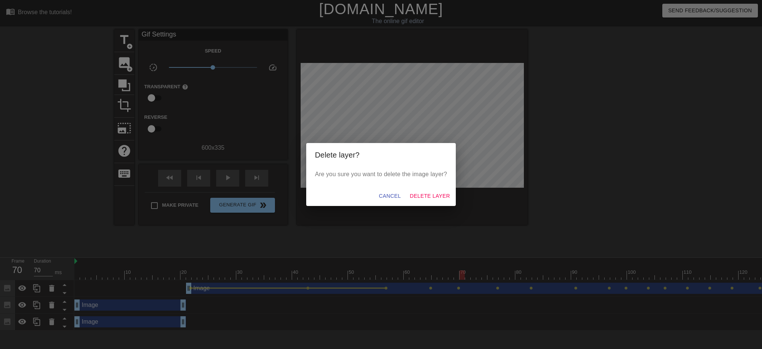
drag, startPoint x: 373, startPoint y: 160, endPoint x: 368, endPoint y: 173, distance: 14.2
click at [365, 173] on p "Are you sure you want to delete the image layer?" at bounding box center [381, 174] width 132 height 9
click at [427, 195] on span "Delete Layer" at bounding box center [430, 195] width 40 height 9
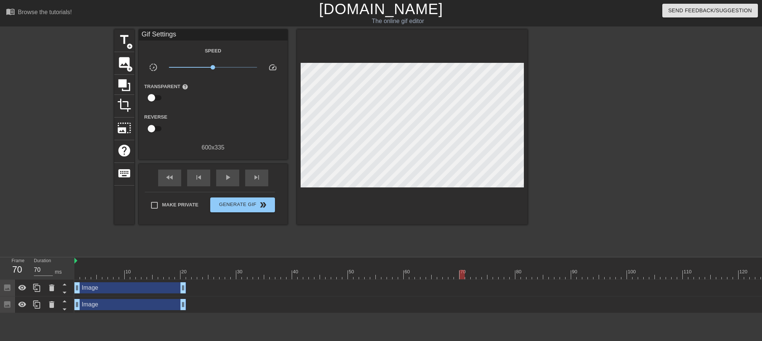
click at [88, 261] on div "Image drag_handle drag_handle" at bounding box center [130, 288] width 112 height 11
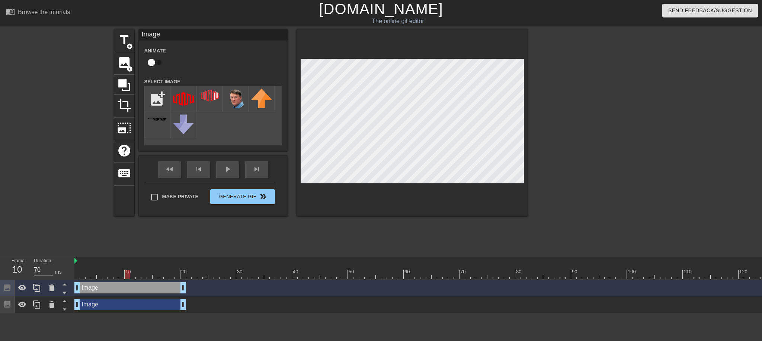
drag, startPoint x: 140, startPoint y: 273, endPoint x: 127, endPoint y: 274, distance: 12.7
click at [127, 261] on div at bounding box center [467, 274] width 787 height 9
click at [127, 261] on div "Image drag_handle drag_handle" at bounding box center [130, 304] width 112 height 11
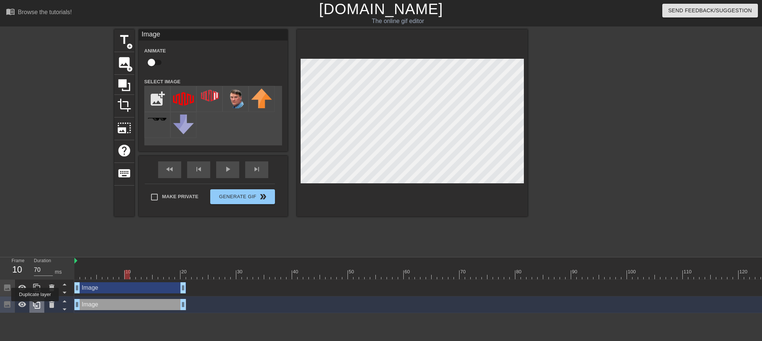
click at [35, 261] on icon at bounding box center [36, 305] width 7 height 8
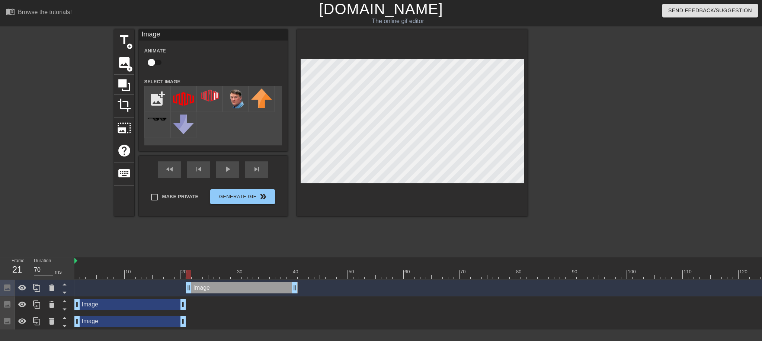
drag, startPoint x: 89, startPoint y: 288, endPoint x: 200, endPoint y: 290, distance: 110.2
click at [200, 261] on div "Image drag_handle drag_handle" at bounding box center [242, 288] width 112 height 11
drag, startPoint x: 168, startPoint y: 276, endPoint x: 189, endPoint y: 280, distance: 21.5
click at [189, 261] on div "10 20 30 40 50 60 70 80 90 100 110 120 130 140 Image drag_handle drag_handle Im…" at bounding box center [418, 294] width 688 height 73
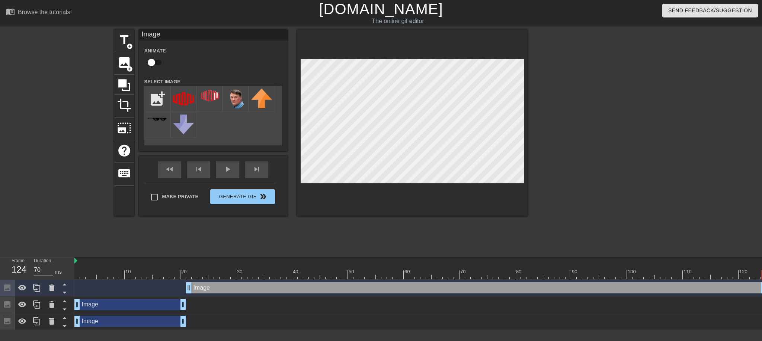
drag, startPoint x: 295, startPoint y: 286, endPoint x: 762, endPoint y: 280, distance: 466.4
click at [571, 261] on div "Image drag_handle drag_handle" at bounding box center [467, 288] width 787 height 17
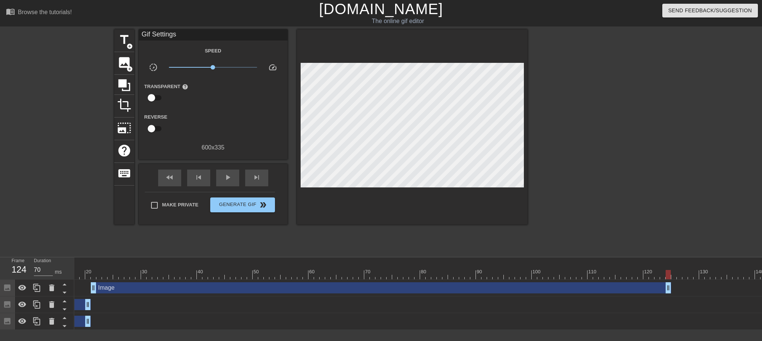
scroll to position [0, 101]
drag, startPoint x: 662, startPoint y: 288, endPoint x: 734, endPoint y: 290, distance: 72.6
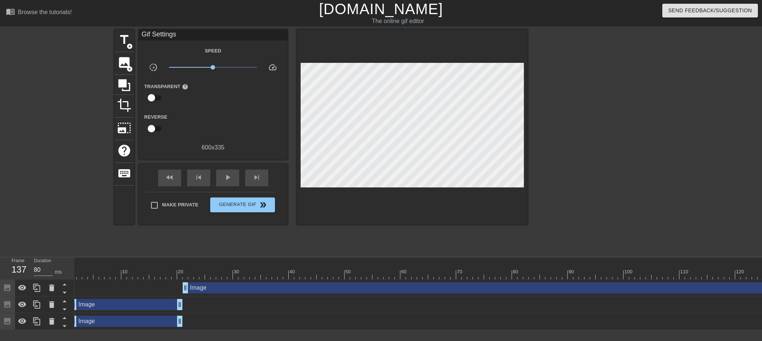
scroll to position [0, 0]
type input "70"
click at [187, 261] on div at bounding box center [467, 274] width 787 height 9
click at [227, 261] on div "Image drag_handle drag_handle" at bounding box center [512, 288] width 653 height 11
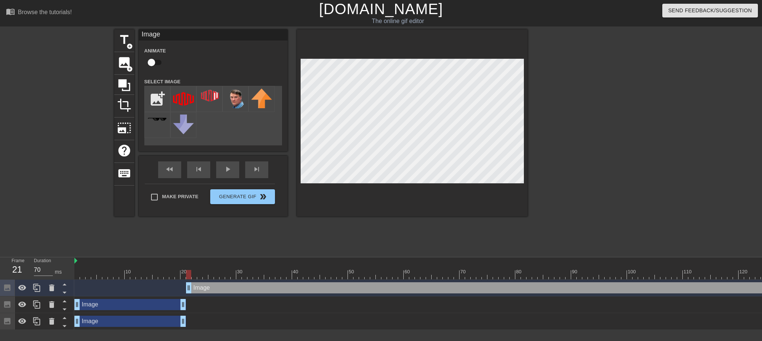
click at [155, 63] on input "checkbox" at bounding box center [151, 62] width 42 height 14
checkbox input "true"
drag, startPoint x: 189, startPoint y: 275, endPoint x: 283, endPoint y: 275, distance: 93.8
click at [283, 261] on div at bounding box center [283, 274] width 5 height 9
drag, startPoint x: 283, startPoint y: 276, endPoint x: 377, endPoint y: 253, distance: 96.1
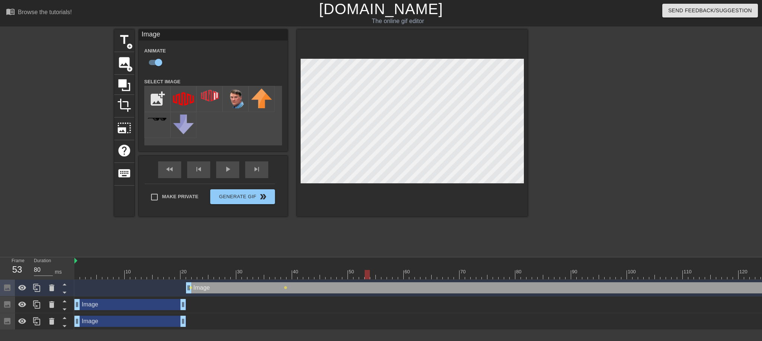
click at [365, 261] on div at bounding box center [367, 274] width 5 height 9
drag, startPoint x: 367, startPoint y: 275, endPoint x: 404, endPoint y: 273, distance: 37.3
click at [404, 261] on div at bounding box center [406, 274] width 5 height 9
drag, startPoint x: 407, startPoint y: 276, endPoint x: 396, endPoint y: 275, distance: 10.9
click at [396, 261] on div at bounding box center [395, 274] width 5 height 9
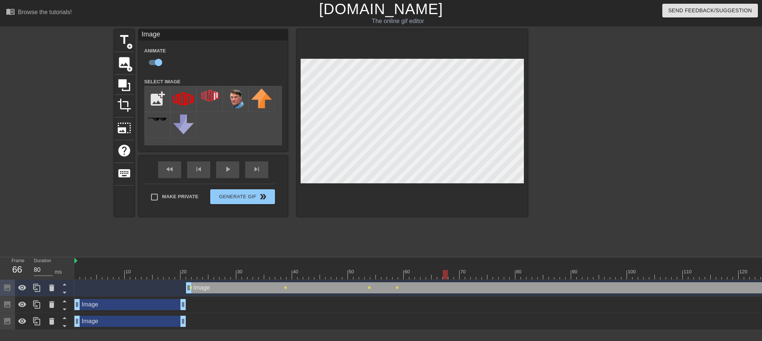
drag, startPoint x: 394, startPoint y: 275, endPoint x: 448, endPoint y: 253, distance: 58.2
click at [448, 261] on div at bounding box center [445, 274] width 5 height 9
drag, startPoint x: 444, startPoint y: 273, endPoint x: 486, endPoint y: 271, distance: 41.7
click at [489, 261] on div at bounding box center [490, 274] width 5 height 9
drag, startPoint x: 486, startPoint y: 274, endPoint x: 521, endPoint y: 272, distance: 34.7
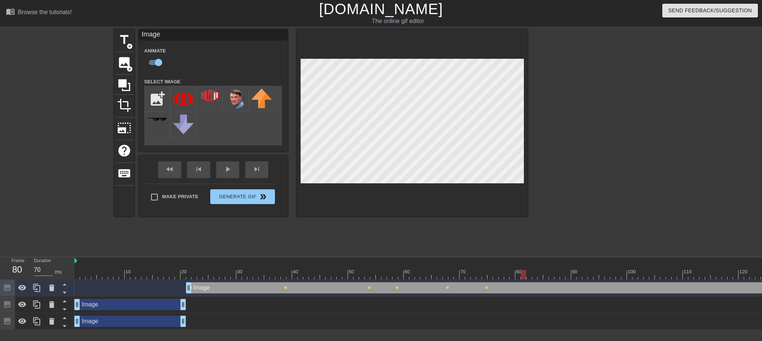
click at [521, 261] on div at bounding box center [523, 274] width 5 height 9
drag, startPoint x: 520, startPoint y: 275, endPoint x: 565, endPoint y: 276, distance: 45.4
click at [566, 261] on div at bounding box center [568, 274] width 5 height 9
drag, startPoint x: 565, startPoint y: 277, endPoint x: 598, endPoint y: 275, distance: 33.5
click at [571, 261] on div at bounding box center [467, 274] width 787 height 9
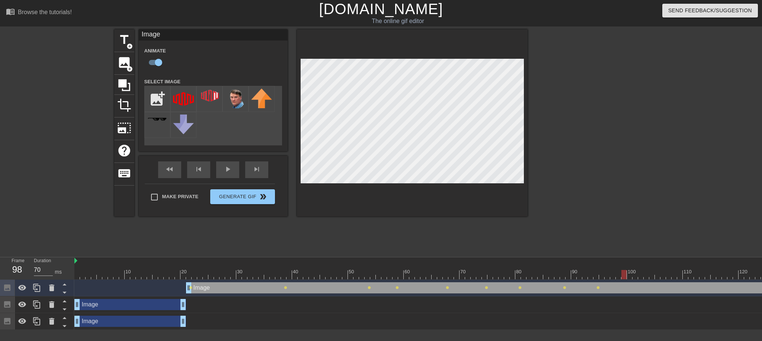
drag, startPoint x: 599, startPoint y: 274, endPoint x: 620, endPoint y: 275, distance: 22.0
click at [571, 261] on div at bounding box center [467, 274] width 787 height 9
drag, startPoint x: 618, startPoint y: 276, endPoint x: 640, endPoint y: 275, distance: 22.7
click at [571, 261] on div at bounding box center [640, 274] width 5 height 9
drag, startPoint x: 637, startPoint y: 276, endPoint x: 657, endPoint y: 274, distance: 19.5
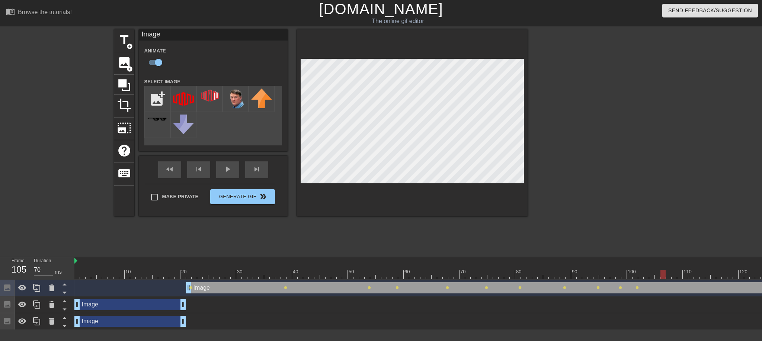
click at [571, 261] on div at bounding box center [467, 274] width 787 height 9
drag, startPoint x: 657, startPoint y: 275, endPoint x: 689, endPoint y: 276, distance: 32.0
click at [571, 261] on div at bounding box center [691, 274] width 5 height 9
drag, startPoint x: 685, startPoint y: 277, endPoint x: 712, endPoint y: 277, distance: 27.2
click at [571, 261] on div at bounding box center [707, 274] width 5 height 9
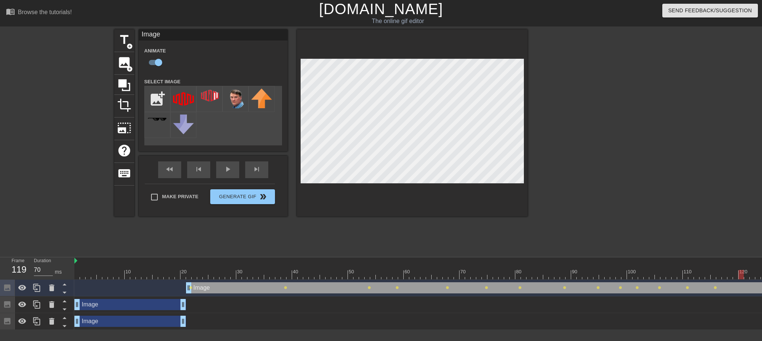
drag, startPoint x: 711, startPoint y: 275, endPoint x: 739, endPoint y: 274, distance: 28.3
click at [571, 261] on div at bounding box center [741, 274] width 5 height 9
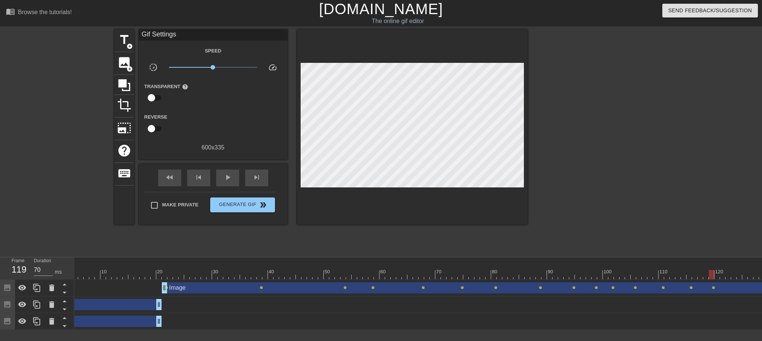
scroll to position [0, 101]
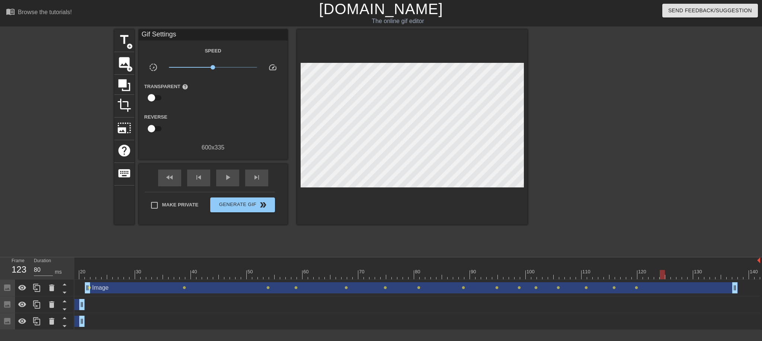
drag, startPoint x: 635, startPoint y: 273, endPoint x: 658, endPoint y: 275, distance: 22.8
click at [571, 261] on div at bounding box center [366, 274] width 787 height 9
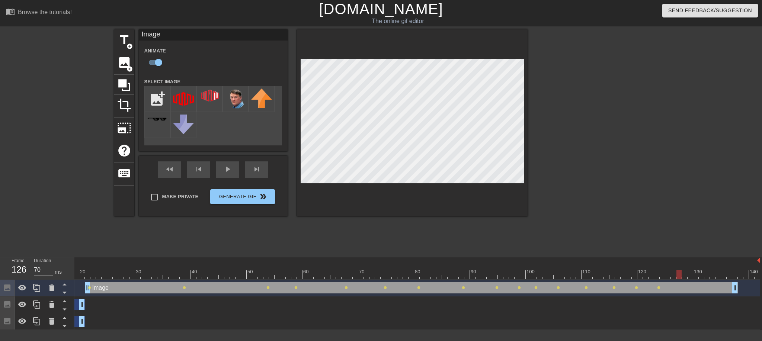
drag, startPoint x: 656, startPoint y: 273, endPoint x: 677, endPoint y: 273, distance: 20.8
click at [571, 261] on div at bounding box center [679, 274] width 5 height 9
drag, startPoint x: 672, startPoint y: 276, endPoint x: 699, endPoint y: 279, distance: 27.3
click at [571, 261] on div at bounding box center [701, 274] width 5 height 9
drag, startPoint x: 698, startPoint y: 276, endPoint x: 723, endPoint y: 276, distance: 24.6
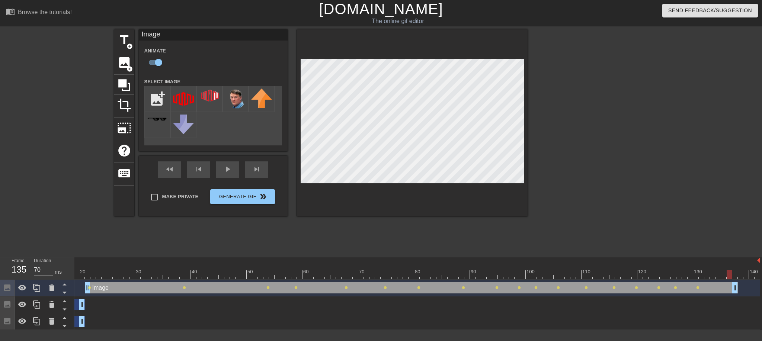
click at [571, 261] on div at bounding box center [366, 274] width 787 height 9
drag, startPoint x: 725, startPoint y: 277, endPoint x: 730, endPoint y: 277, distance: 4.8
click at [571, 261] on div at bounding box center [366, 274] width 787 height 9
type input "70"
drag, startPoint x: 730, startPoint y: 277, endPoint x: 635, endPoint y: 273, distance: 95.4
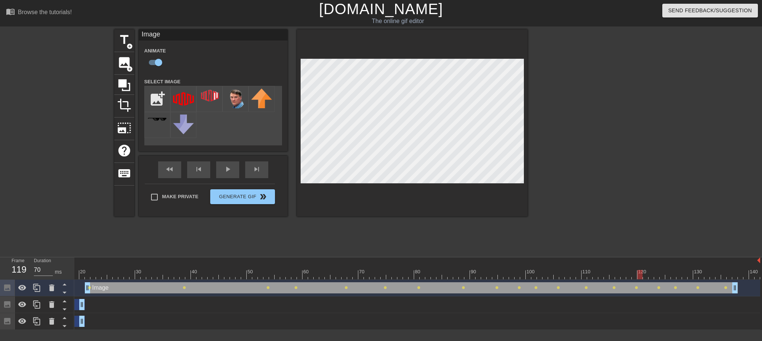
click at [571, 261] on div at bounding box center [366, 274] width 787 height 9
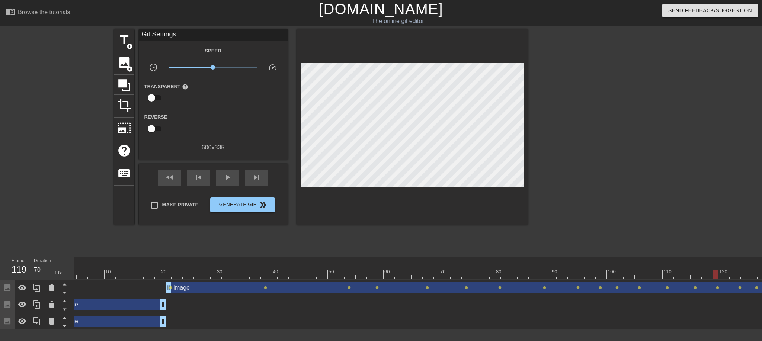
scroll to position [0, 0]
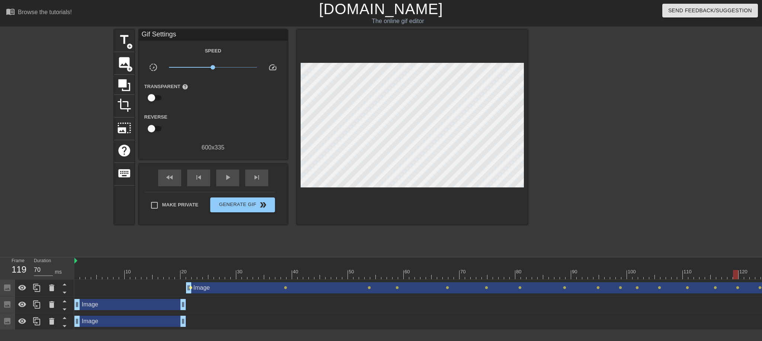
click at [190, 261] on span "lens" at bounding box center [190, 287] width 3 height 3
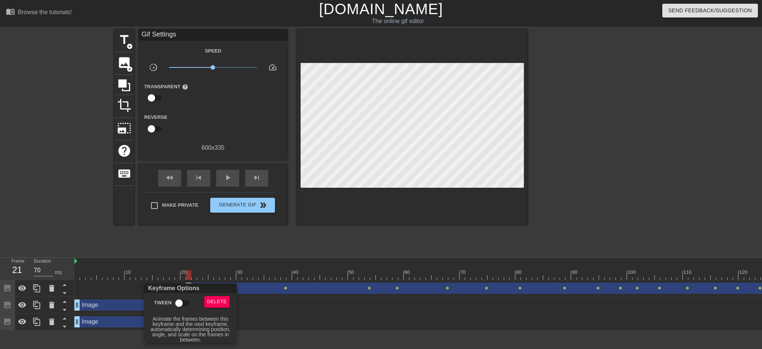
click at [177, 261] on input "Tween" at bounding box center [179, 303] width 42 height 14
checkbox input "true"
click at [286, 261] on div at bounding box center [381, 174] width 762 height 349
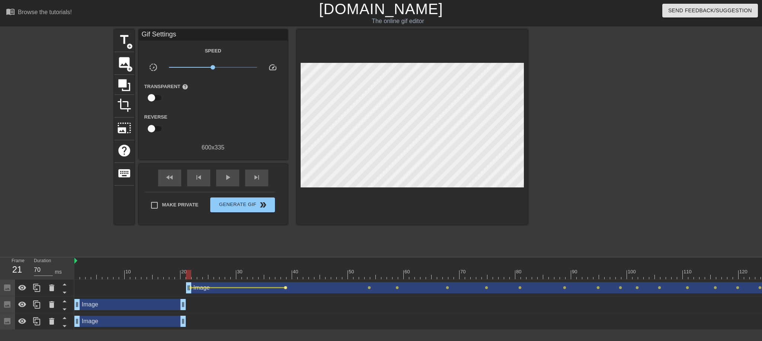
click at [285, 261] on span "lens" at bounding box center [285, 287] width 3 height 3
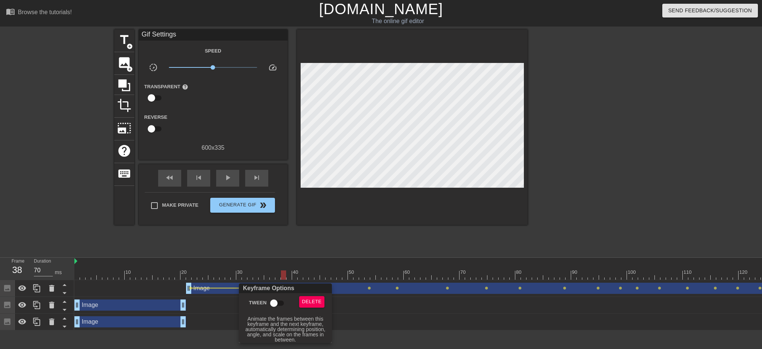
click at [272, 261] on input "Tween" at bounding box center [274, 303] width 42 height 14
checkbox input "true"
click at [367, 261] on div at bounding box center [381, 174] width 762 height 349
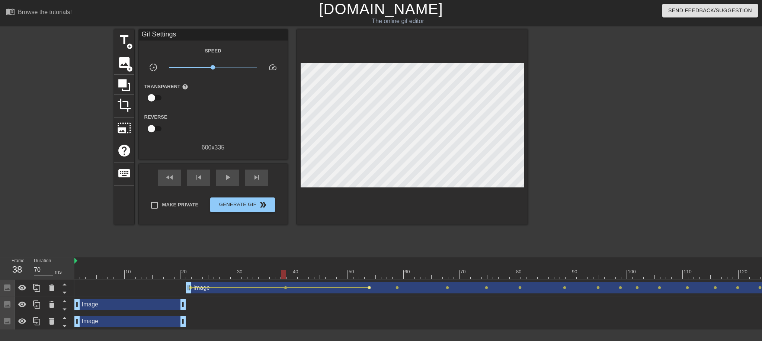
click at [368, 261] on span "lens" at bounding box center [369, 287] width 3 height 3
type input "80"
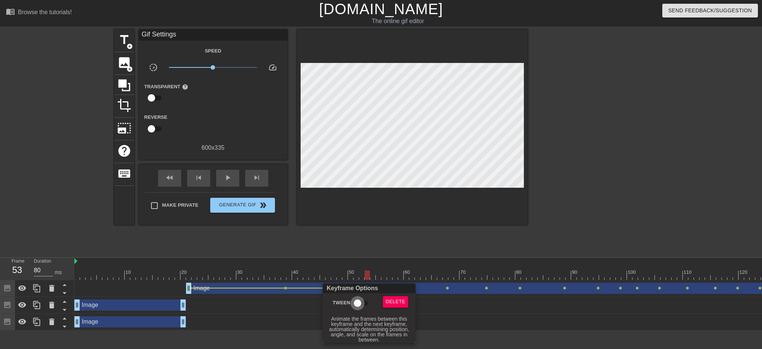
click at [361, 261] on input "Tween" at bounding box center [357, 303] width 42 height 14
checkbox input "true"
click at [418, 241] on div at bounding box center [381, 174] width 762 height 349
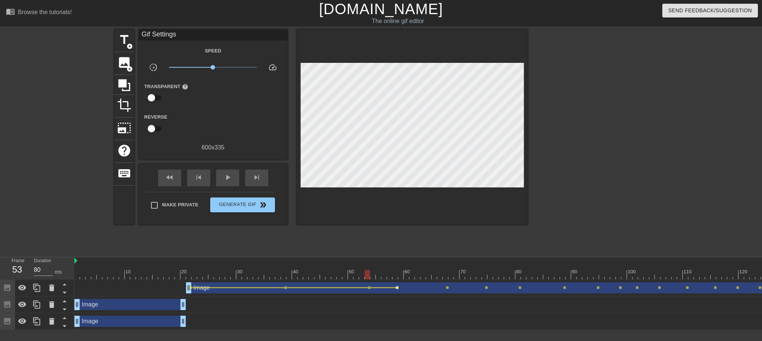
click at [397, 261] on span "lens" at bounding box center [397, 287] width 3 height 3
type input "70"
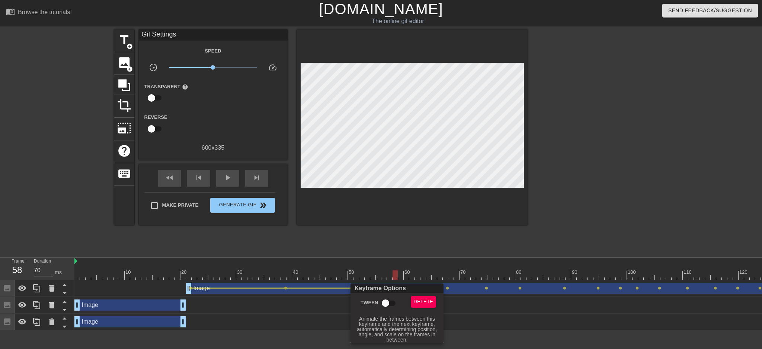
click at [389, 261] on input "Tween" at bounding box center [385, 303] width 42 height 14
checkbox input "true"
click at [445, 243] on div at bounding box center [381, 174] width 762 height 349
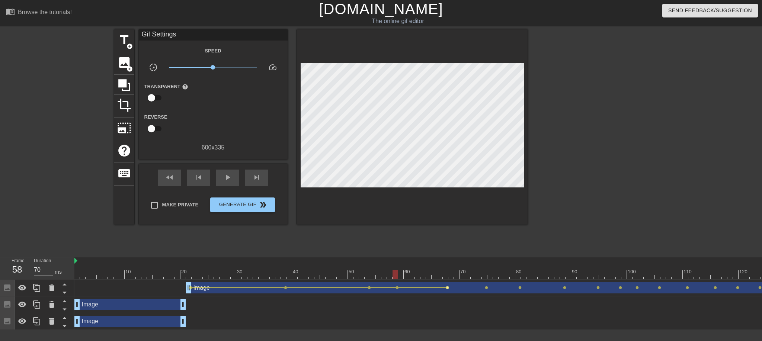
click at [447, 261] on span "lens" at bounding box center [447, 287] width 3 height 3
type input "80"
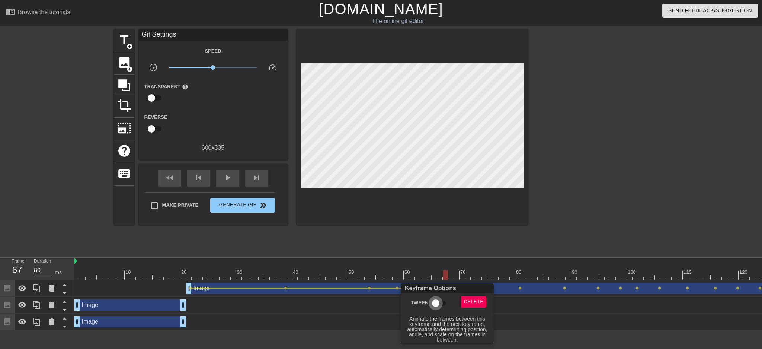
click at [435, 261] on input "Tween" at bounding box center [436, 303] width 42 height 14
checkbox input "true"
click at [486, 249] on div at bounding box center [381, 174] width 762 height 349
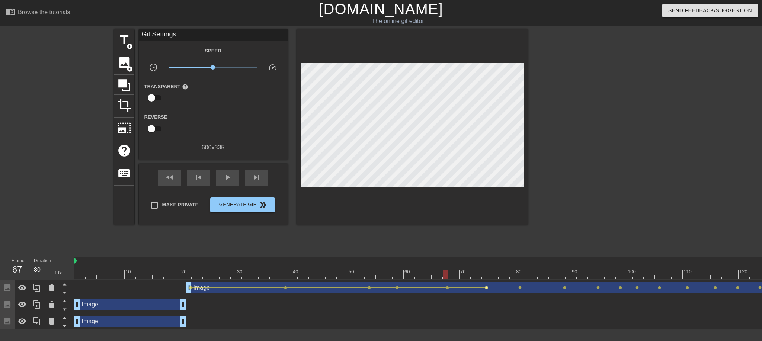
click at [486, 261] on span "lens" at bounding box center [486, 287] width 3 height 3
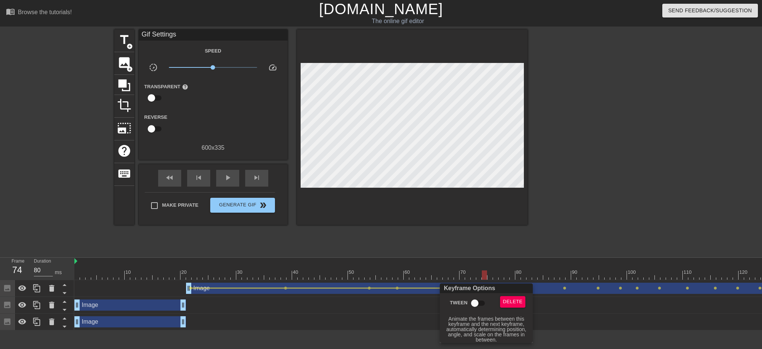
click at [472, 261] on input "Tween" at bounding box center [475, 303] width 42 height 14
checkbox input "true"
click at [535, 235] on div at bounding box center [381, 174] width 762 height 349
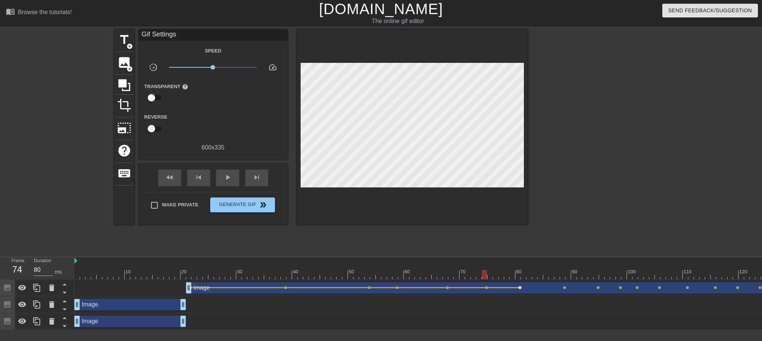
click at [521, 261] on span "lens" at bounding box center [520, 287] width 3 height 3
type input "70"
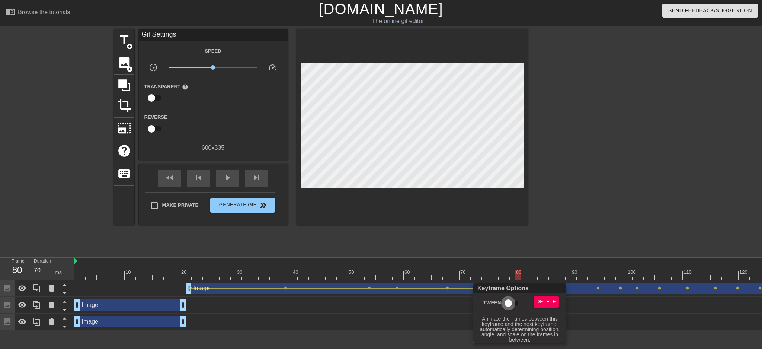
click at [510, 261] on input "Tween" at bounding box center [508, 303] width 42 height 14
checkbox input "true"
click at [559, 244] on div at bounding box center [381, 174] width 762 height 349
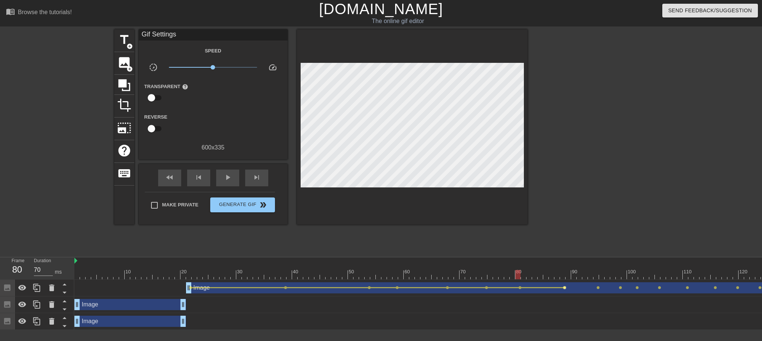
click at [564, 261] on span "lens" at bounding box center [564, 287] width 3 height 3
type input "80"
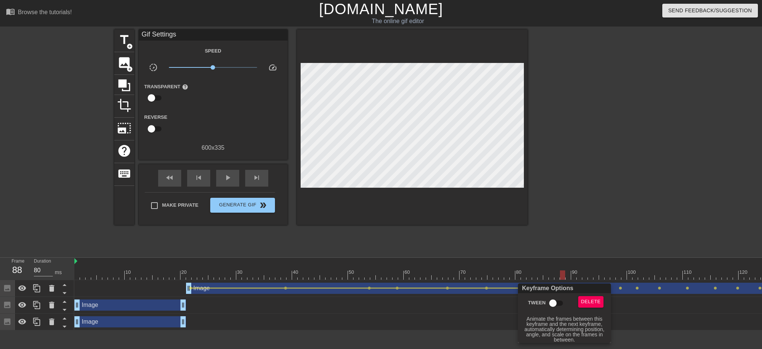
click at [551, 261] on input "Tween" at bounding box center [553, 303] width 42 height 14
checkbox input "true"
click at [571, 237] on div at bounding box center [381, 174] width 762 height 349
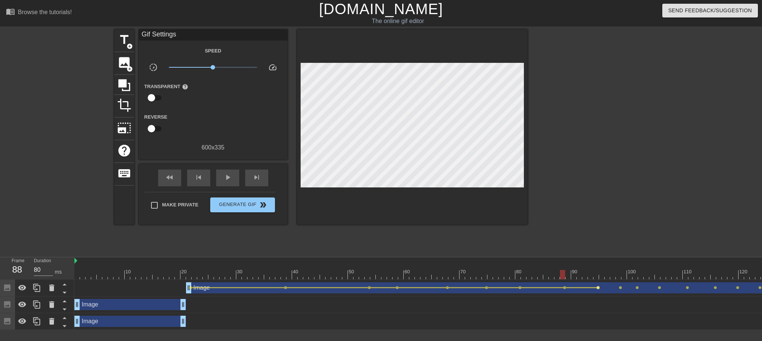
click at [571, 261] on span "lens" at bounding box center [598, 287] width 3 height 3
type input "70"
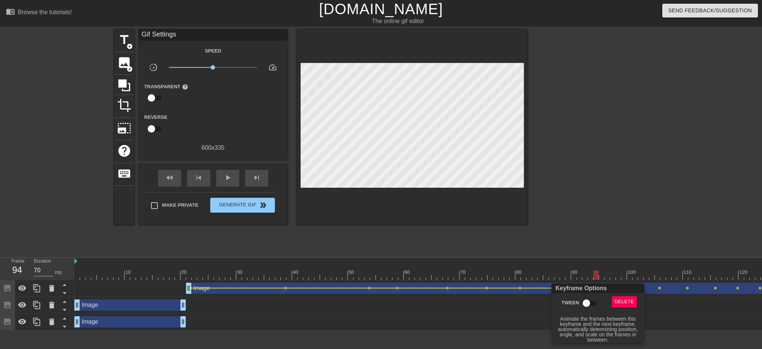
click at [571, 261] on input "Tween" at bounding box center [586, 303] width 42 height 14
checkbox input "true"
click at [571, 229] on div at bounding box center [381, 174] width 762 height 349
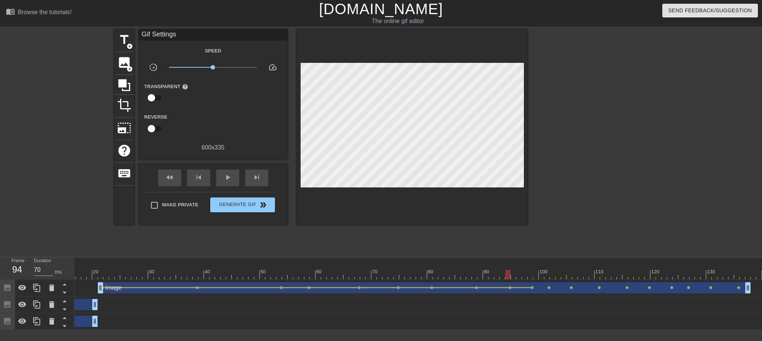
scroll to position [0, 89]
click at [532, 261] on span "lens" at bounding box center [531, 287] width 3 height 3
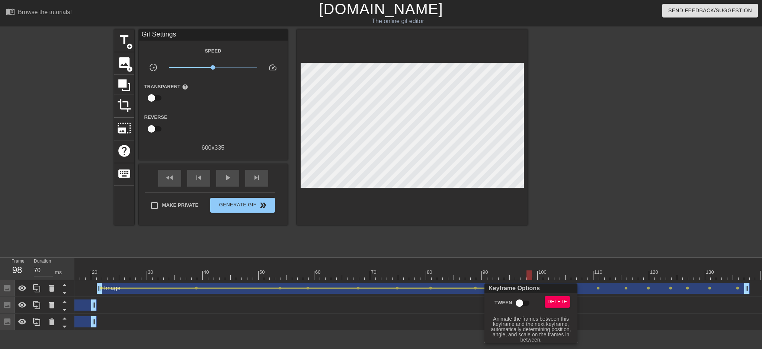
click at [522, 261] on input "Tween" at bounding box center [519, 303] width 42 height 14
checkbox input "true"
click at [546, 224] on div at bounding box center [381, 174] width 762 height 349
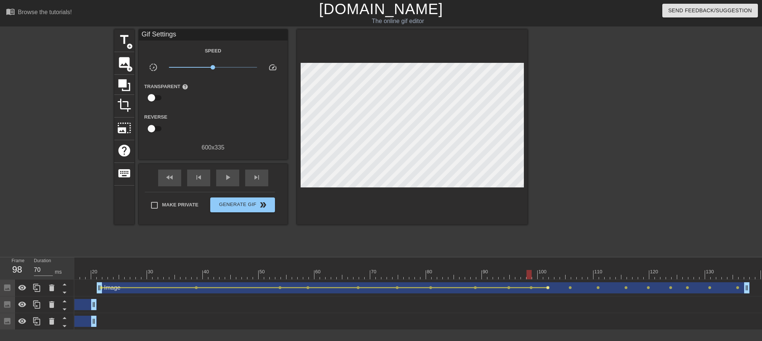
click at [546, 261] on span "lens" at bounding box center [547, 287] width 3 height 3
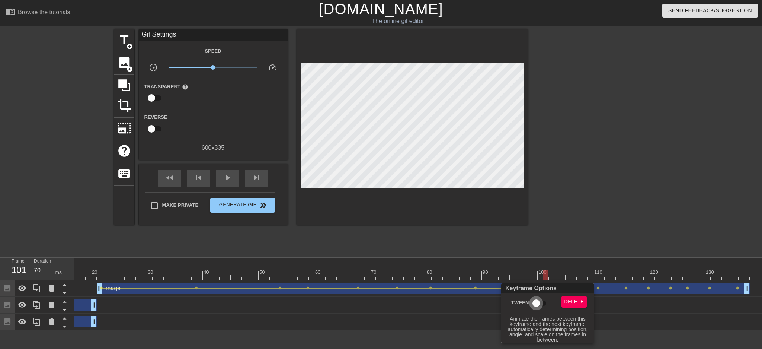
click at [534, 261] on input "Tween" at bounding box center [536, 303] width 42 height 14
checkbox input "true"
click at [562, 233] on div at bounding box center [381, 174] width 762 height 349
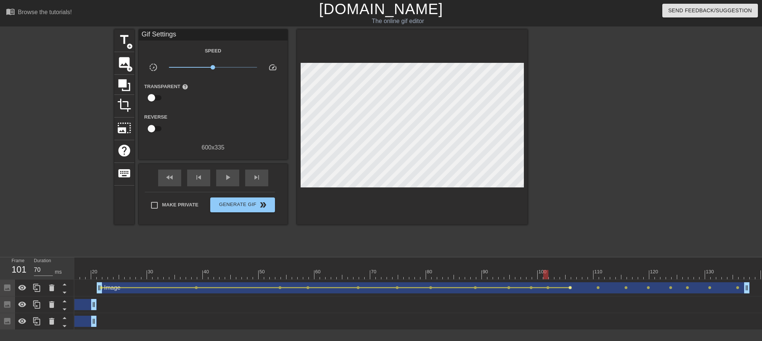
click at [569, 261] on span "lens" at bounding box center [570, 287] width 3 height 3
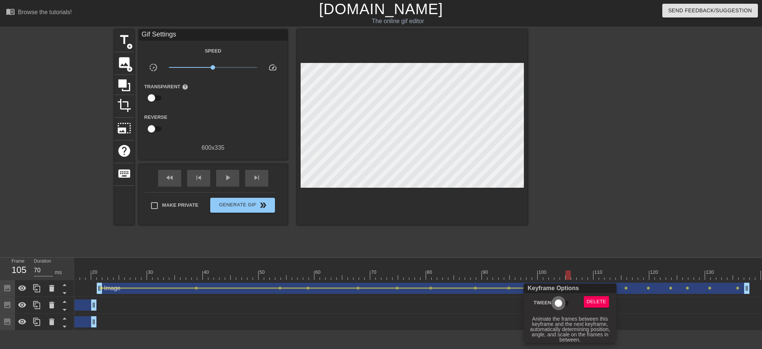
click at [564, 261] on input "Tween" at bounding box center [558, 303] width 42 height 14
checkbox input "true"
click at [571, 229] on div at bounding box center [381, 174] width 762 height 349
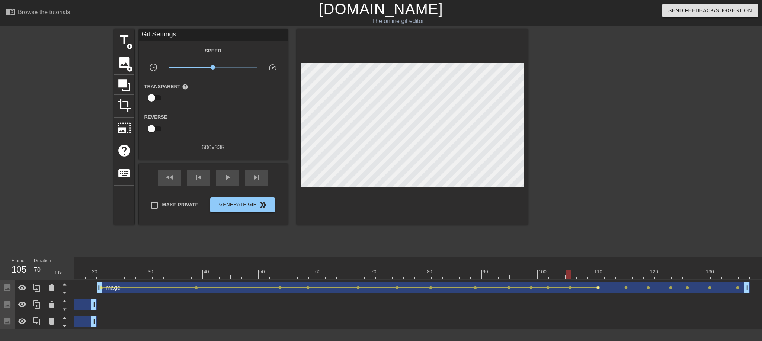
click at [571, 261] on span "lens" at bounding box center [598, 287] width 3 height 3
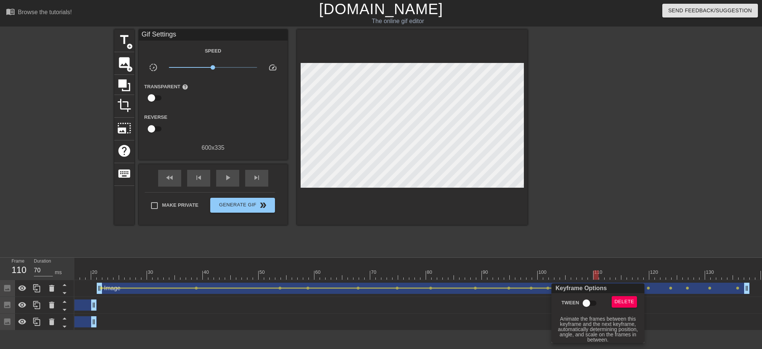
click at [571, 261] on input "Tween" at bounding box center [586, 303] width 42 height 14
checkbox input "true"
click at [571, 226] on div at bounding box center [381, 174] width 762 height 349
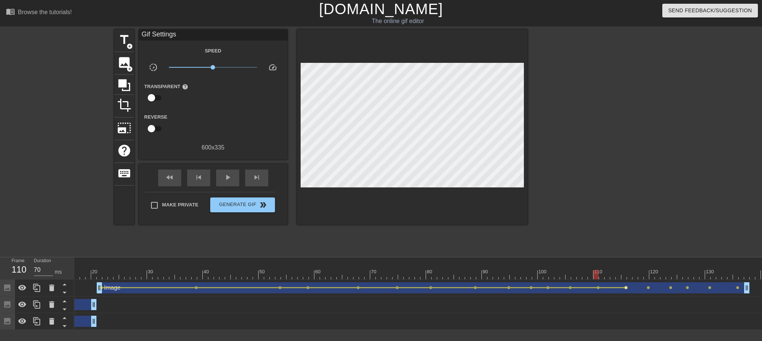
click at [571, 261] on div "Image drag_handle drag_handle" at bounding box center [423, 288] width 653 height 11
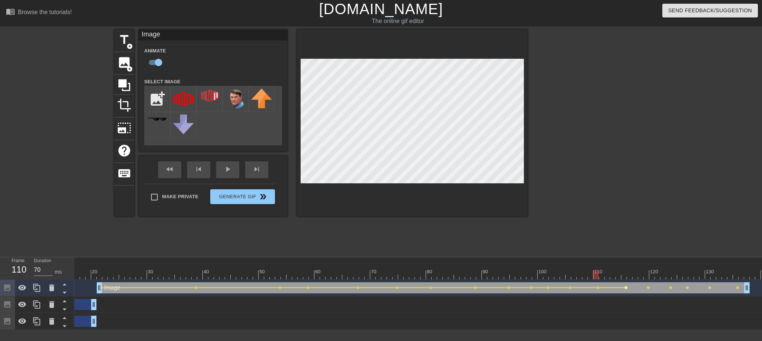
click at [571, 261] on span "lens" at bounding box center [626, 287] width 3 height 3
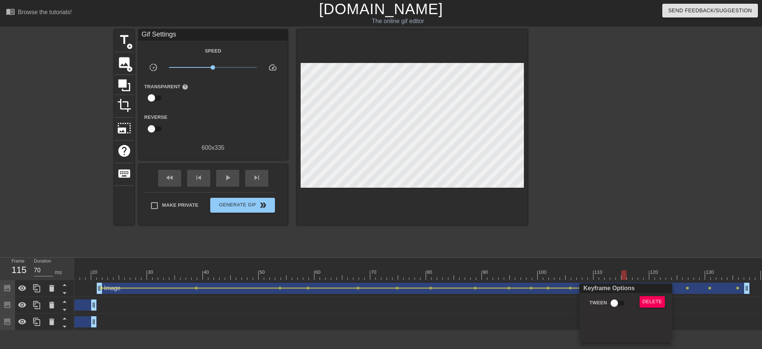
click at [571, 261] on input "Tween" at bounding box center [614, 303] width 42 height 14
checkbox input "true"
click at [571, 226] on div at bounding box center [381, 174] width 762 height 349
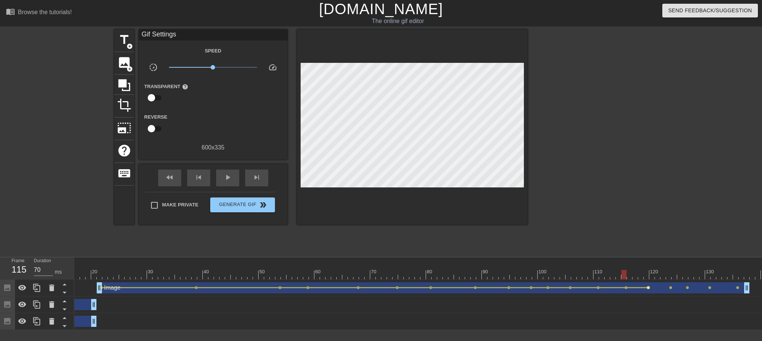
click at [571, 261] on span "lens" at bounding box center [648, 287] width 3 height 3
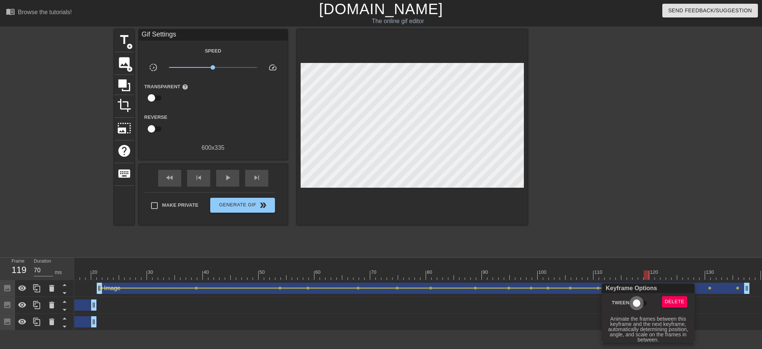
click at [571, 261] on input "Tween" at bounding box center [637, 303] width 42 height 14
checkbox input "true"
click at [571, 217] on div at bounding box center [381, 174] width 762 height 349
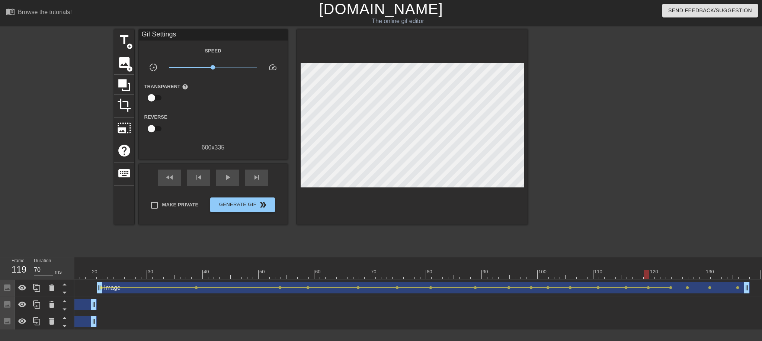
click at [571, 261] on div "Image drag_handle drag_handle" at bounding box center [423, 288] width 653 height 11
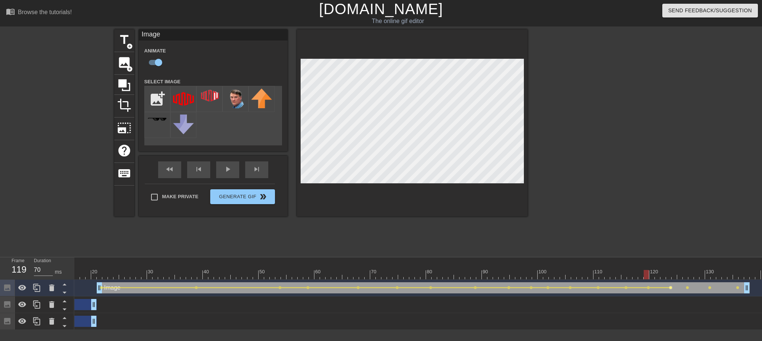
click at [571, 261] on span "lens" at bounding box center [670, 287] width 3 height 3
type input "80"
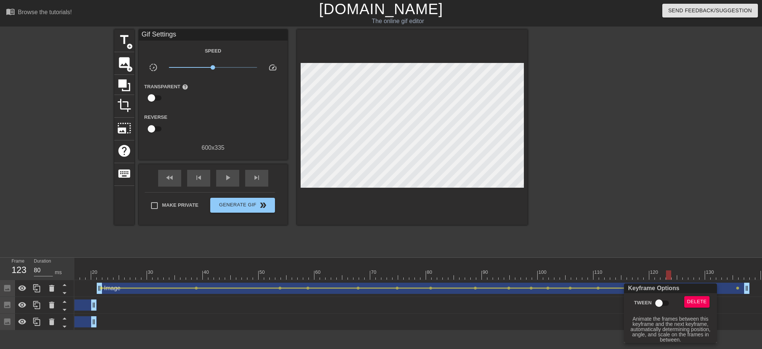
click at [571, 261] on input "Tween" at bounding box center [659, 303] width 42 height 14
checkbox input "true"
click at [571, 210] on div at bounding box center [381, 174] width 762 height 349
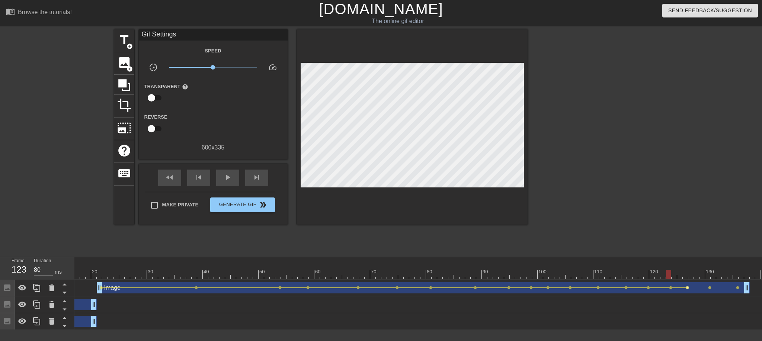
click at [571, 261] on span "lens" at bounding box center [687, 287] width 3 height 3
type input "70"
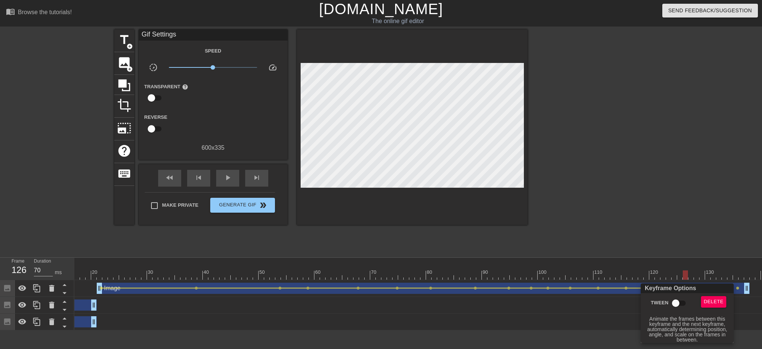
click at [571, 261] on input "Tween" at bounding box center [676, 303] width 42 height 14
checkbox input "true"
click at [571, 236] on div at bounding box center [381, 174] width 762 height 349
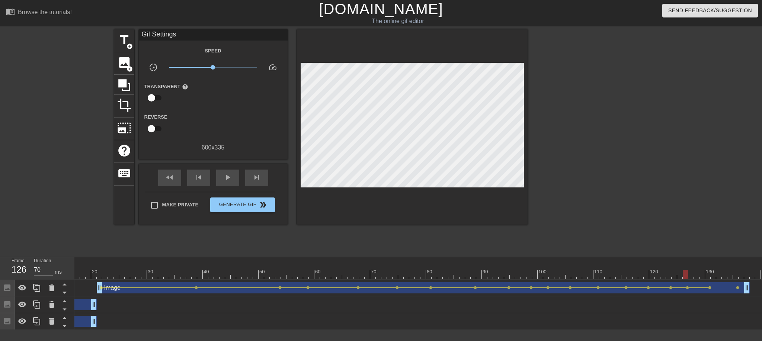
click at [571, 261] on div "Image drag_handle drag_handle" at bounding box center [423, 288] width 653 height 11
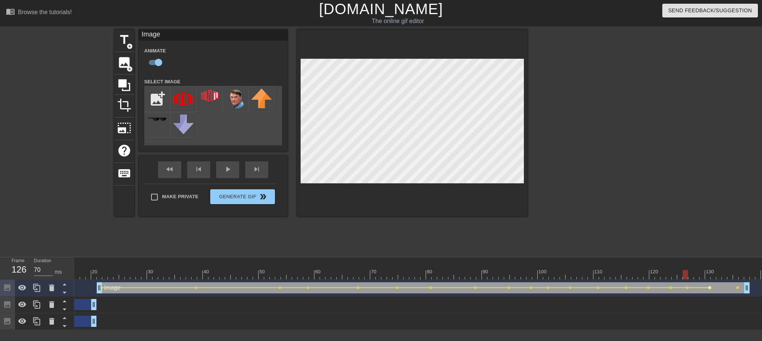
click at [571, 261] on span "lens" at bounding box center [709, 287] width 3 height 3
type input "80"
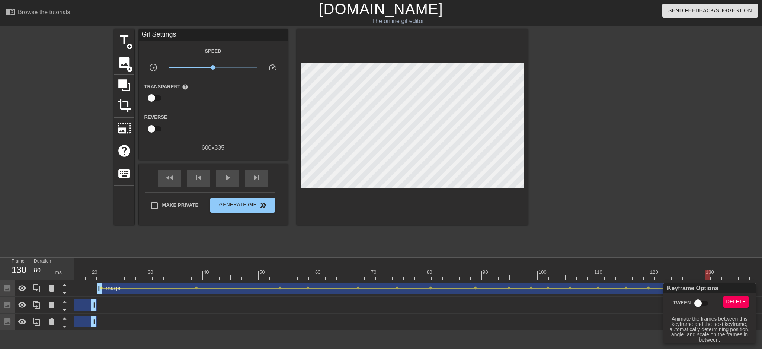
click at [571, 261] on input "Tween" at bounding box center [698, 303] width 42 height 14
checkbox input "true"
click at [571, 215] on div at bounding box center [381, 174] width 762 height 349
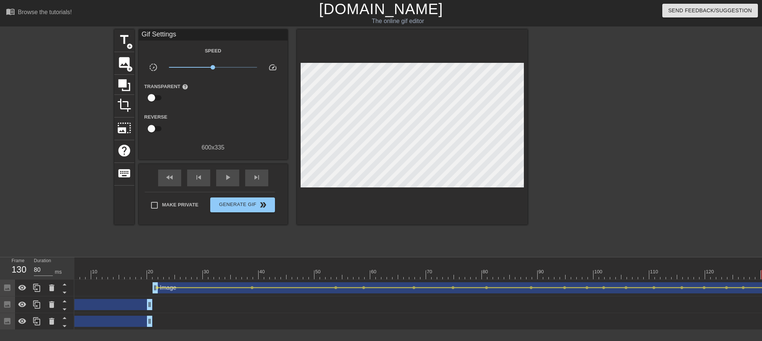
scroll to position [0, 0]
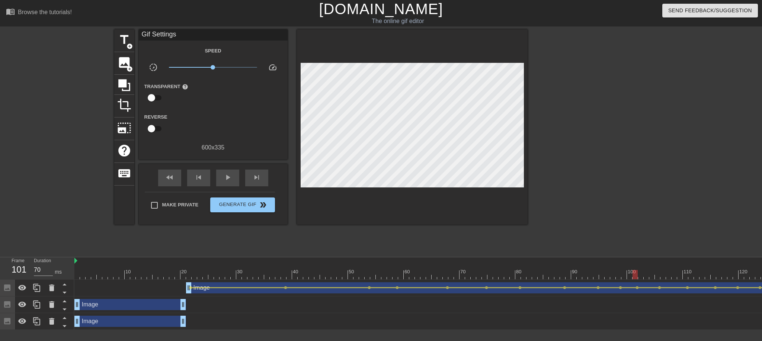
drag, startPoint x: 168, startPoint y: 271, endPoint x: 678, endPoint y: 282, distance: 509.7
click at [571, 261] on div "10 20 30 40 50 60 70 80 90 100 110 120 130 140 Image drag_handle drag_handle le…" at bounding box center [418, 294] width 688 height 73
drag, startPoint x: 635, startPoint y: 275, endPoint x: 747, endPoint y: 277, distance: 112.8
click at [571, 261] on div at bounding box center [746, 274] width 5 height 9
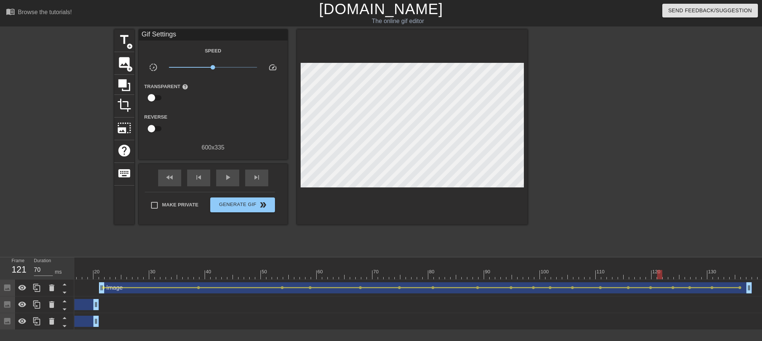
scroll to position [0, 101]
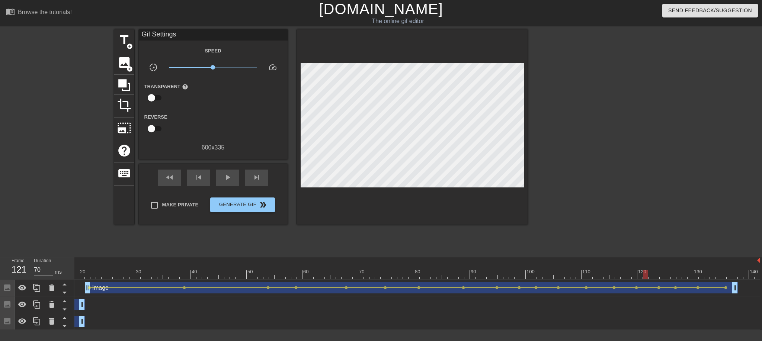
click at [571, 261] on div at bounding box center [366, 274] width 787 height 9
drag, startPoint x: 644, startPoint y: 274, endPoint x: 670, endPoint y: 267, distance: 26.7
click at [571, 261] on div "10 20 30 40 50 60 70 80 90 100 110 120 130 140" at bounding box center [366, 269] width 787 height 22
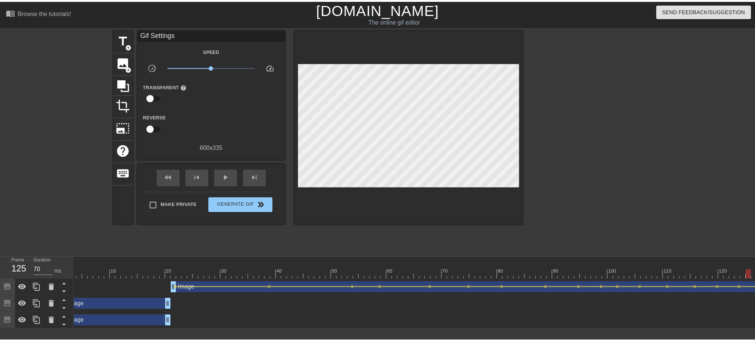
scroll to position [0, 0]
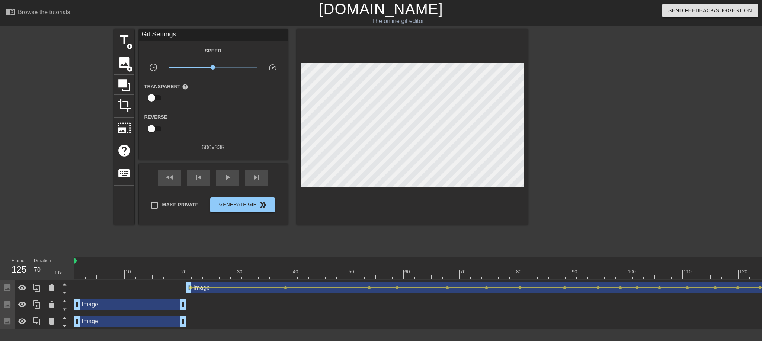
click at [124, 261] on div "Image drag_handle drag_handle" at bounding box center [130, 304] width 112 height 11
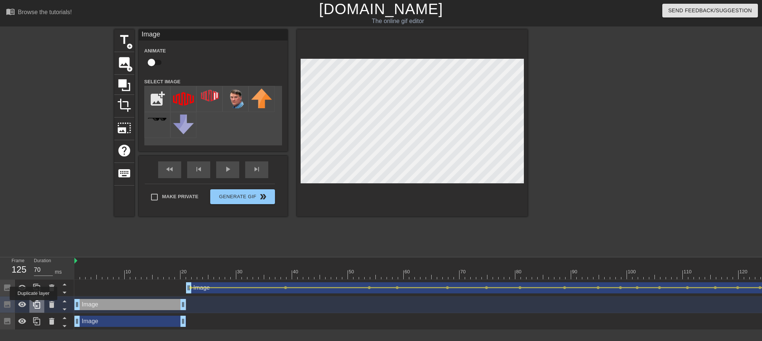
click at [34, 261] on icon at bounding box center [36, 305] width 7 height 8
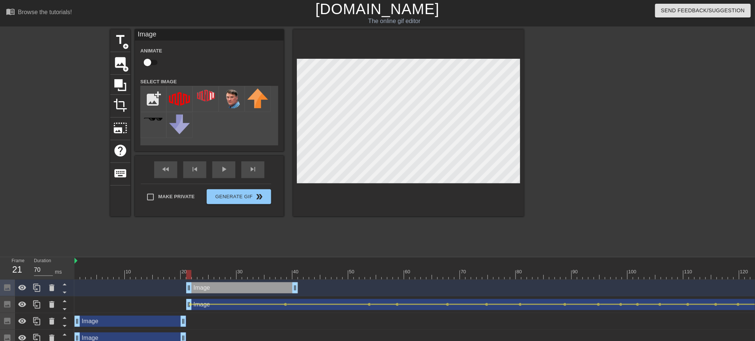
drag, startPoint x: 124, startPoint y: 284, endPoint x: 237, endPoint y: 288, distance: 113.2
click at [237, 261] on div "Image drag_handle drag_handle" at bounding box center [242, 288] width 112 height 11
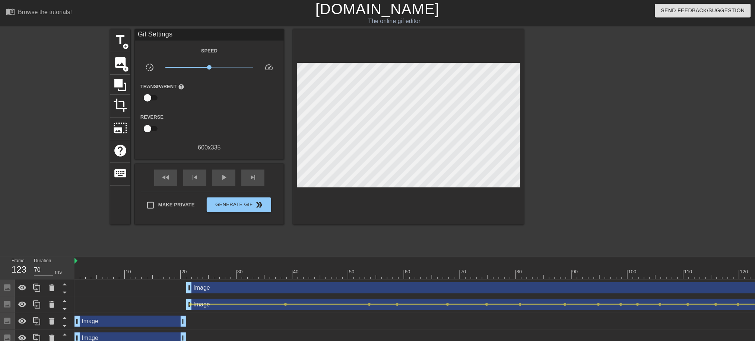
drag, startPoint x: 293, startPoint y: 290, endPoint x: 728, endPoint y: 295, distance: 435.5
click at [571, 261] on html "menu_book Browse the tutorials! [DOMAIN_NAME] The online gif editor Send Feedba…" at bounding box center [377, 173] width 755 height 347
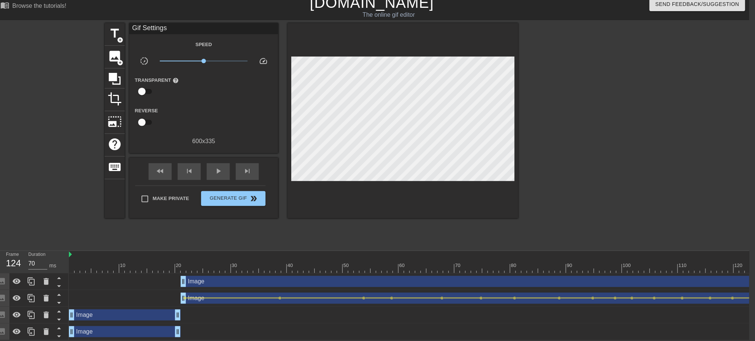
scroll to position [0, 101]
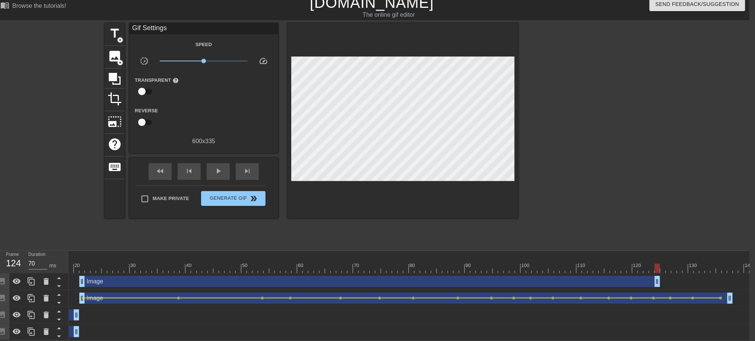
type input "70"
drag, startPoint x: 655, startPoint y: 271, endPoint x: 762, endPoint y: 276, distance: 106.2
click at [571, 261] on html "menu_book Browse the tutorials! [DOMAIN_NAME] The online gif editor Send Feedba…" at bounding box center [371, 167] width 755 height 347
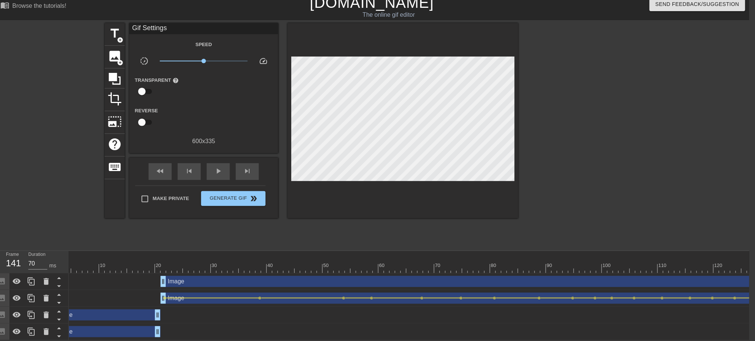
scroll to position [0, 0]
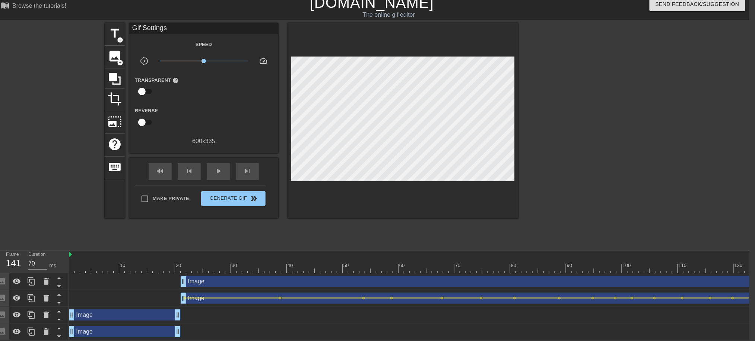
click at [194, 261] on div "Image drag_handle drag_handle" at bounding box center [519, 281] width 676 height 11
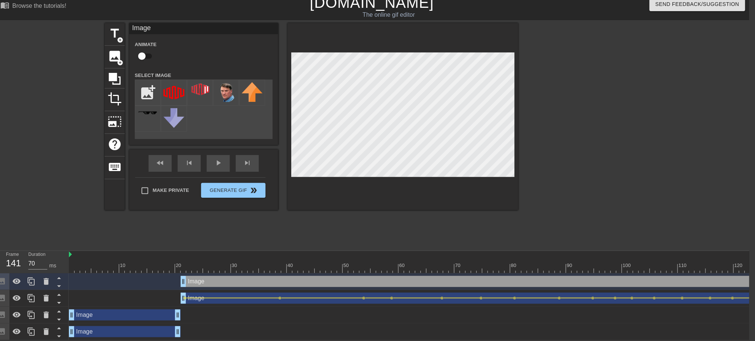
click at [182, 261] on div at bounding box center [462, 268] width 787 height 9
click at [138, 49] on input "checkbox" at bounding box center [142, 56] width 42 height 14
checkbox input "true"
drag, startPoint x: 181, startPoint y: 262, endPoint x: 336, endPoint y: 172, distance: 179.5
click at [252, 261] on div at bounding box center [462, 268] width 787 height 9
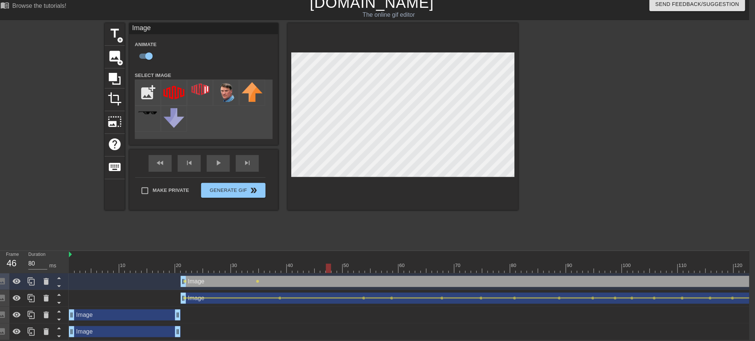
drag, startPoint x: 253, startPoint y: 260, endPoint x: 330, endPoint y: 261, distance: 76.7
click at [328, 261] on div at bounding box center [328, 268] width 5 height 9
drag, startPoint x: 320, startPoint y: 262, endPoint x: 388, endPoint y: 185, distance: 103.1
click at [385, 261] on div at bounding box center [384, 268] width 5 height 9
drag, startPoint x: 383, startPoint y: 265, endPoint x: 450, endPoint y: 250, distance: 69.5
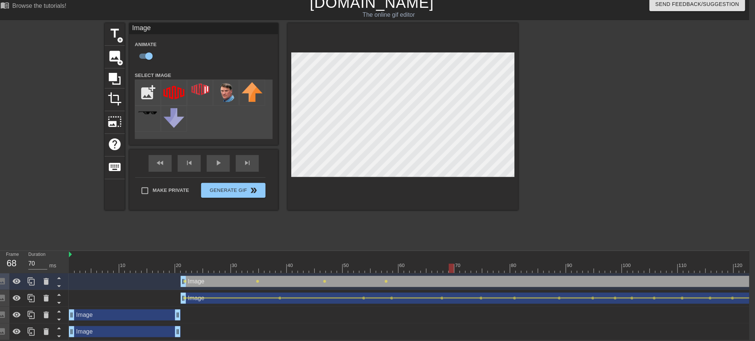
click at [453, 261] on div at bounding box center [451, 268] width 5 height 9
drag, startPoint x: 451, startPoint y: 262, endPoint x: 512, endPoint y: 223, distance: 72.8
click at [538, 261] on div at bounding box center [540, 268] width 5 height 9
drag, startPoint x: 534, startPoint y: 261, endPoint x: 573, endPoint y: 220, distance: 56.1
click at [571, 261] on div at bounding box center [612, 268] width 5 height 9
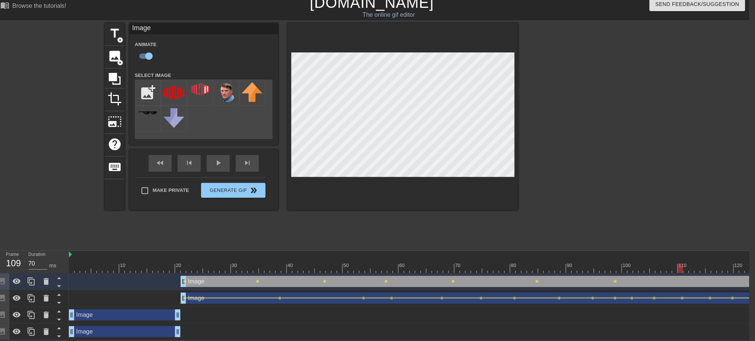
drag, startPoint x: 610, startPoint y: 260, endPoint x: 688, endPoint y: 264, distance: 77.9
click at [571, 261] on div at bounding box center [679, 268] width 5 height 9
drag, startPoint x: 682, startPoint y: 262, endPoint x: 698, endPoint y: 263, distance: 16.0
click at [571, 261] on div at bounding box center [702, 268] width 5 height 9
drag, startPoint x: 697, startPoint y: 263, endPoint x: 620, endPoint y: 209, distance: 93.3
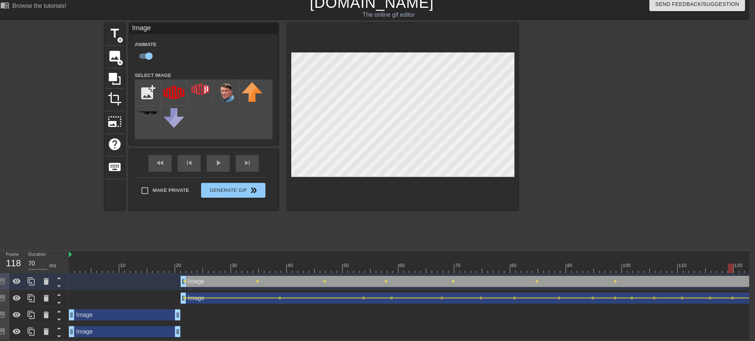
click at [571, 261] on div at bounding box center [462, 268] width 787 height 9
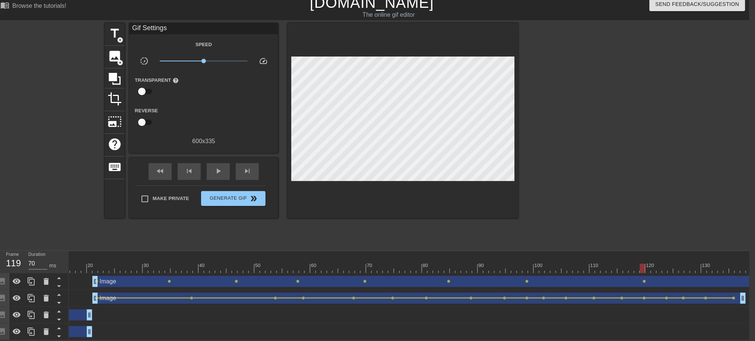
scroll to position [0, 101]
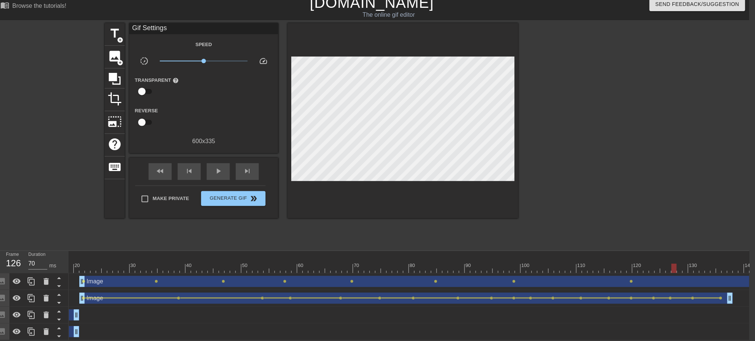
drag, startPoint x: 626, startPoint y: 259, endPoint x: 636, endPoint y: 240, distance: 21.5
click at [571, 261] on div at bounding box center [673, 268] width 5 height 9
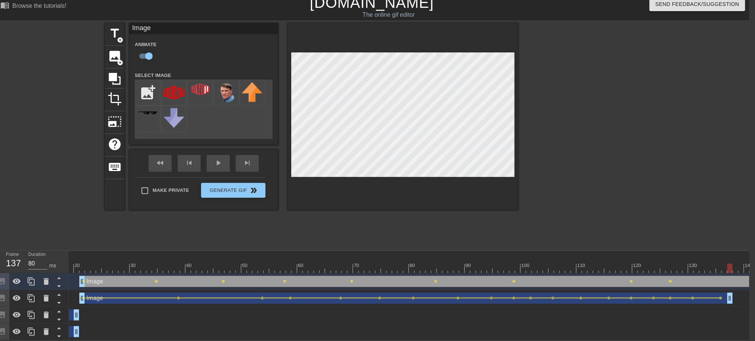
drag, startPoint x: 666, startPoint y: 259, endPoint x: 652, endPoint y: 218, distance: 43.2
click at [571, 261] on div at bounding box center [729, 268] width 5 height 9
type input "70"
drag, startPoint x: 730, startPoint y: 262, endPoint x: 756, endPoint y: 262, distance: 26.4
click at [571, 261] on html "menu_book Browse the tutorials! [DOMAIN_NAME] The online gif editor Send Feedba…" at bounding box center [371, 167] width 755 height 347
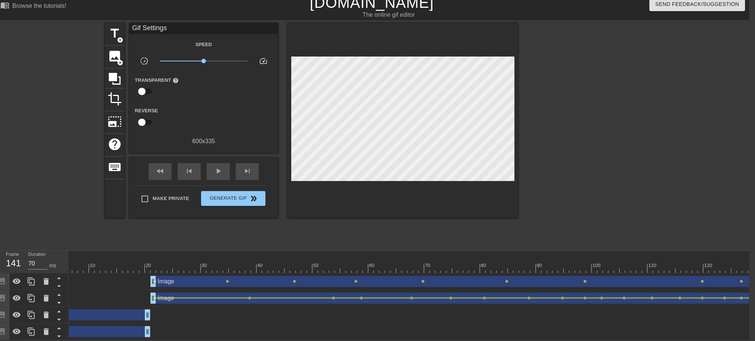
scroll to position [0, 0]
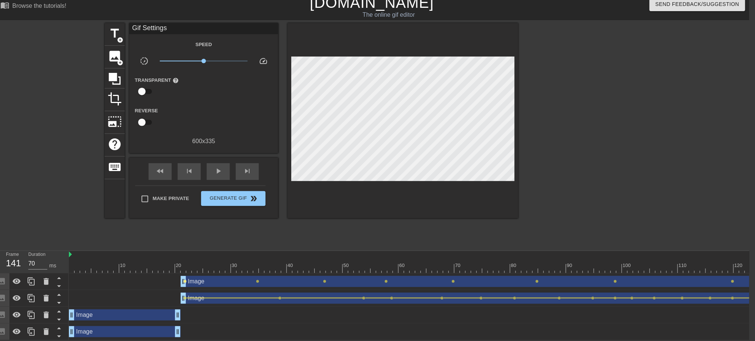
click at [184, 261] on span "lens" at bounding box center [185, 281] width 3 height 3
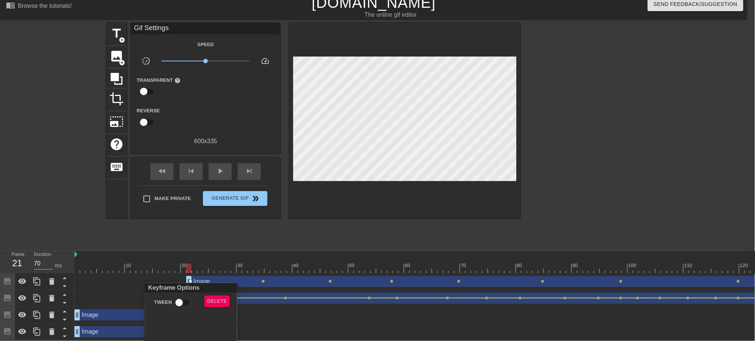
scroll to position [5, 0]
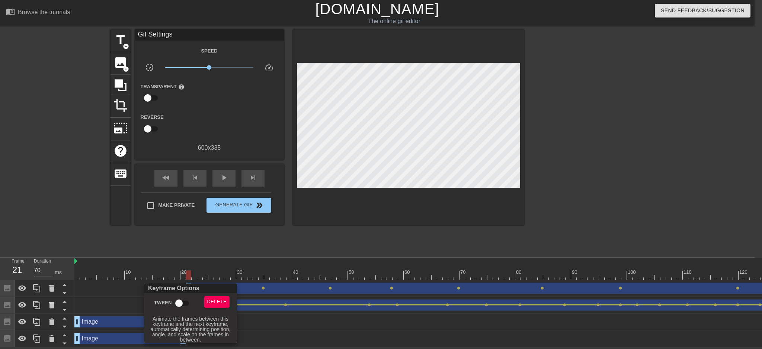
click at [183, 261] on input "Tween" at bounding box center [179, 303] width 42 height 14
checkbox input "true"
click at [262, 261] on div at bounding box center [381, 174] width 762 height 349
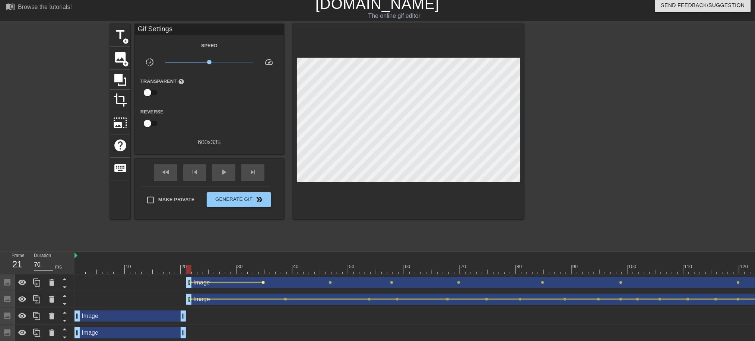
click at [264, 261] on span "lens" at bounding box center [263, 282] width 3 height 3
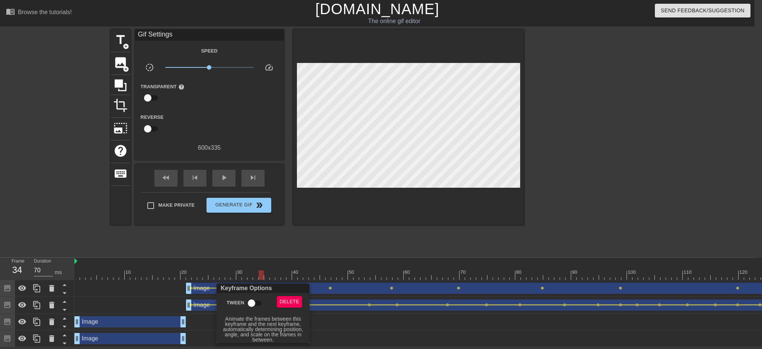
click at [259, 261] on input "Tween" at bounding box center [251, 303] width 42 height 14
checkbox input "true"
click at [334, 261] on div at bounding box center [381, 174] width 762 height 349
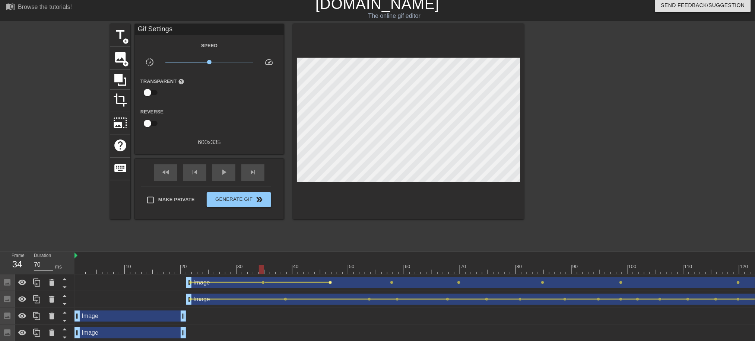
click at [331, 261] on span "lens" at bounding box center [330, 282] width 3 height 3
type input "80"
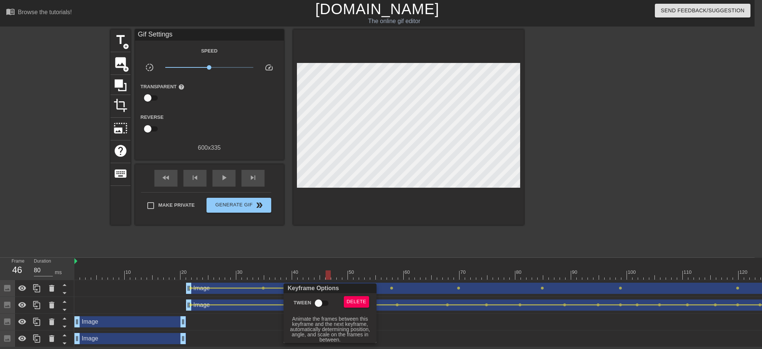
click at [322, 261] on input "Tween" at bounding box center [318, 303] width 42 height 14
checkbox input "true"
click at [393, 261] on div at bounding box center [381, 174] width 762 height 349
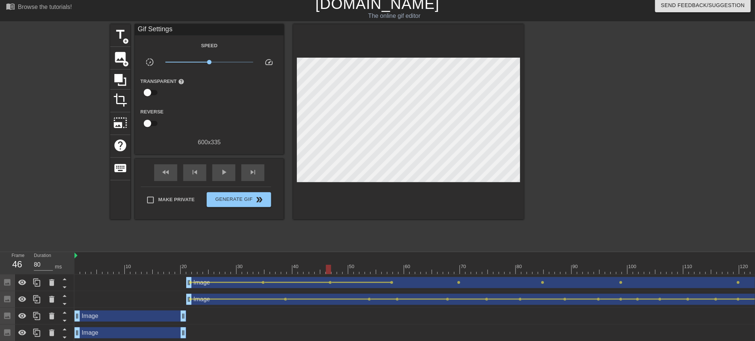
click at [390, 261] on span "lens" at bounding box center [391, 282] width 3 height 3
type input "70"
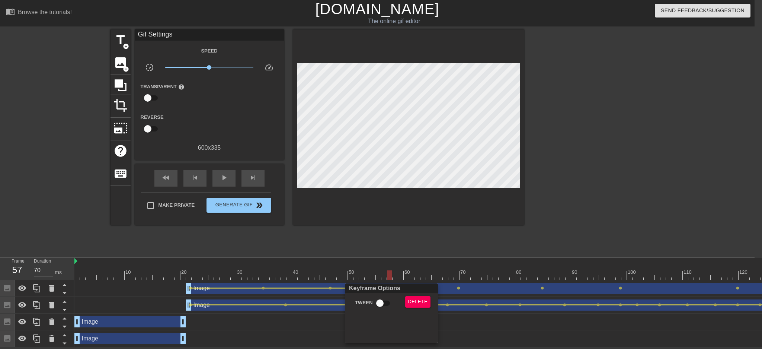
click at [388, 261] on input "Tween" at bounding box center [380, 303] width 42 height 14
checkbox input "true"
click at [460, 261] on div at bounding box center [381, 174] width 762 height 349
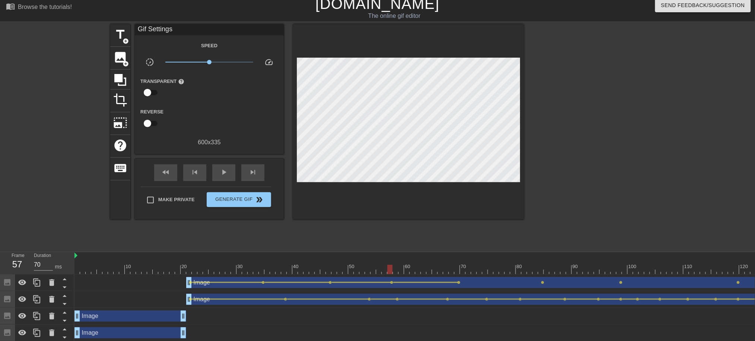
click at [460, 261] on span "lens" at bounding box center [458, 282] width 3 height 3
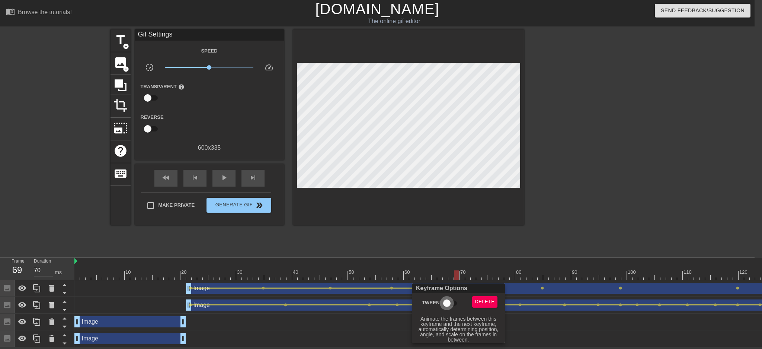
click at [450, 261] on input "Tween" at bounding box center [447, 303] width 42 height 14
checkbox input "true"
click at [540, 261] on div at bounding box center [381, 174] width 762 height 349
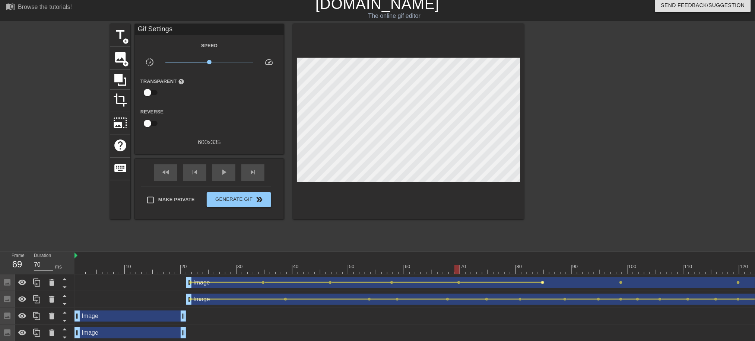
click at [542, 261] on span "lens" at bounding box center [542, 282] width 3 height 3
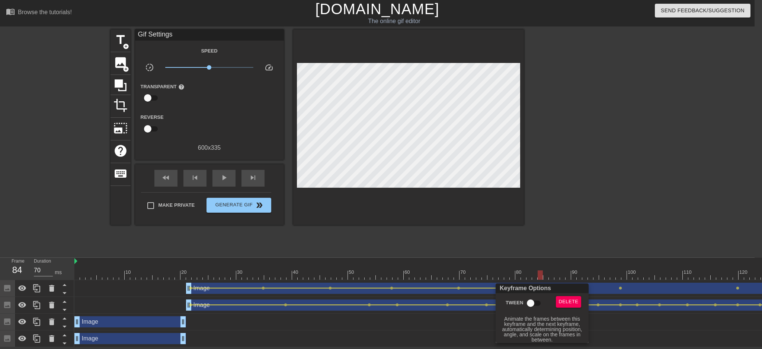
click at [531, 261] on input "Tween" at bounding box center [531, 303] width 42 height 14
checkbox input "true"
click at [571, 261] on div at bounding box center [381, 174] width 762 height 349
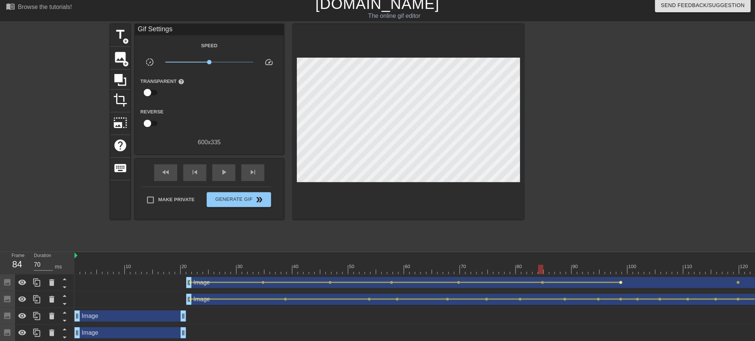
click at [571, 261] on span "lens" at bounding box center [620, 282] width 3 height 3
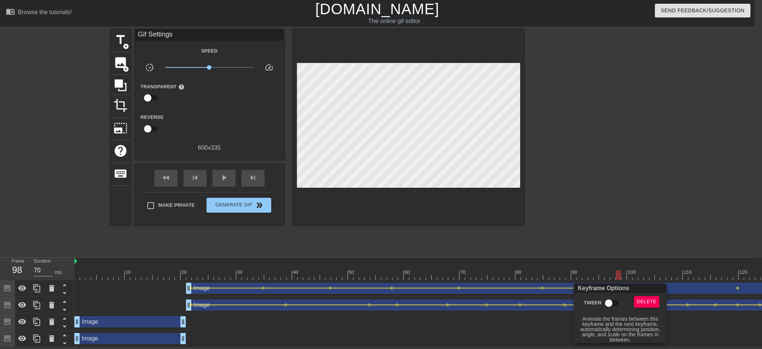
click at [571, 261] on input "Tween" at bounding box center [609, 303] width 42 height 14
checkbox input "true"
click at [571, 261] on div at bounding box center [381, 174] width 762 height 349
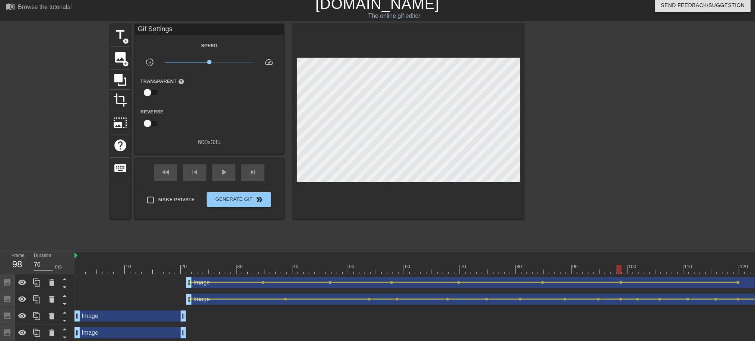
click at [571, 261] on span "lens" at bounding box center [737, 282] width 3 height 3
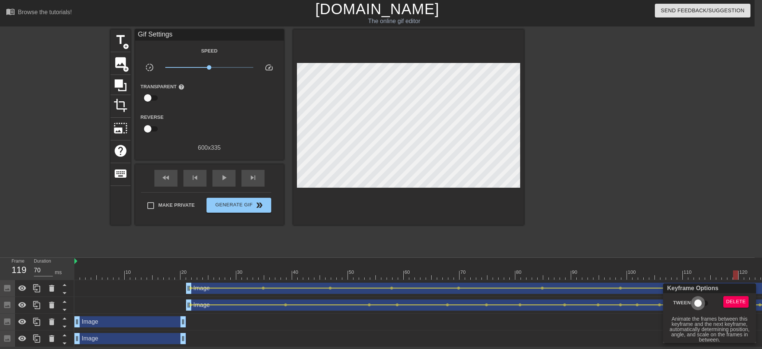
drag, startPoint x: 705, startPoint y: 303, endPoint x: 709, endPoint y: 275, distance: 28.2
click at [571, 261] on input "Tween" at bounding box center [698, 303] width 42 height 14
checkbox input "true"
click at [571, 213] on div at bounding box center [381, 174] width 762 height 349
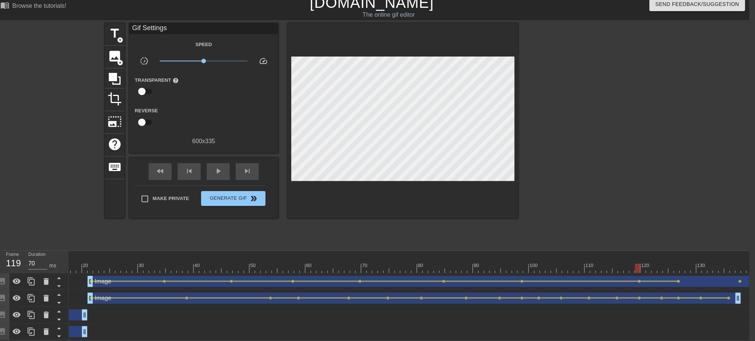
scroll to position [0, 101]
click at [571, 261] on span "lens" at bounding box center [670, 281] width 3 height 3
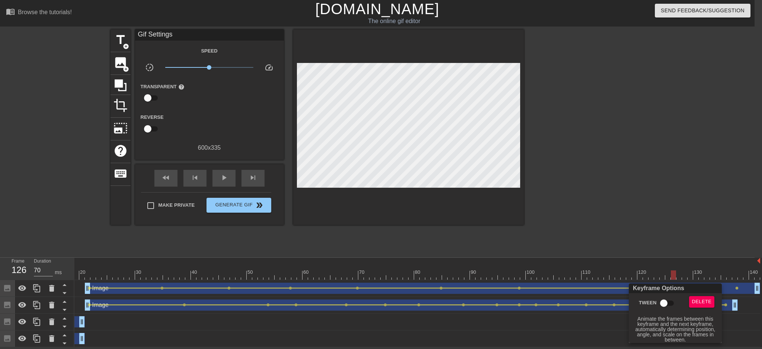
click at [571, 261] on input "Tween" at bounding box center [664, 303] width 42 height 14
checkbox input "true"
click at [571, 220] on div at bounding box center [381, 174] width 762 height 349
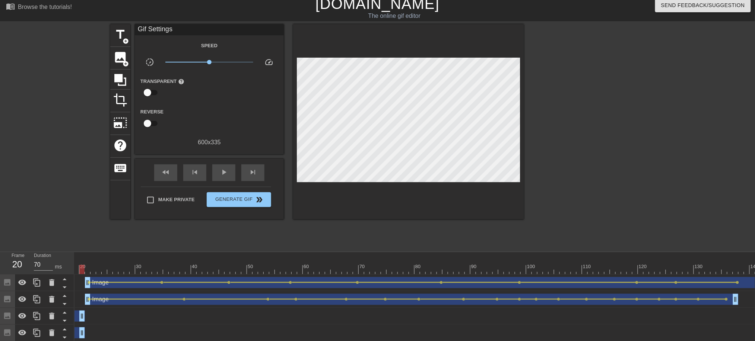
drag, startPoint x: 265, startPoint y: 264, endPoint x: 100, endPoint y: 289, distance: 167.3
click at [85, 261] on div "10 20 30 40 50 60 70 80 90 100 110 120 130 140" at bounding box center [366, 263] width 787 height 22
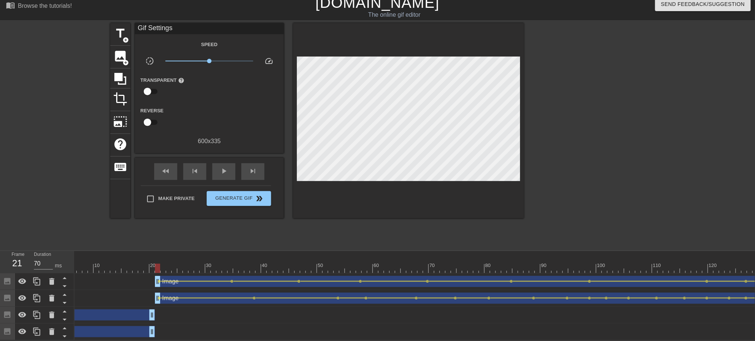
scroll to position [0, 0]
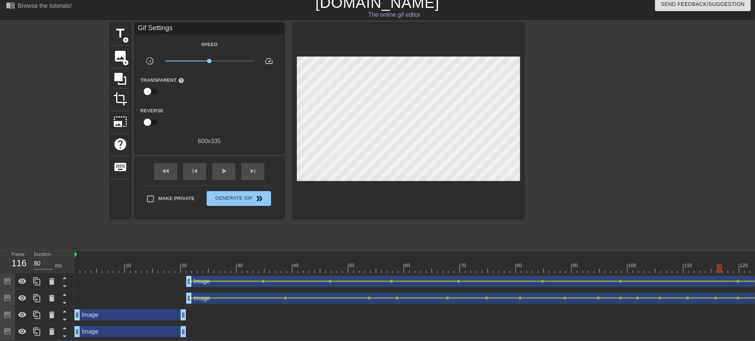
type input "70"
drag, startPoint x: 172, startPoint y: 258, endPoint x: 745, endPoint y: 264, distance: 572.9
click at [571, 261] on div at bounding box center [467, 268] width 787 height 9
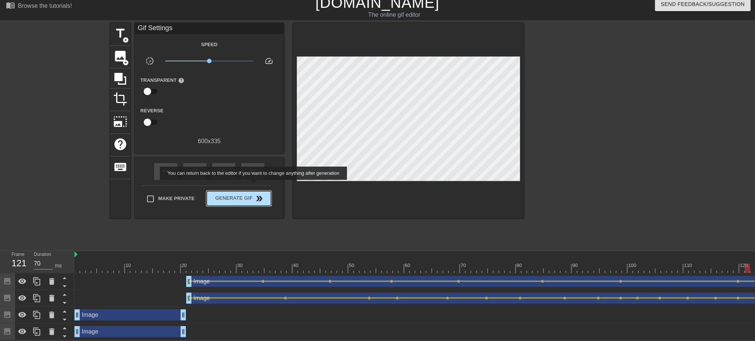
click at [254, 191] on button "Generate Gif double_arrow" at bounding box center [239, 198] width 64 height 15
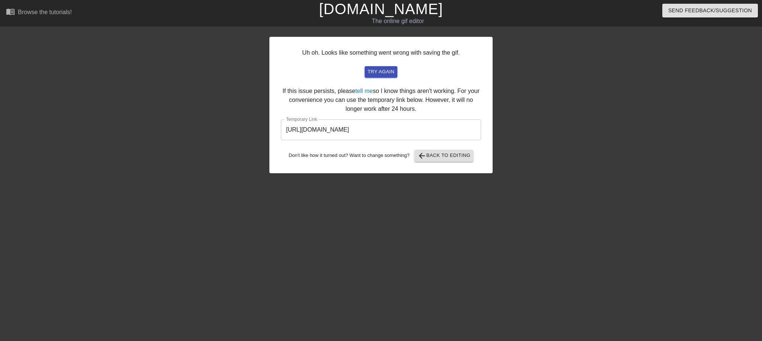
click at [429, 122] on input "[URL][DOMAIN_NAME]" at bounding box center [381, 129] width 200 height 21
click at [438, 129] on input "[URL][DOMAIN_NAME]" at bounding box center [381, 129] width 200 height 21
